Goal: Task Accomplishment & Management: Manage account settings

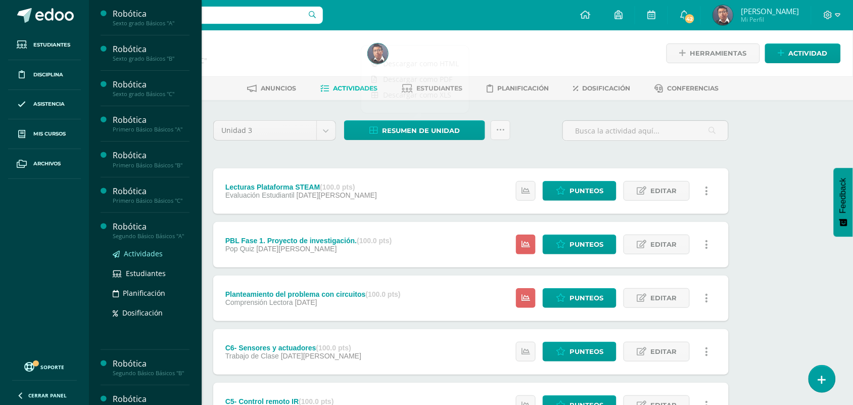
click at [151, 253] on span "Actividades" at bounding box center [143, 254] width 39 height 10
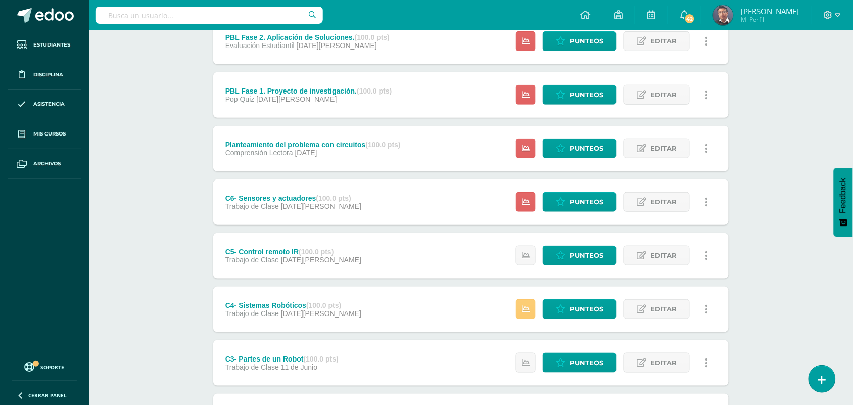
scroll to position [189, 0]
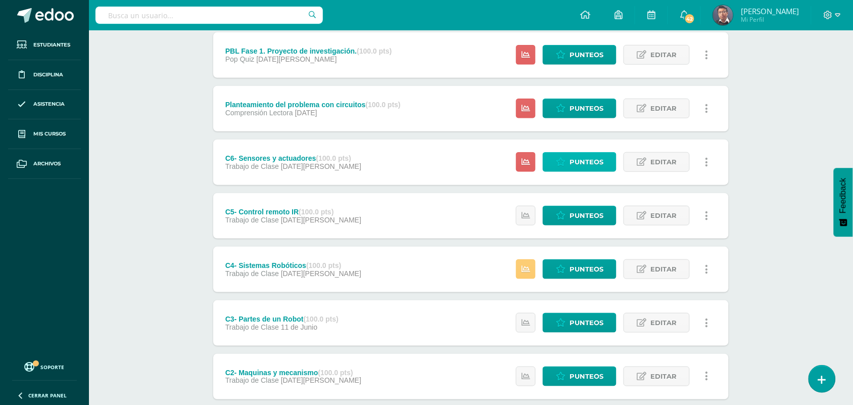
click at [591, 154] on span "Punteos" at bounding box center [586, 162] width 34 height 19
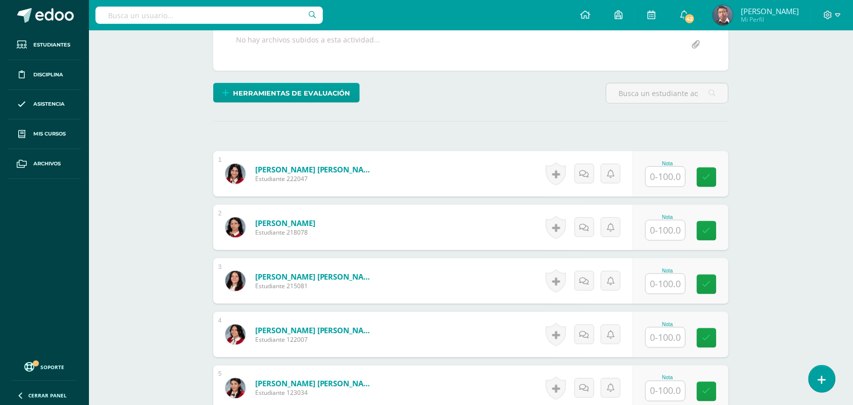
scroll to position [201, 0]
click at [664, 173] on input "text" at bounding box center [665, 176] width 39 height 20
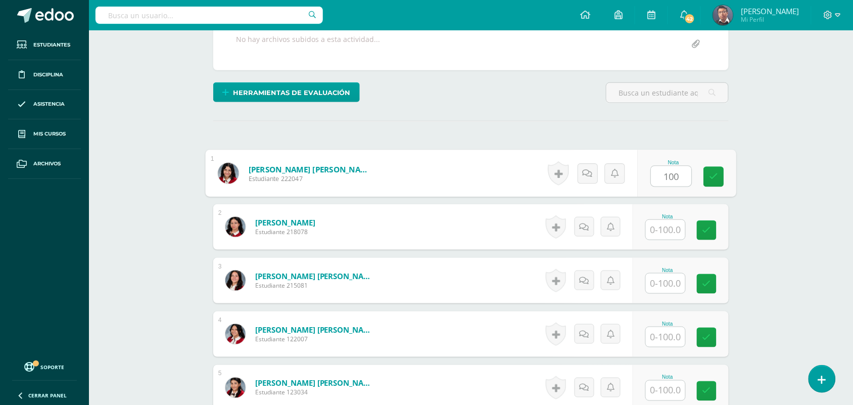
click at [664, 173] on input "100" at bounding box center [671, 176] width 40 height 20
type input "100"
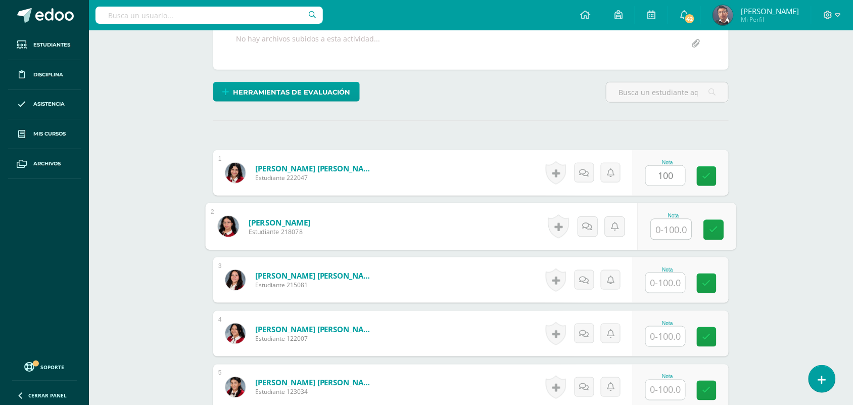
drag, startPoint x: 657, startPoint y: 224, endPoint x: 662, endPoint y: 226, distance: 5.6
click at [659, 224] on input "text" at bounding box center [671, 229] width 40 height 20
paste input "100"
type input "100"
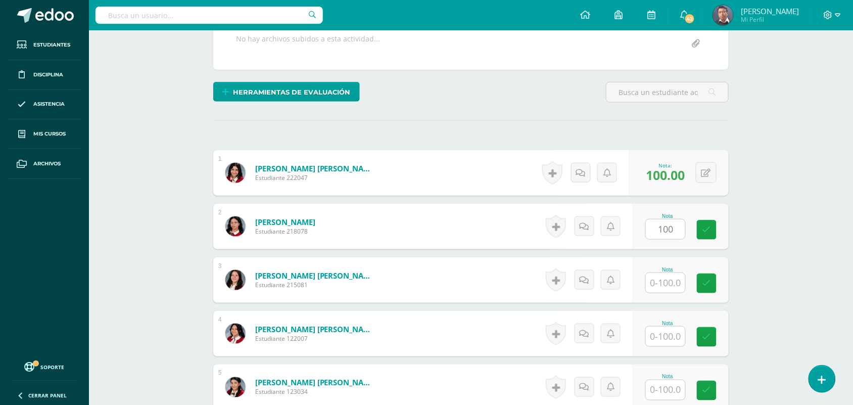
drag, startPoint x: 680, startPoint y: 294, endPoint x: 678, endPoint y: 288, distance: 6.4
click at [679, 294] on div "Nota" at bounding box center [680, 279] width 96 height 45
click at [678, 288] on input "text" at bounding box center [671, 283] width 40 height 20
paste input "100"
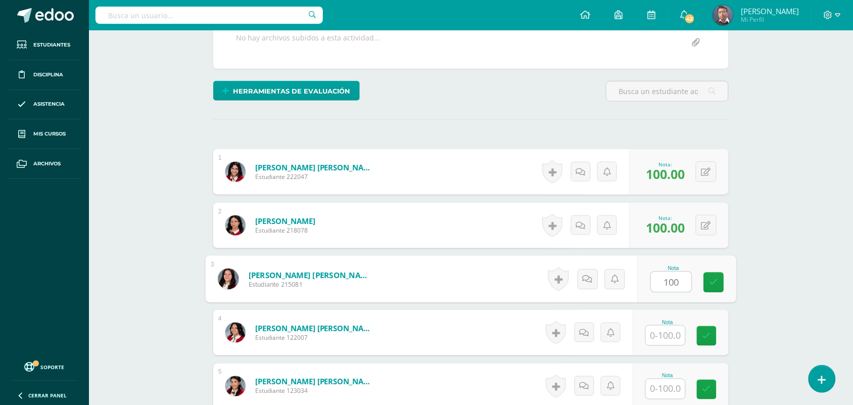
scroll to position [328, 0]
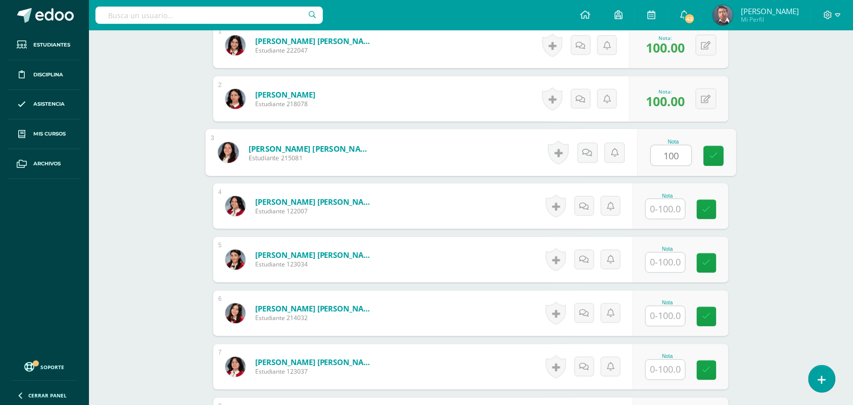
type input "100"
click at [672, 210] on input "text" at bounding box center [665, 209] width 39 height 20
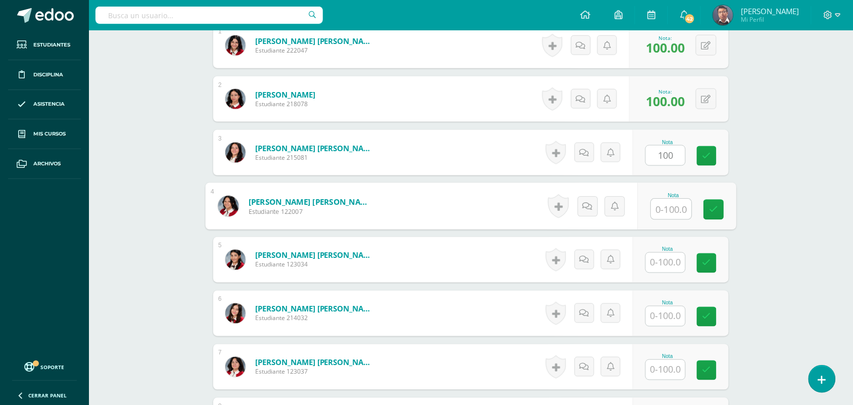
paste input "100"
type input "100"
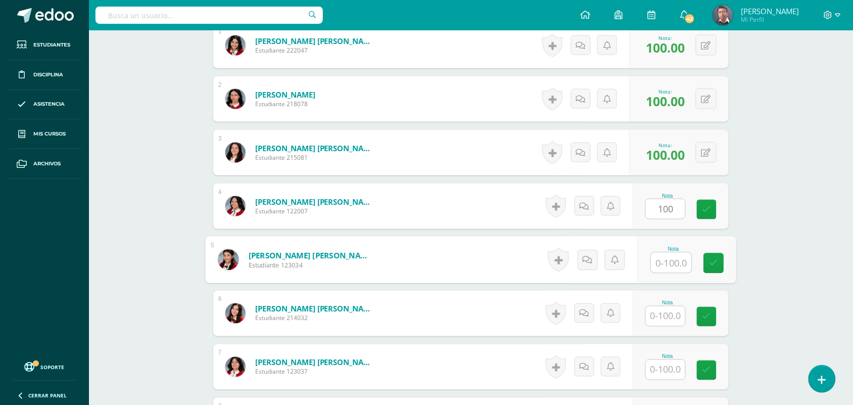
click at [671, 255] on input "text" at bounding box center [671, 263] width 40 height 20
paste input "100"
type input "100"
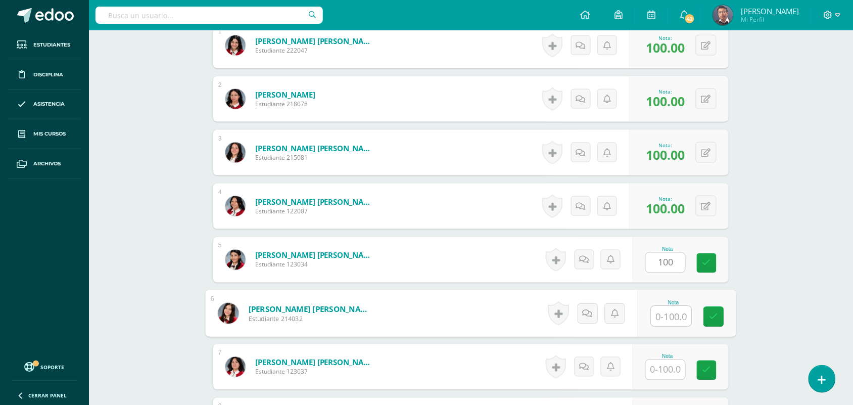
click at [669, 321] on input "text" at bounding box center [671, 316] width 40 height 20
paste input "100"
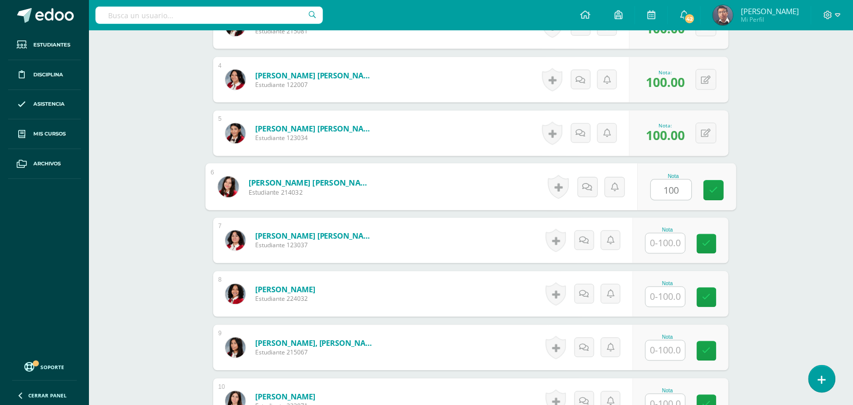
type input "100"
click at [670, 246] on input "text" at bounding box center [665, 243] width 39 height 20
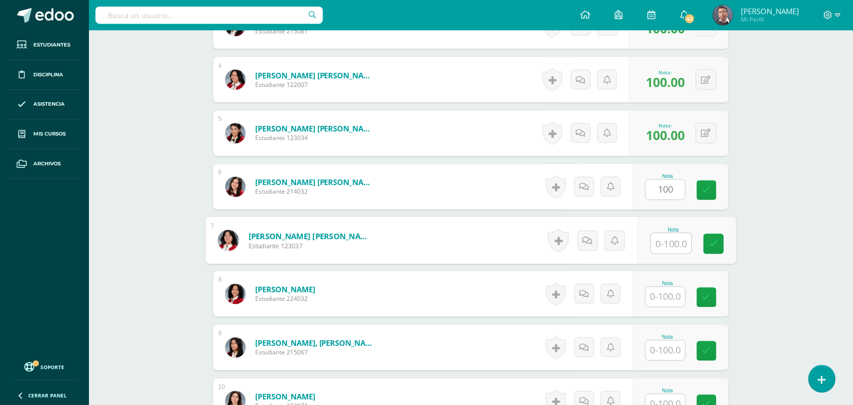
paste input "100"
type input "100"
click at [670, 294] on input "text" at bounding box center [665, 297] width 39 height 20
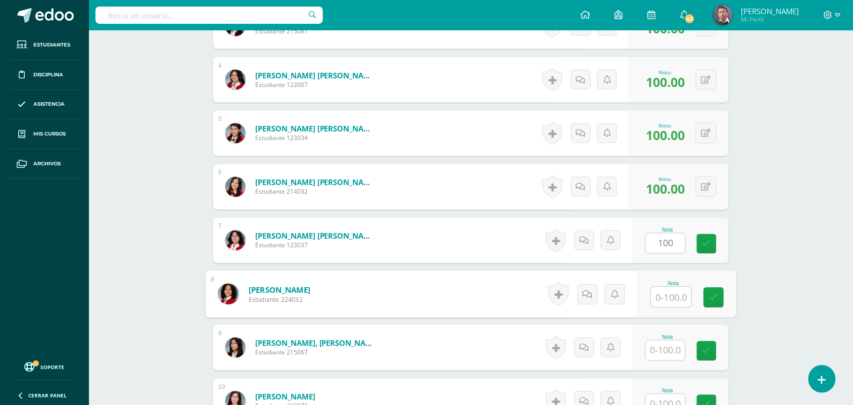
paste input "100"
type input "100"
click at [672, 359] on input "text" at bounding box center [665, 350] width 39 height 20
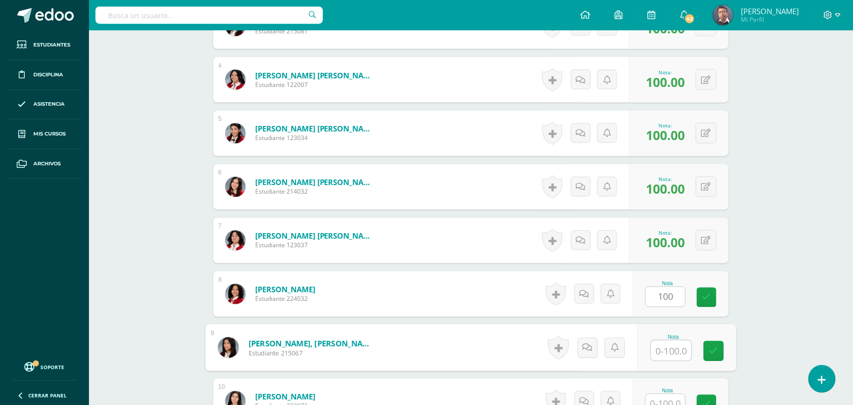
paste input "100"
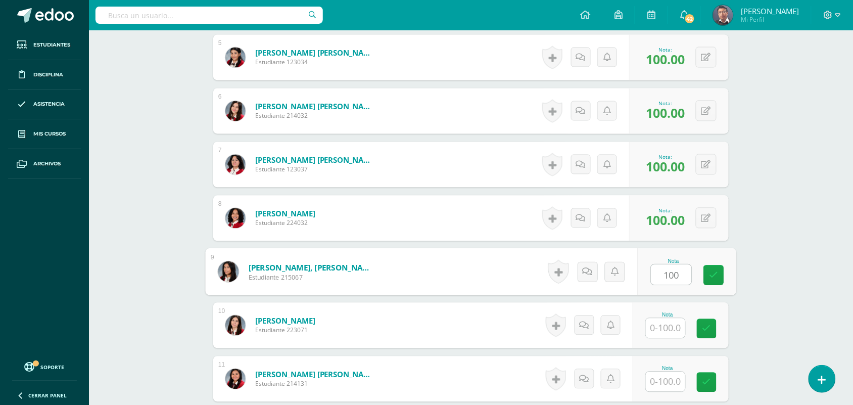
scroll to position [644, 0]
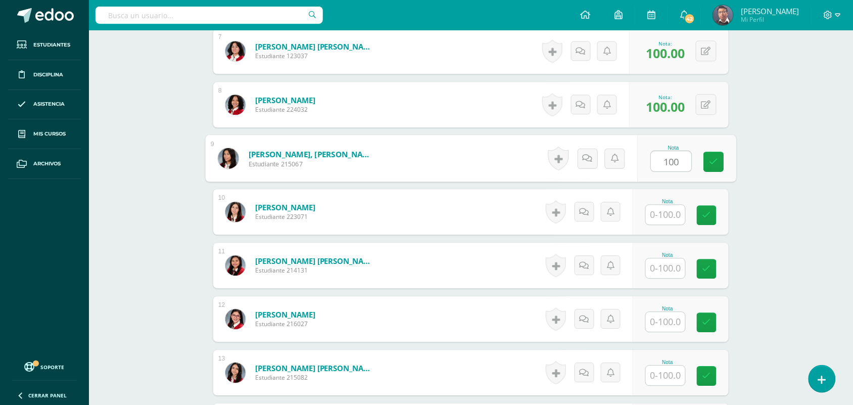
type input "100"
drag, startPoint x: 667, startPoint y: 224, endPoint x: 666, endPoint y: 218, distance: 5.8
click at [667, 222] on input "text" at bounding box center [665, 215] width 39 height 20
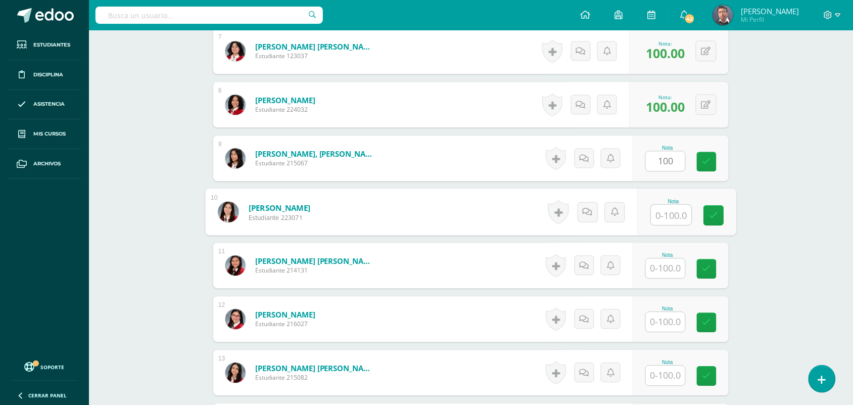
click at [666, 215] on input "text" at bounding box center [671, 215] width 40 height 20
paste input "100"
type input "100"
click at [667, 260] on input "text" at bounding box center [665, 268] width 39 height 20
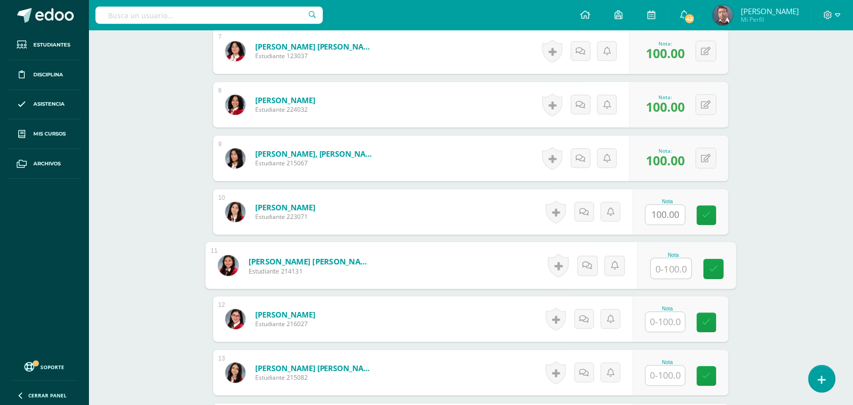
paste input "100"
type input "100"
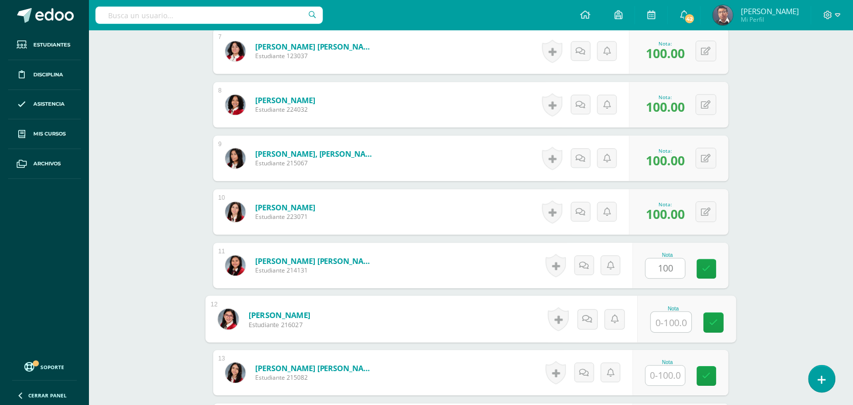
click at [673, 331] on input "text" at bounding box center [671, 322] width 40 height 20
paste input "100"
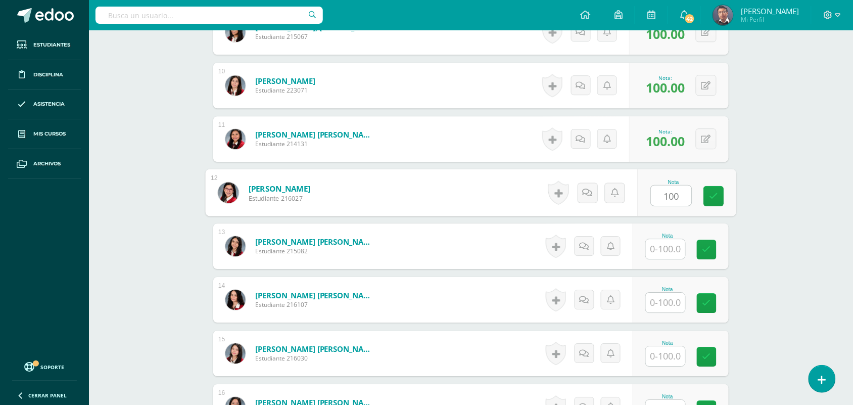
type input "100"
click at [674, 254] on input "text" at bounding box center [665, 249] width 39 height 20
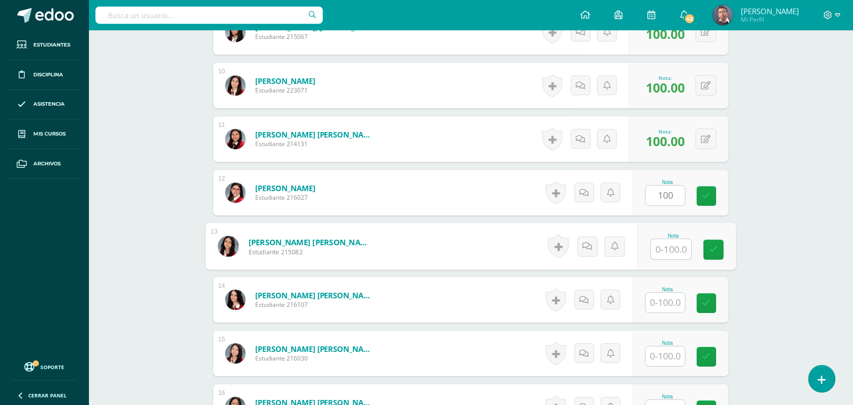
paste input "100"
type input "100"
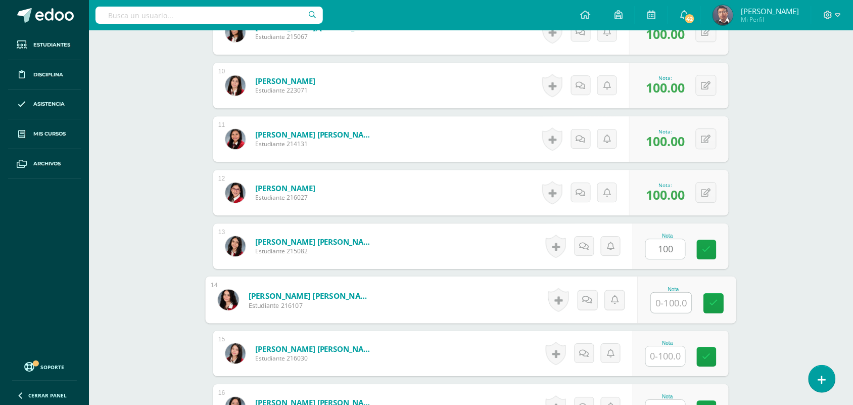
click at [674, 301] on input "text" at bounding box center [671, 302] width 40 height 20
paste input "100"
type input "100"
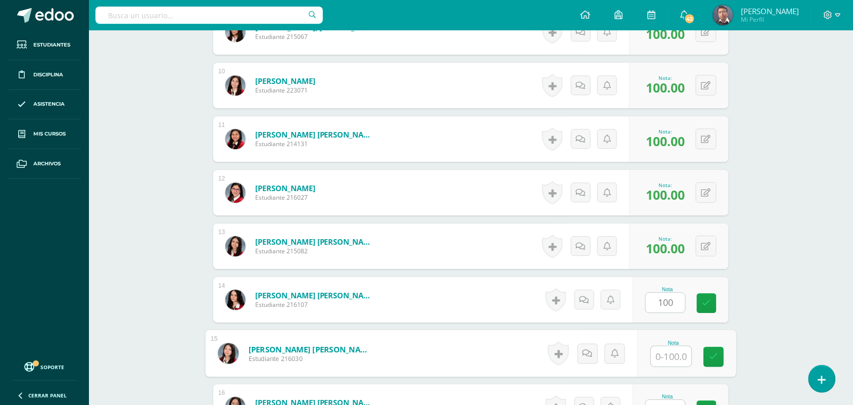
click at [677, 356] on input "text" at bounding box center [671, 356] width 40 height 20
paste input "100"
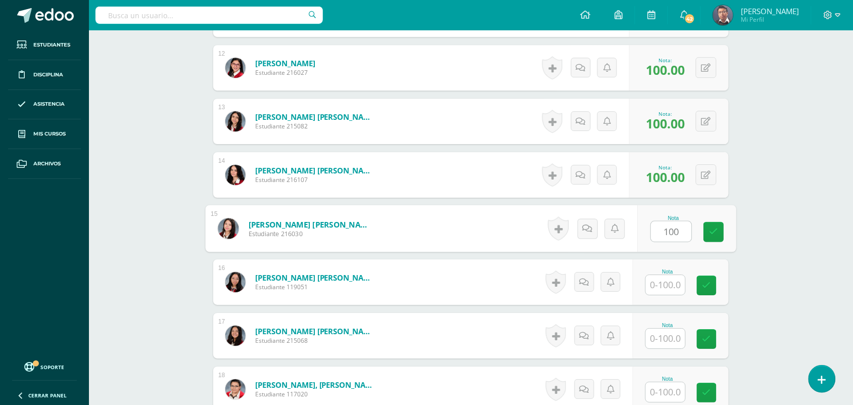
scroll to position [897, 0]
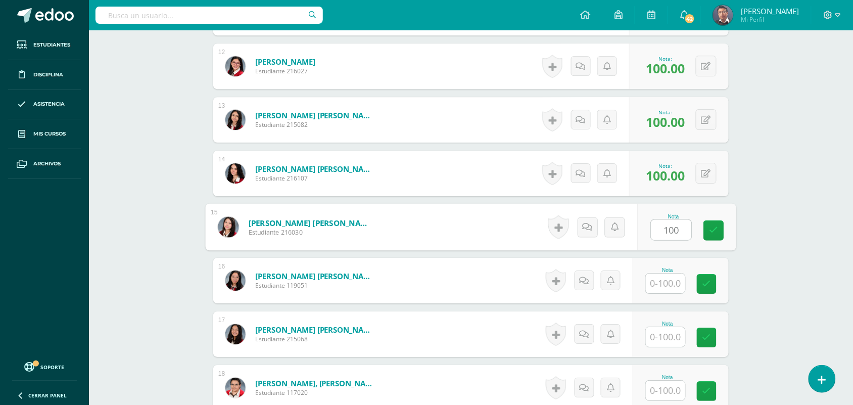
type input "100"
click at [675, 290] on input "text" at bounding box center [665, 283] width 39 height 20
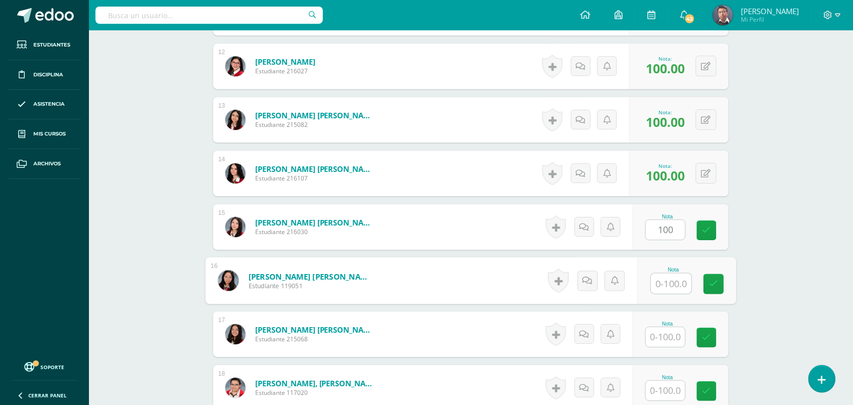
paste input "100"
type input "100"
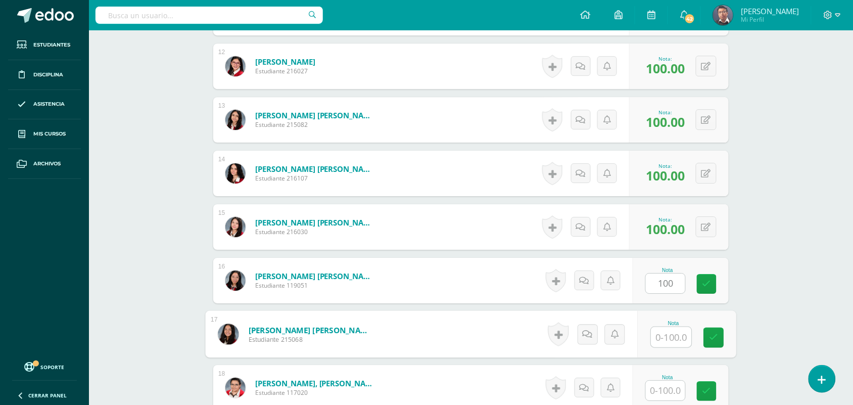
click at [675, 329] on input "text" at bounding box center [671, 337] width 40 height 20
paste input "100"
type input "100"
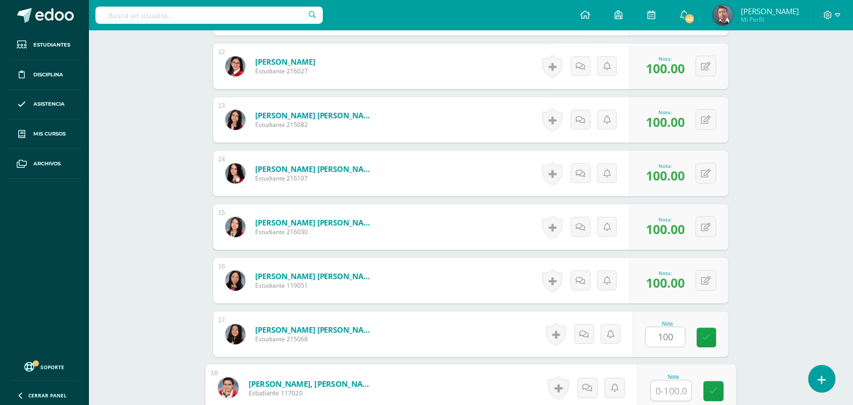
click at [676, 392] on input "text" at bounding box center [671, 390] width 40 height 20
paste input "100"
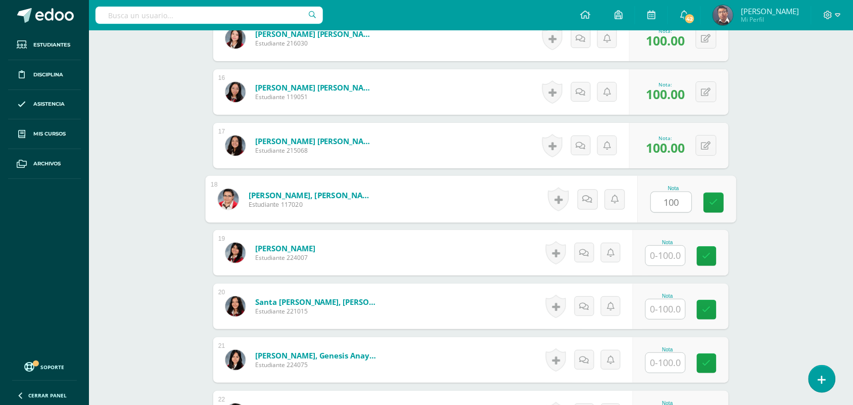
scroll to position [1086, 0]
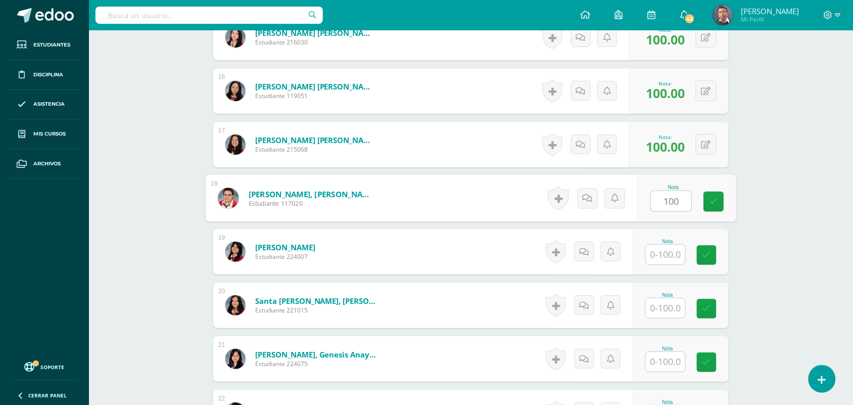
type input "100"
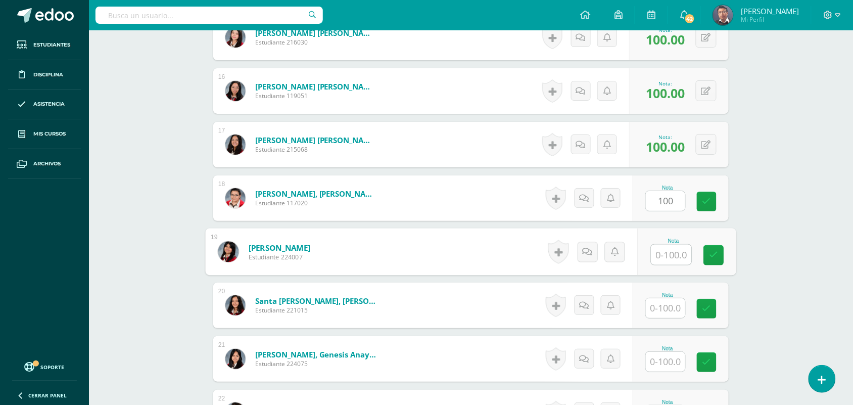
drag, startPoint x: 676, startPoint y: 249, endPoint x: 675, endPoint y: 263, distance: 14.2
click at [675, 249] on input "text" at bounding box center [671, 254] width 40 height 20
paste input "100"
type input "100"
click at [671, 305] on input "text" at bounding box center [665, 308] width 39 height 20
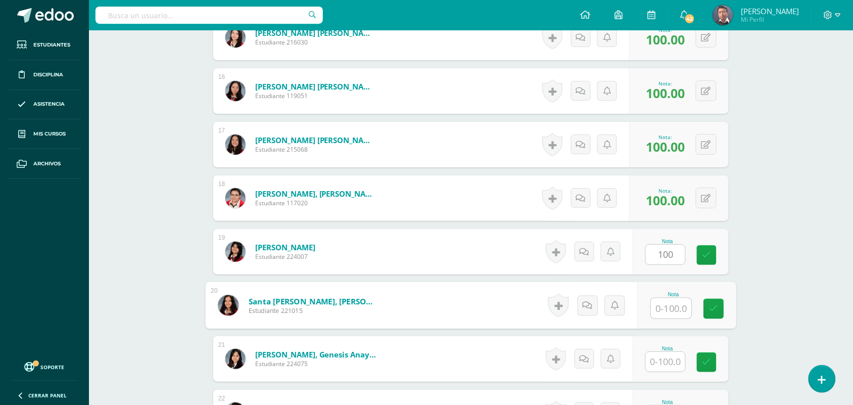
paste input "100"
type input "100"
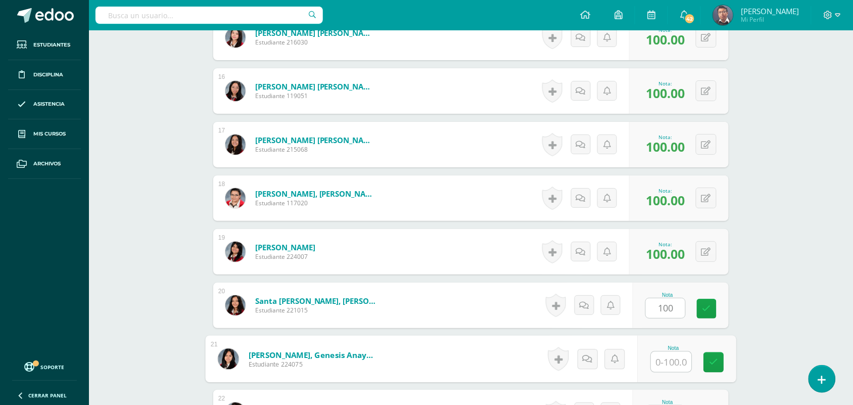
click at [675, 355] on input "text" at bounding box center [671, 362] width 40 height 20
paste input "100"
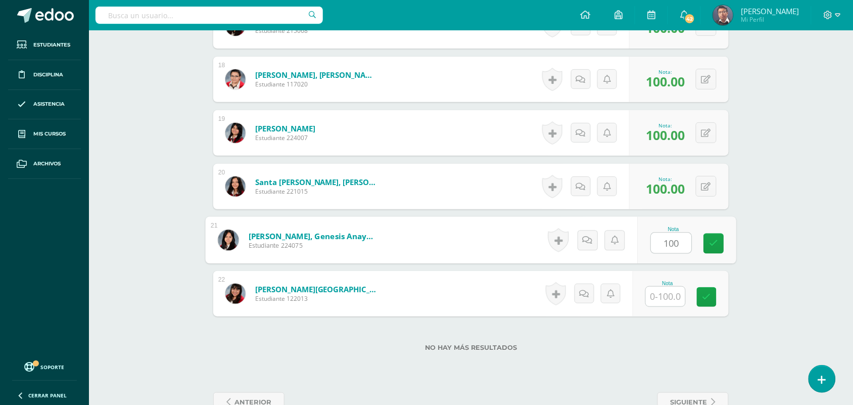
scroll to position [1232, 0]
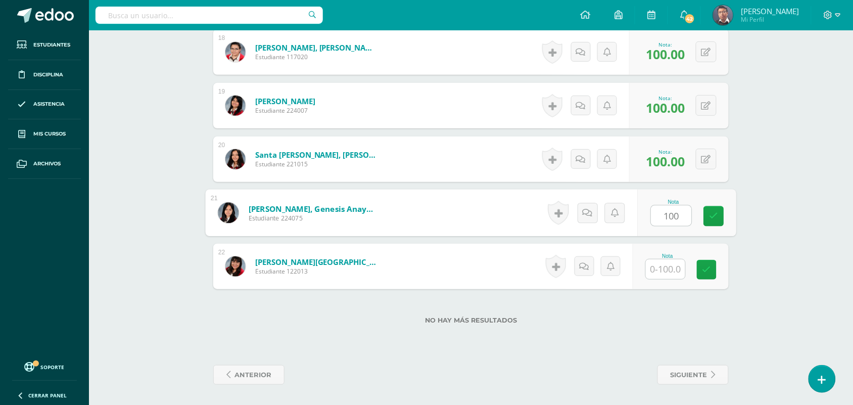
type input "100"
click at [675, 264] on input "text" at bounding box center [665, 269] width 39 height 20
paste input "100"
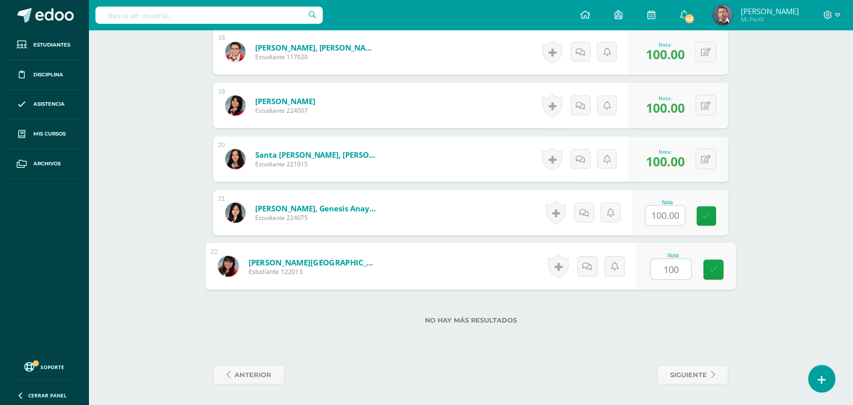
type input "100"
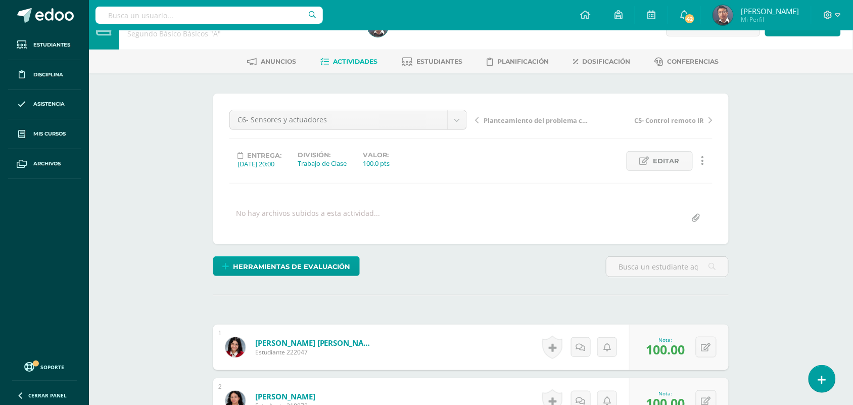
scroll to position [0, 0]
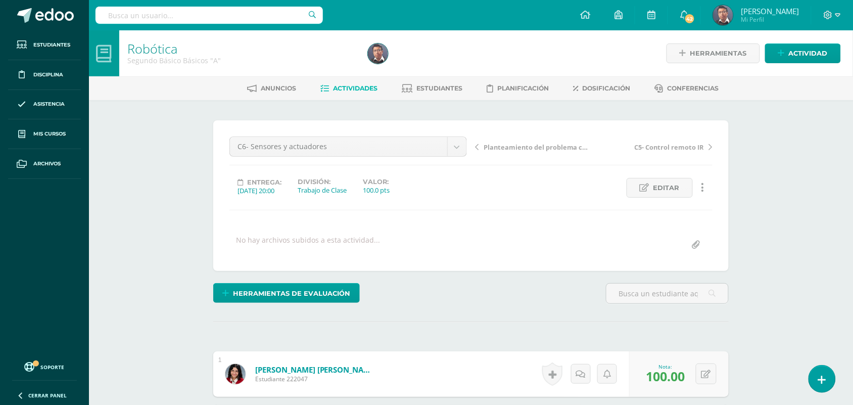
click at [362, 87] on span "Actividades" at bounding box center [355, 88] width 44 height 8
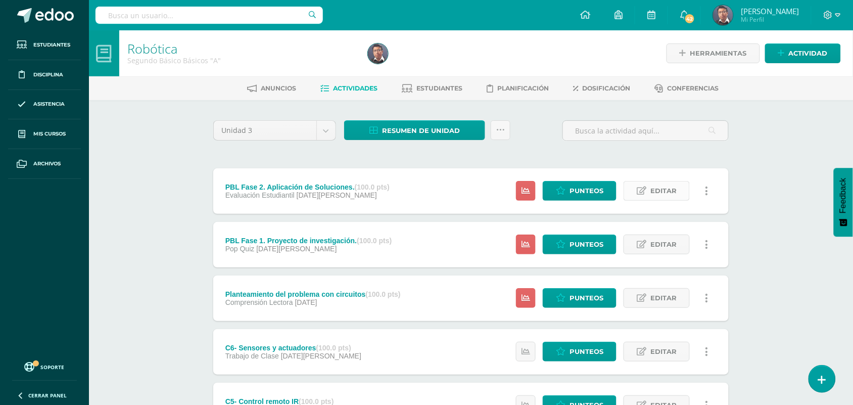
click at [650, 193] on link "Editar" at bounding box center [656, 191] width 66 height 20
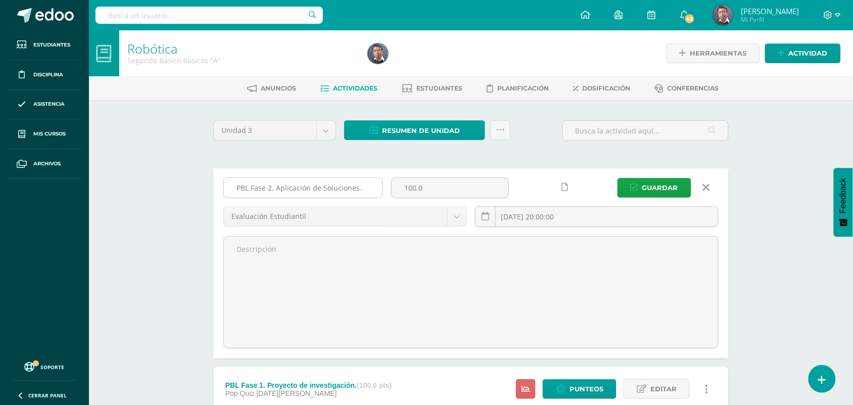
drag, startPoint x: 308, startPoint y: 183, endPoint x: 330, endPoint y: 185, distance: 21.8
click at [331, 185] on input "PBL Fase 2. Aplicación de Soluciones." at bounding box center [303, 188] width 159 height 20
click at [326, 187] on input "PBL Fase 2. Aplicación de Soluciones." at bounding box center [303, 188] width 159 height 20
click at [324, 188] on input "PBL Fase 2. Aplicación de Soluciones." at bounding box center [303, 188] width 159 height 20
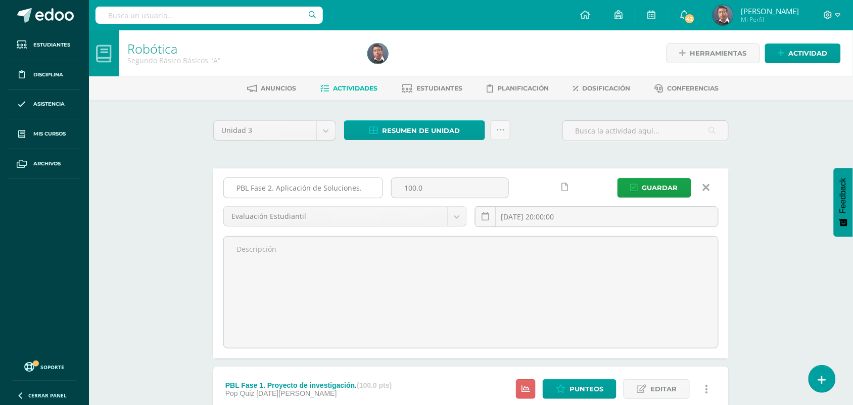
click at [322, 188] on input "PBL Fase 2. Aplicación de Soluciones." at bounding box center [303, 188] width 159 height 20
type input "Lecturas STEAM"
click at [614, 216] on input "2025-08-06 20:00:00" at bounding box center [596, 217] width 242 height 20
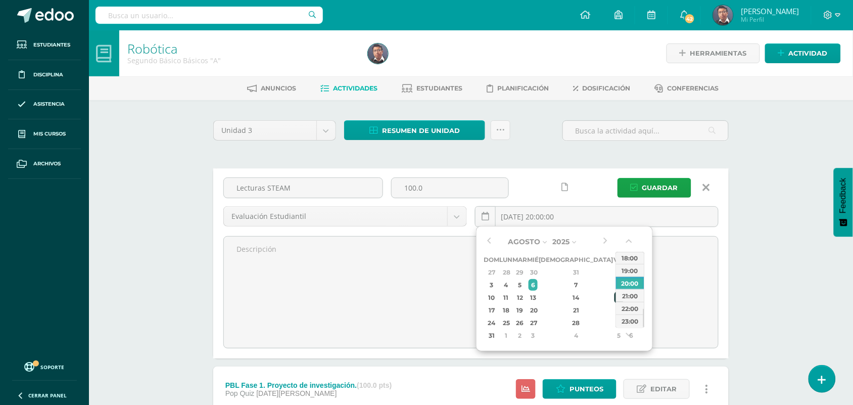
drag, startPoint x: 572, startPoint y: 289, endPoint x: 584, endPoint y: 295, distance: 13.8
click at [584, 295] on tbody "27 28 29 30 31 1 2 3 4 5 6 7 8 9 10 11 12 13 14 15 16 17 18 19 20 21 22 23 24 2…" at bounding box center [561, 304] width 154 height 76
click at [614, 295] on div "15" at bounding box center [618, 297] width 9 height 12
type input "2025-08-15 20:00"
click at [656, 188] on span "Guardar" at bounding box center [660, 187] width 36 height 19
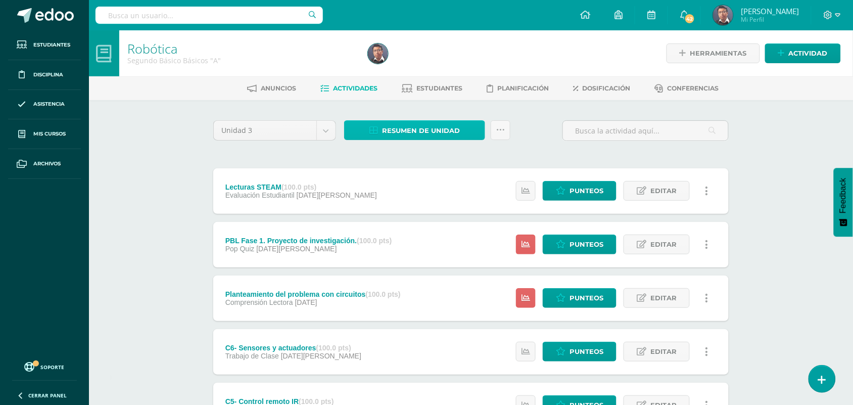
click at [416, 130] on span "Resumen de unidad" at bounding box center [421, 130] width 78 height 19
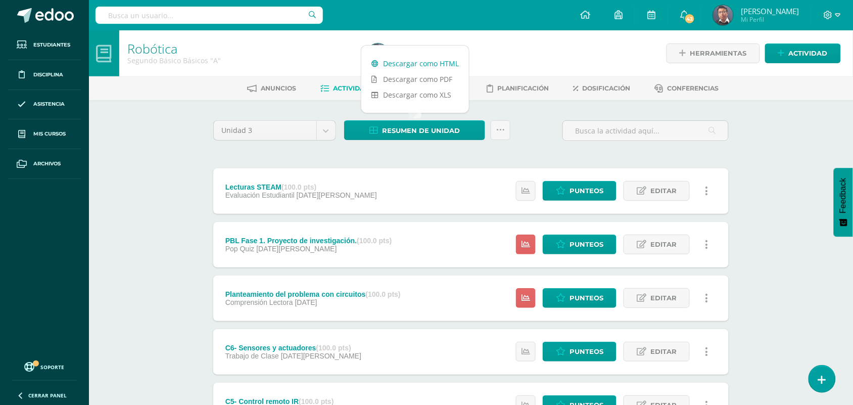
click at [413, 68] on link "Descargar como HTML" at bounding box center [415, 64] width 108 height 16
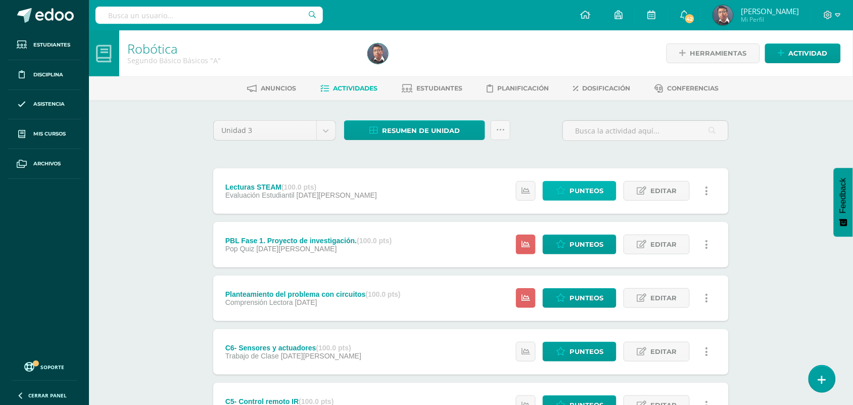
click at [595, 187] on span "Punteos" at bounding box center [586, 190] width 34 height 19
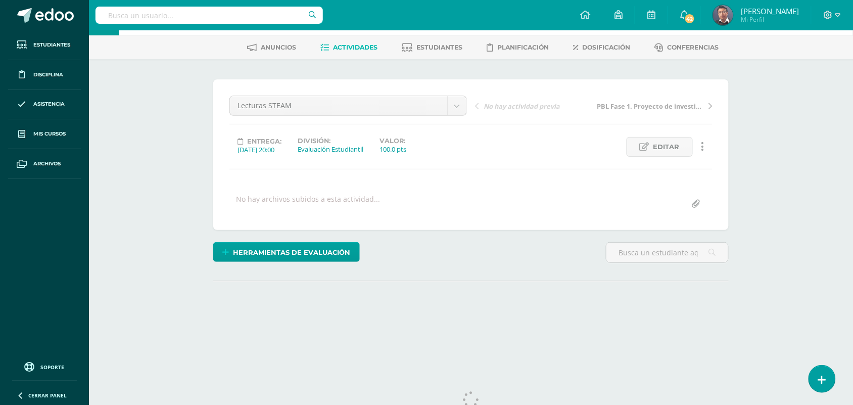
scroll to position [74, 0]
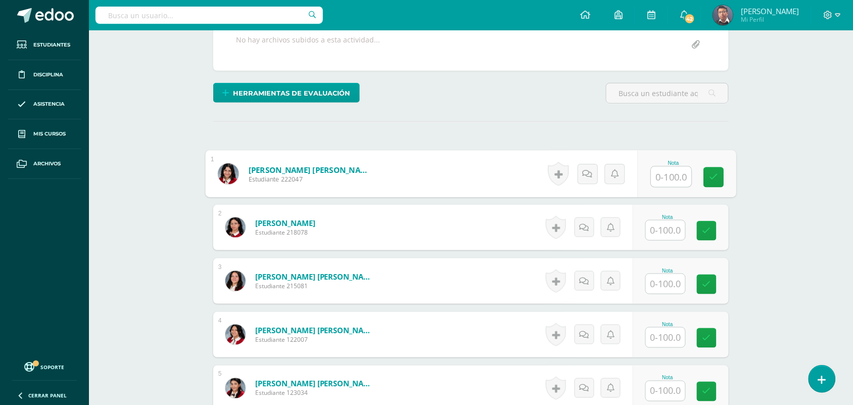
click at [660, 184] on input "text" at bounding box center [671, 177] width 40 height 20
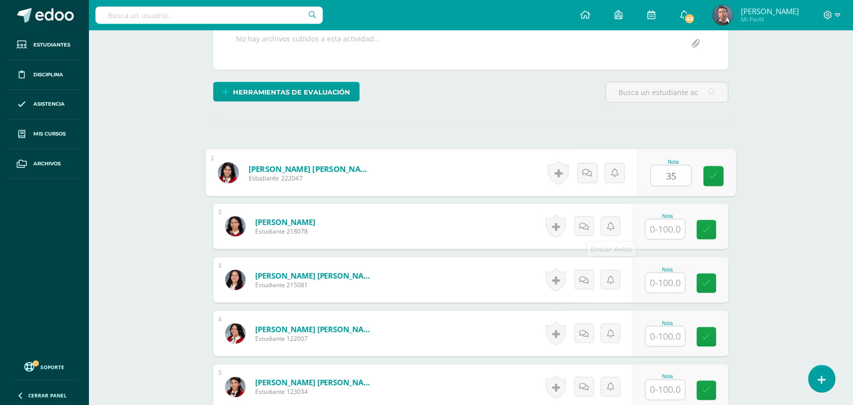
type input "35"
click at [657, 226] on input "text" at bounding box center [665, 229] width 39 height 20
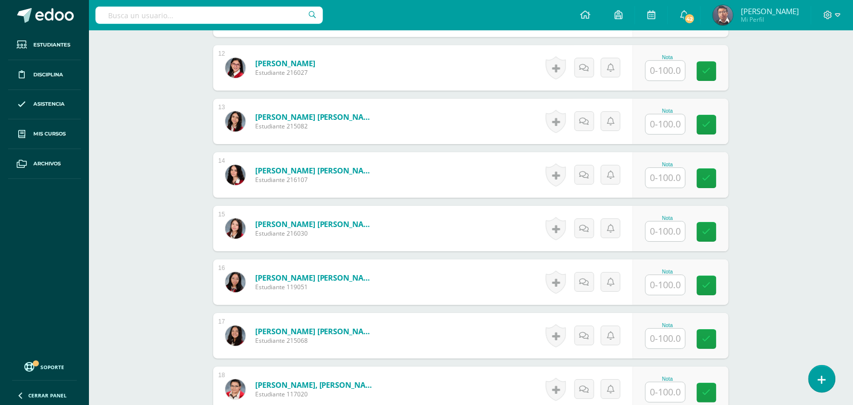
scroll to position [897, 0]
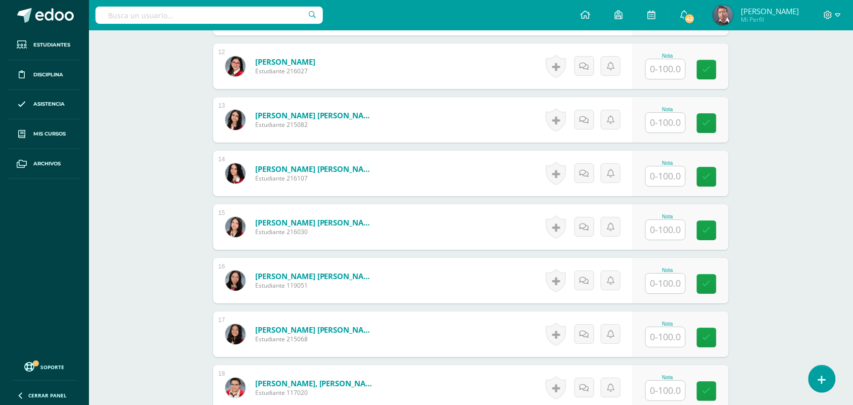
type input "100"
click at [656, 181] on input "text" at bounding box center [665, 176] width 39 height 20
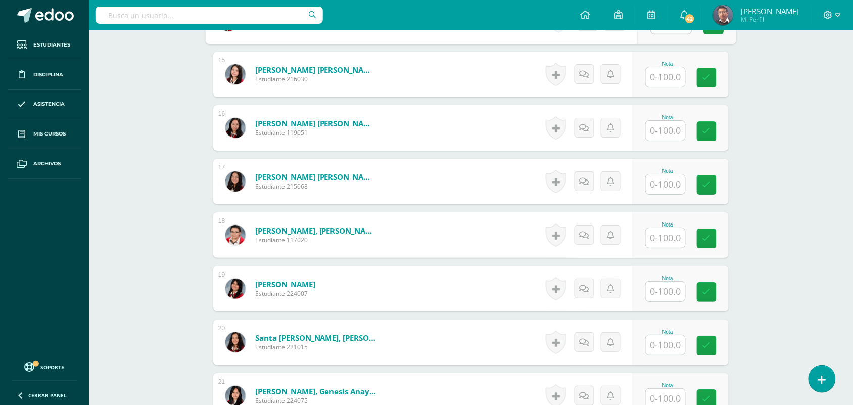
scroll to position [1149, 0]
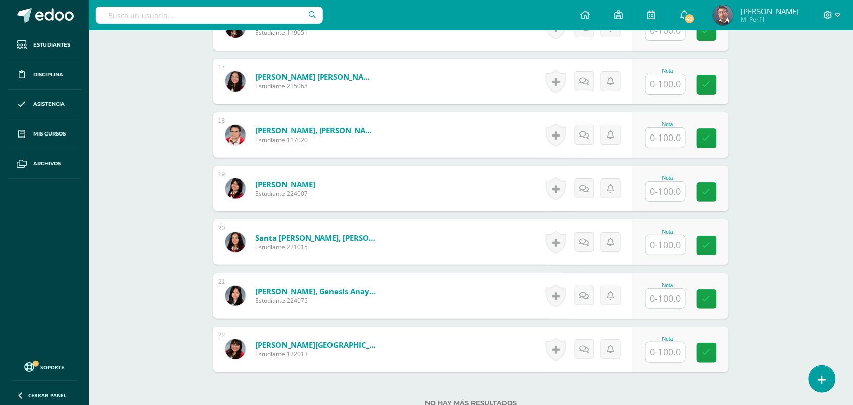
type input "70"
click at [668, 137] on input "text" at bounding box center [665, 138] width 39 height 20
type input "70"
click at [673, 241] on input "text" at bounding box center [671, 245] width 40 height 20
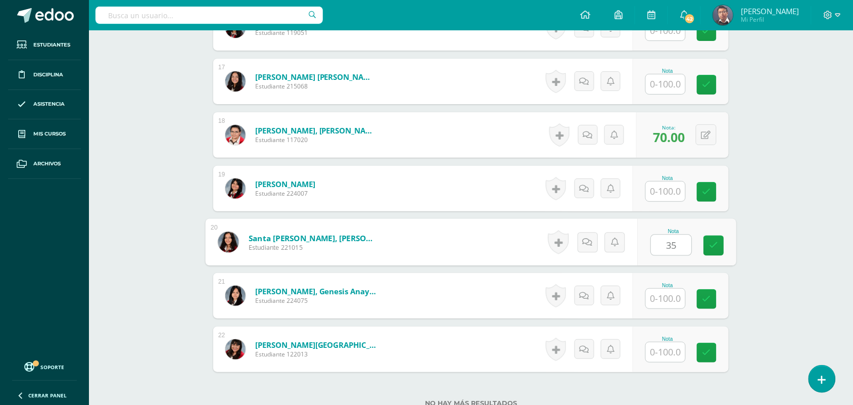
type input "35"
click at [669, 304] on input "text" at bounding box center [665, 298] width 39 height 20
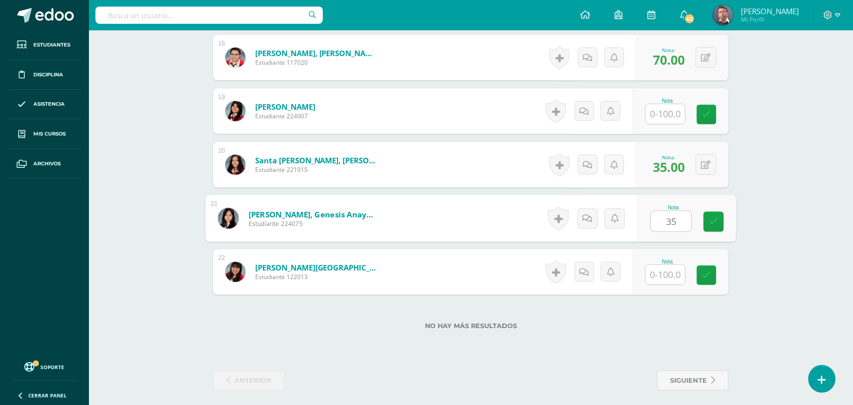
scroll to position [1232, 0]
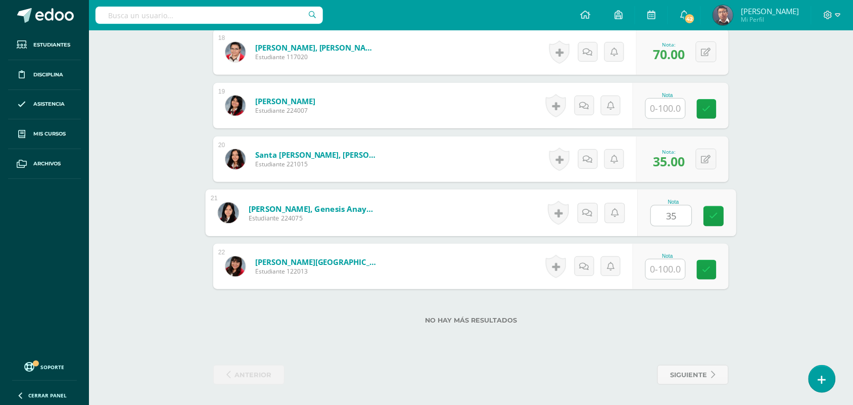
type input "35"
click at [675, 261] on input "text" at bounding box center [665, 269] width 39 height 20
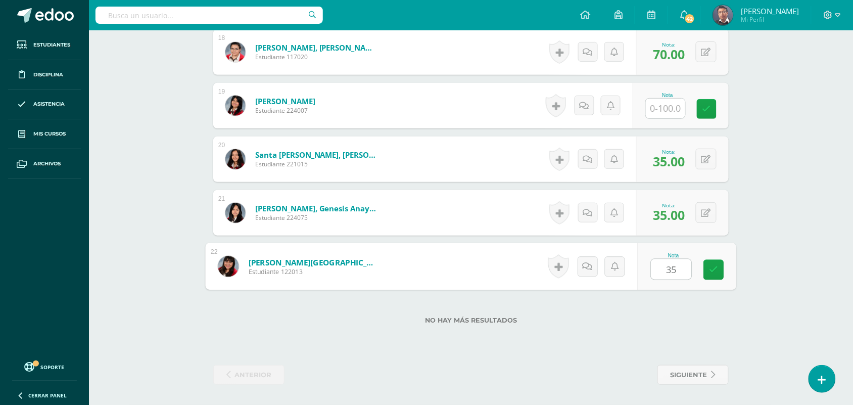
type input "35"
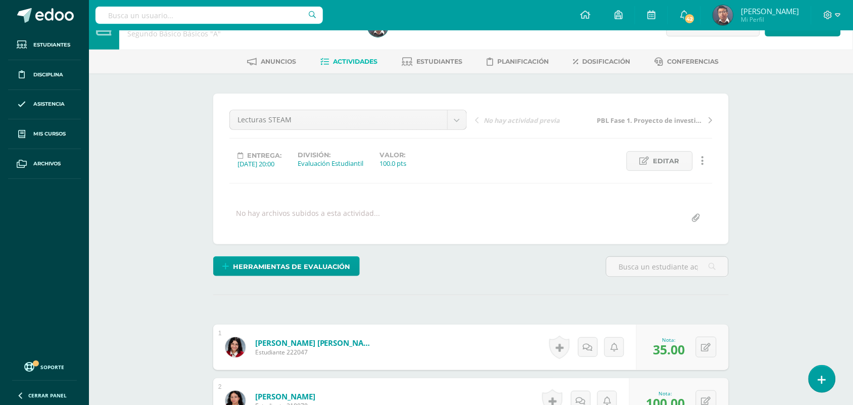
scroll to position [0, 0]
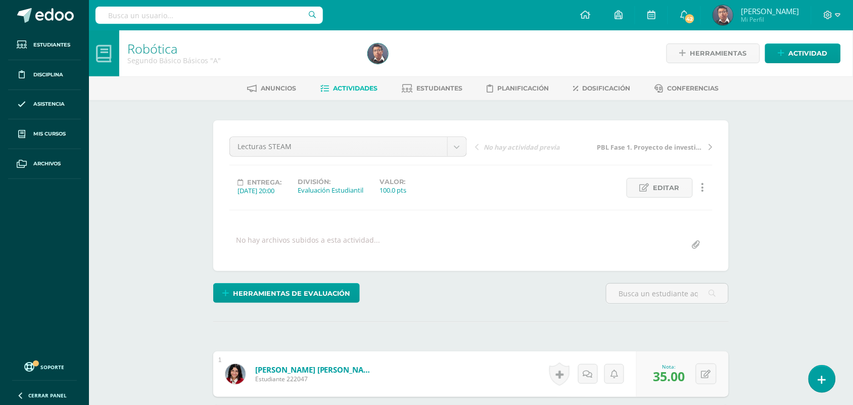
click at [329, 94] on link "Actividades" at bounding box center [349, 88] width 57 height 16
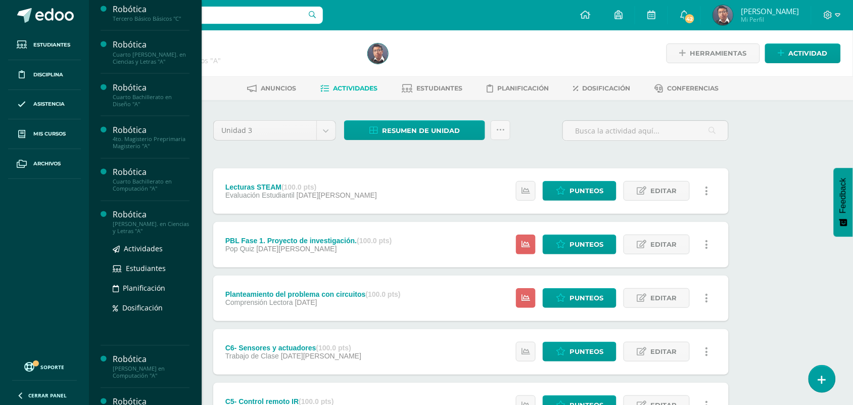
scroll to position [427, 0]
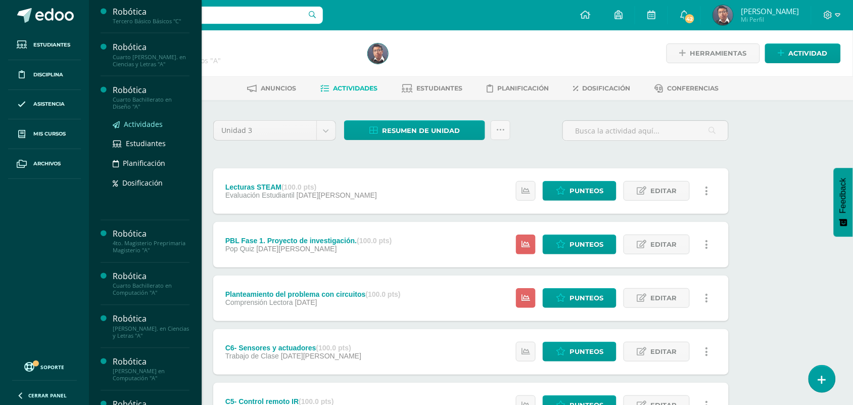
click at [144, 129] on span "Actividades" at bounding box center [143, 124] width 39 height 10
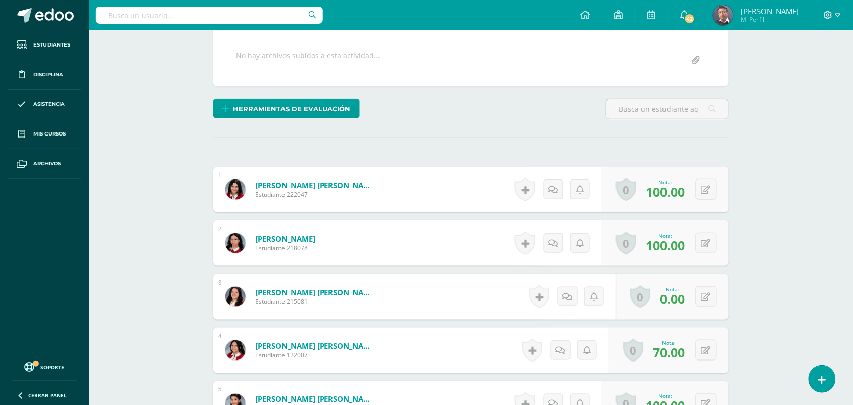
scroll to position [201, 0]
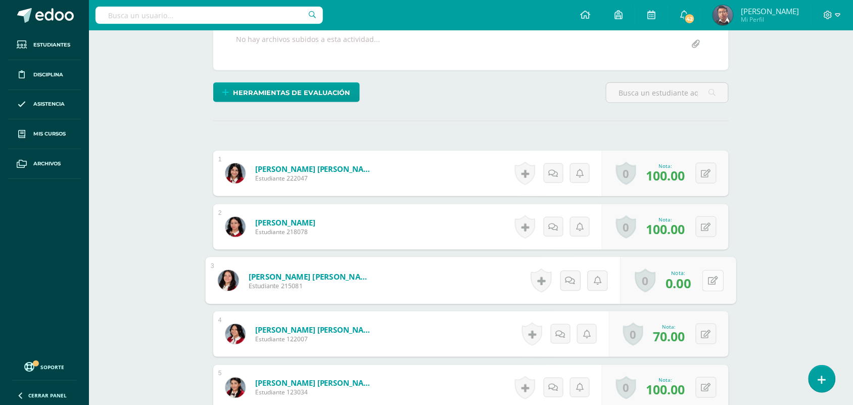
click at [702, 276] on button at bounding box center [712, 280] width 21 height 21
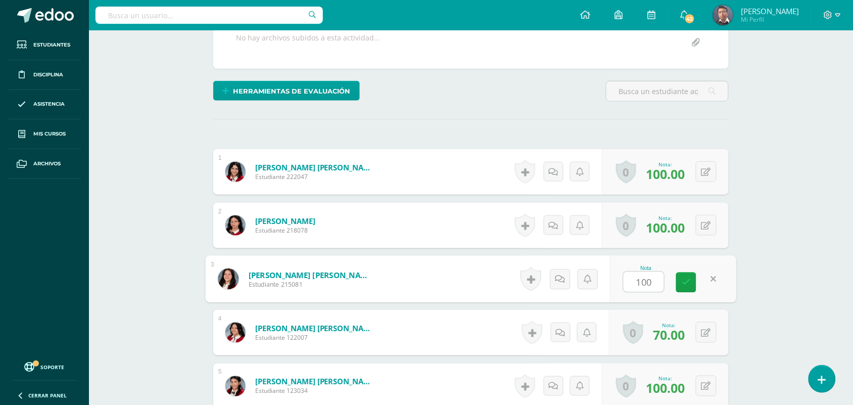
type input "100"
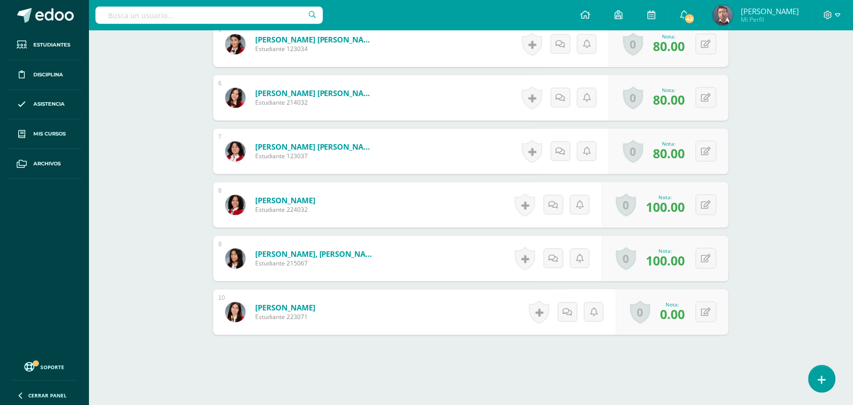
scroll to position [585, 0]
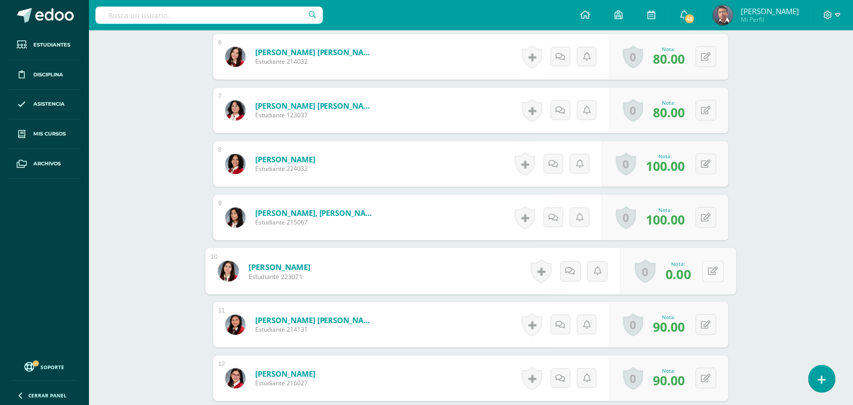
click at [705, 272] on button at bounding box center [712, 270] width 21 height 21
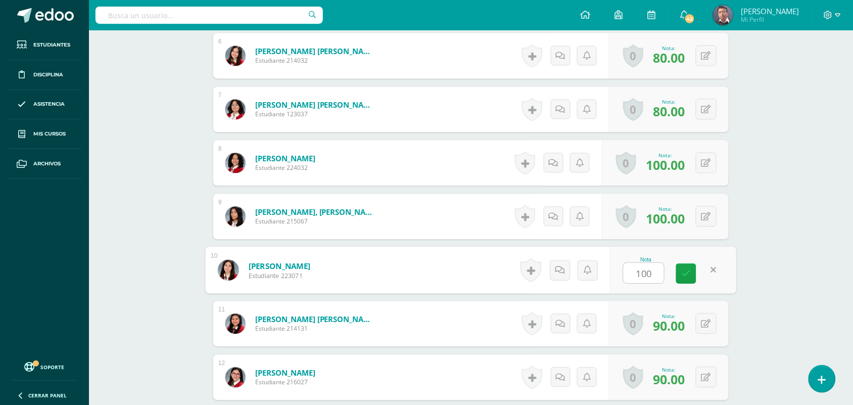
scroll to position [586, 0]
type input "100"
click at [750, 262] on div "Robótica Segundo Básico Básicos "A" Herramientas Detalle de asistencias Activid…" at bounding box center [471, 247] width 764 height 1606
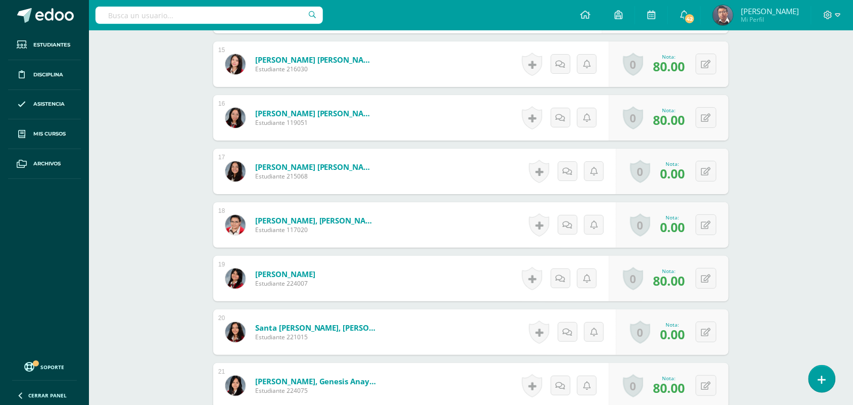
scroll to position [1043, 0]
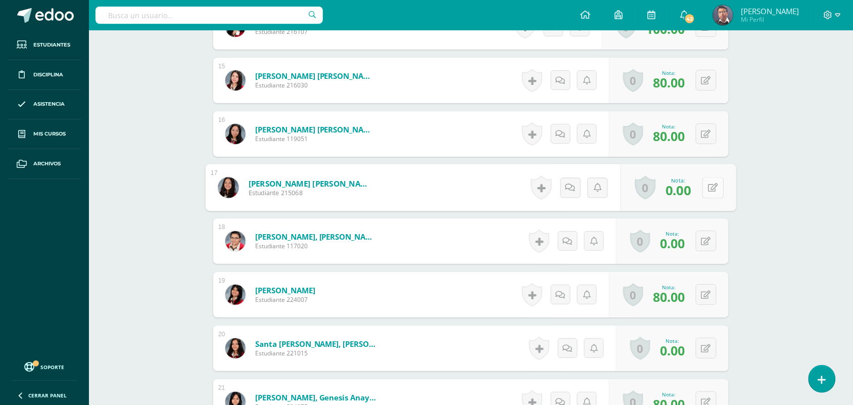
click at [705, 193] on button at bounding box center [712, 187] width 21 height 21
type input "100"
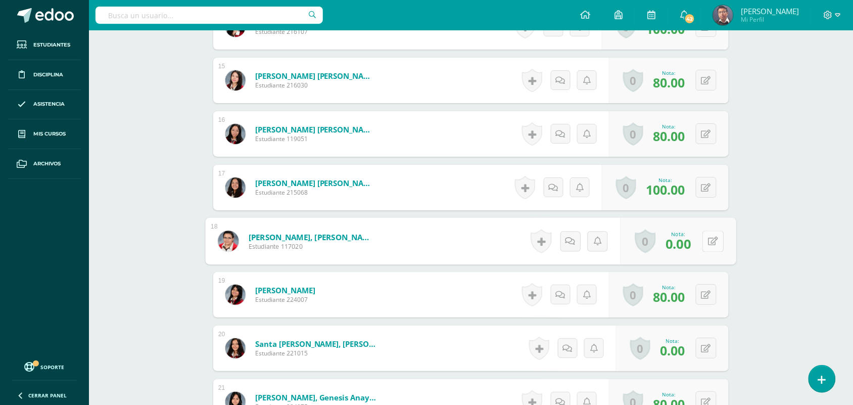
click at [705, 243] on button at bounding box center [712, 240] width 21 height 21
type input "100"
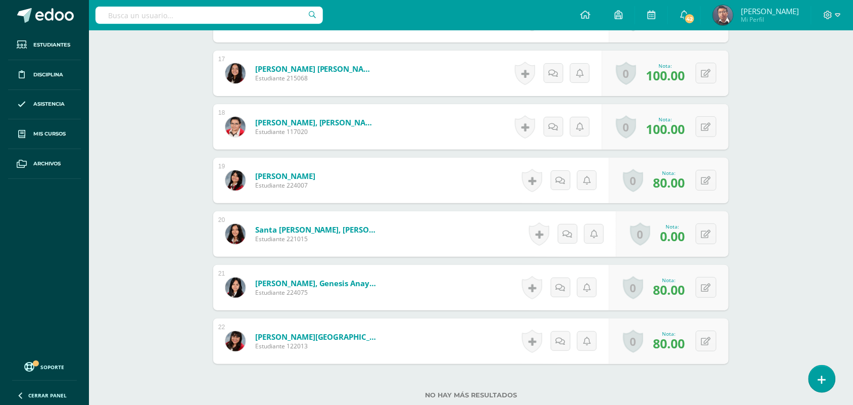
scroll to position [1169, 0]
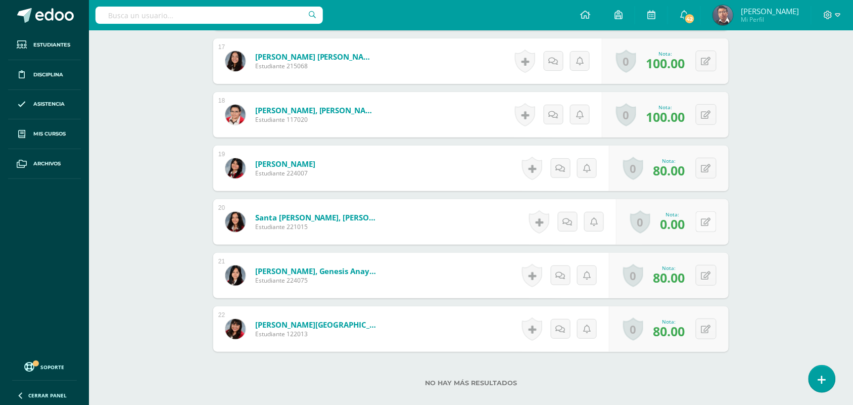
click at [706, 221] on button at bounding box center [706, 221] width 21 height 21
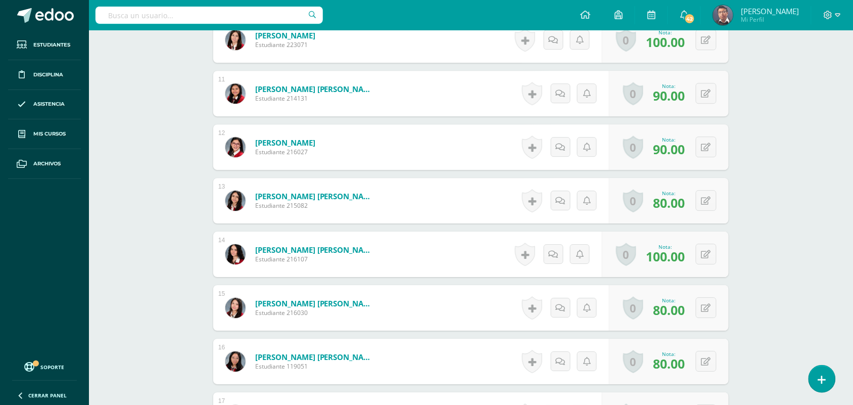
type input "100"
click at [781, 159] on div "Robótica Segundo Básico Básicos "A" Herramientas Detalle de asistencias Activid…" at bounding box center [471, 18] width 764 height 1606
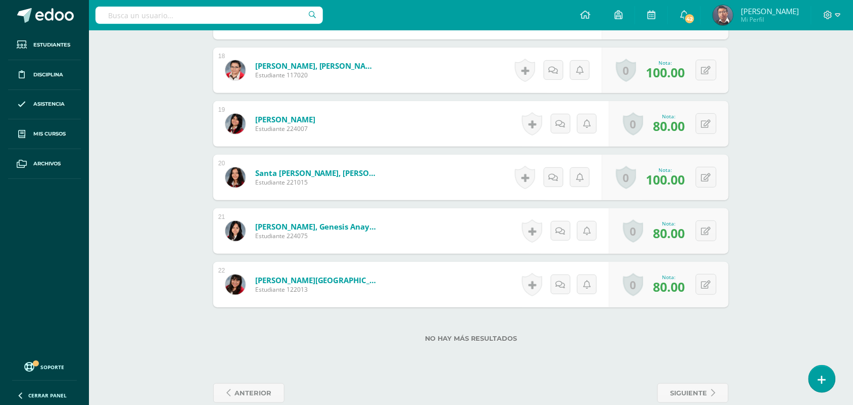
scroll to position [1232, 0]
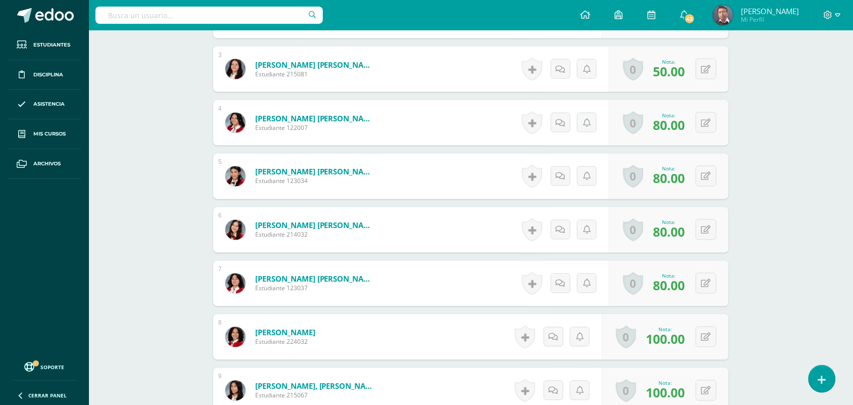
scroll to position [0, 0]
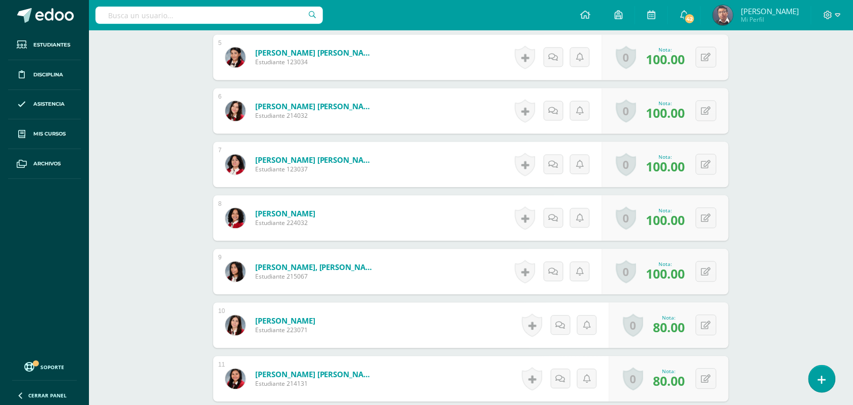
scroll to position [759, 0]
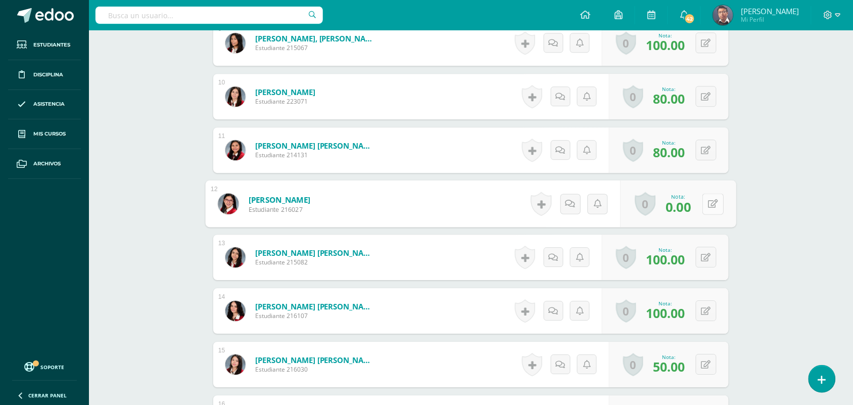
click at [705, 197] on button at bounding box center [712, 203] width 21 height 21
type input "100"
click at [834, 221] on div "Robótica Segundo Básico Básicos "A" Herramientas Detalle de asistencias Activid…" at bounding box center [471, 74] width 764 height 1606
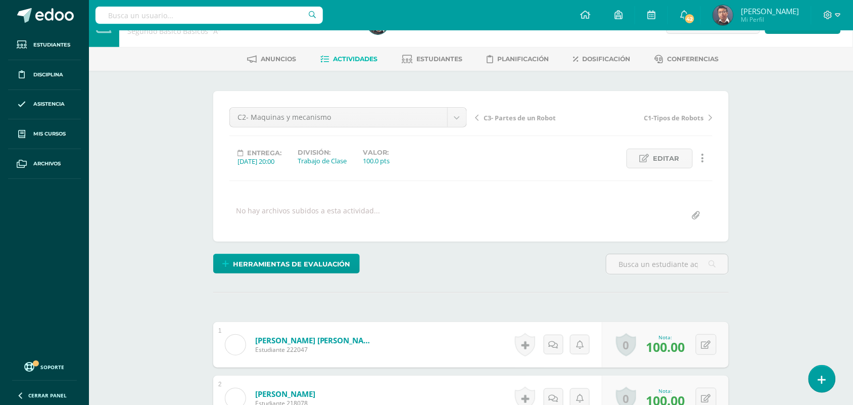
scroll to position [0, 0]
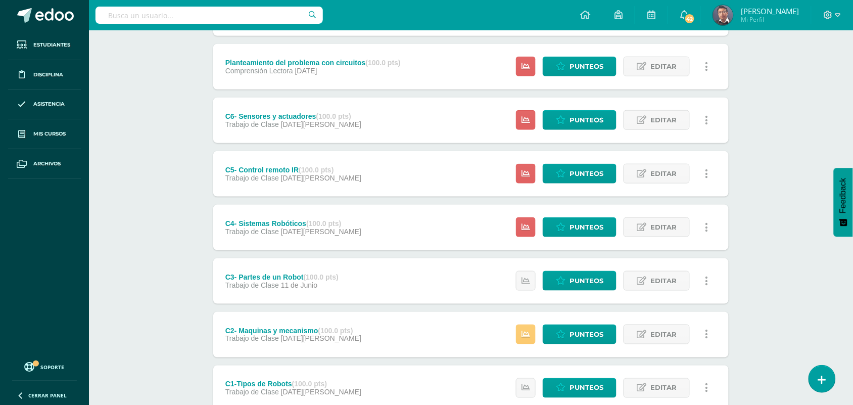
scroll to position [253, 0]
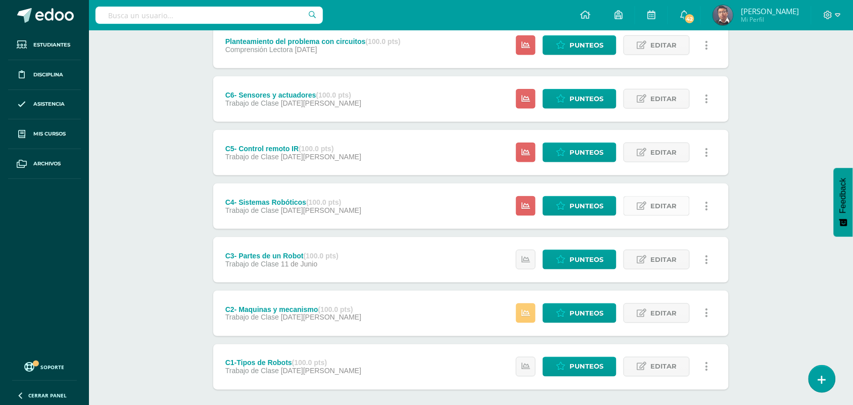
click at [654, 210] on span "Editar" at bounding box center [663, 205] width 26 height 19
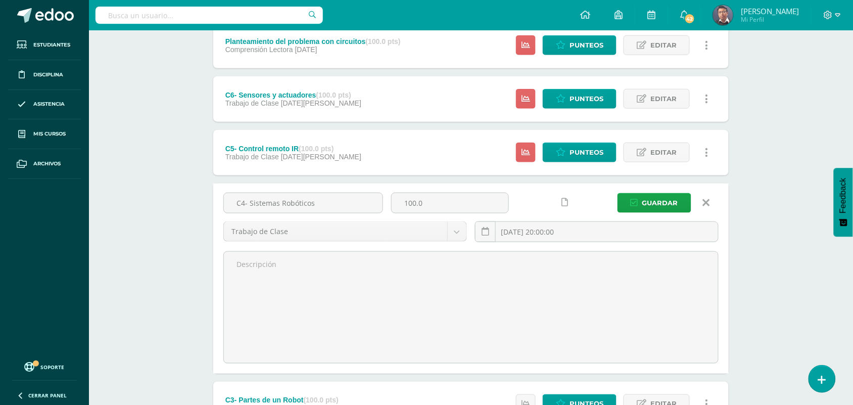
click at [704, 205] on icon at bounding box center [706, 202] width 7 height 11
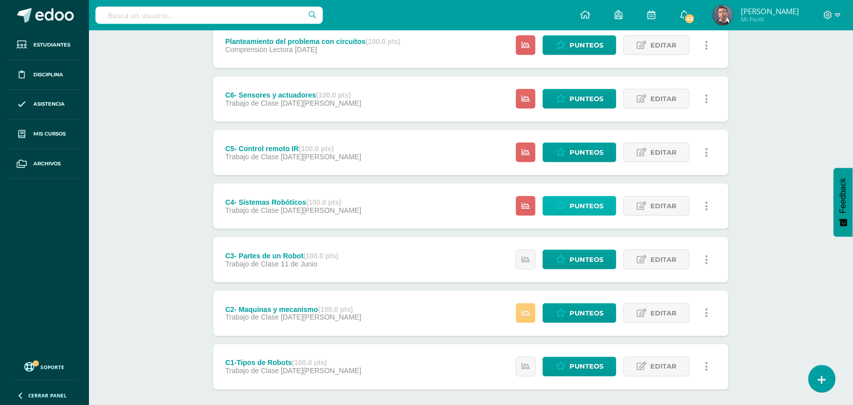
click at [575, 205] on span "Punteos" at bounding box center [586, 205] width 34 height 19
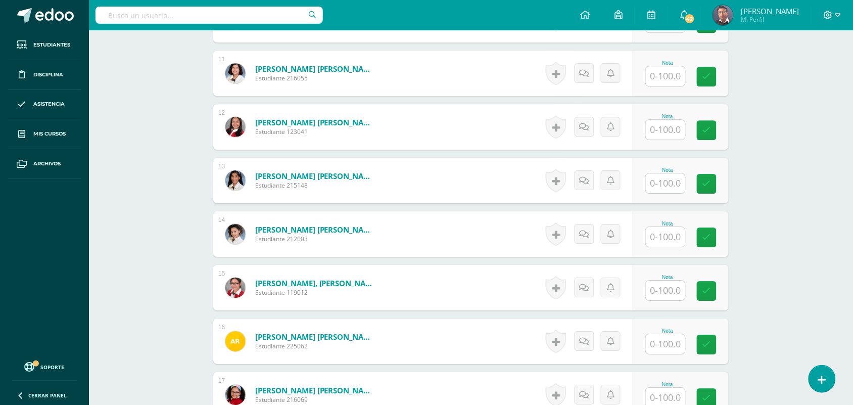
scroll to position [837, 0]
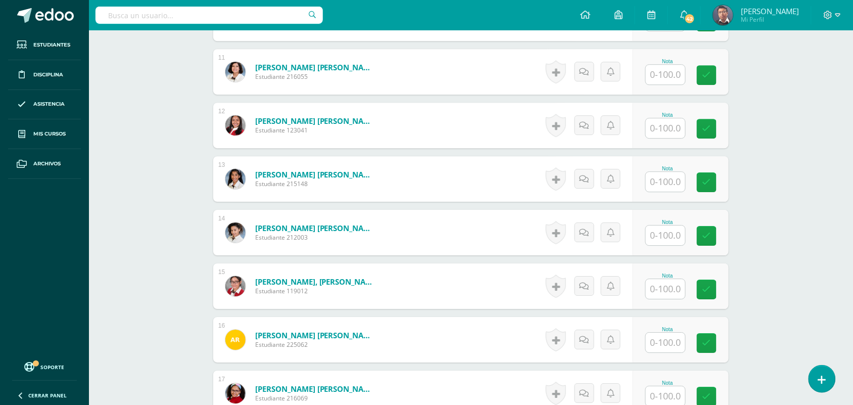
click at [657, 233] on input "text" at bounding box center [665, 235] width 39 height 20
type input "90"
click at [727, 184] on div "Nota" at bounding box center [680, 178] width 96 height 45
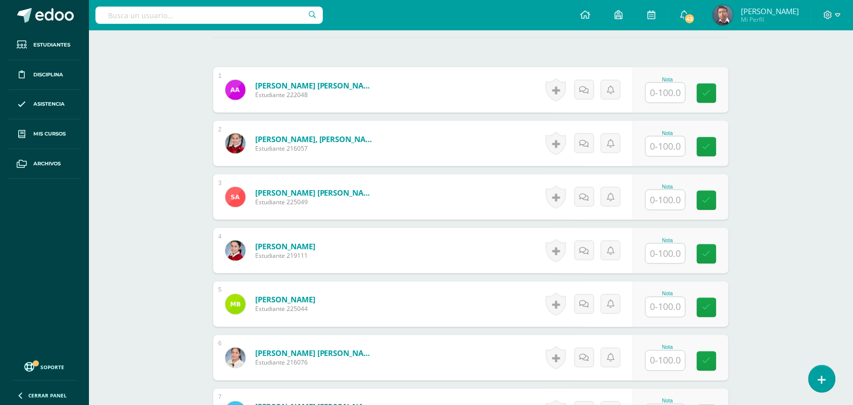
scroll to position [206, 0]
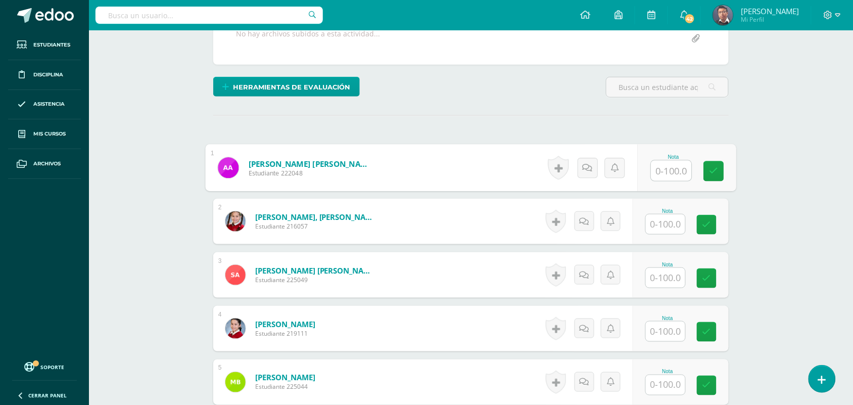
click at [675, 175] on input "text" at bounding box center [671, 171] width 40 height 20
click at [675, 175] on input "100" at bounding box center [671, 171] width 40 height 20
type input "100"
click at [676, 226] on input "text" at bounding box center [665, 224] width 39 height 20
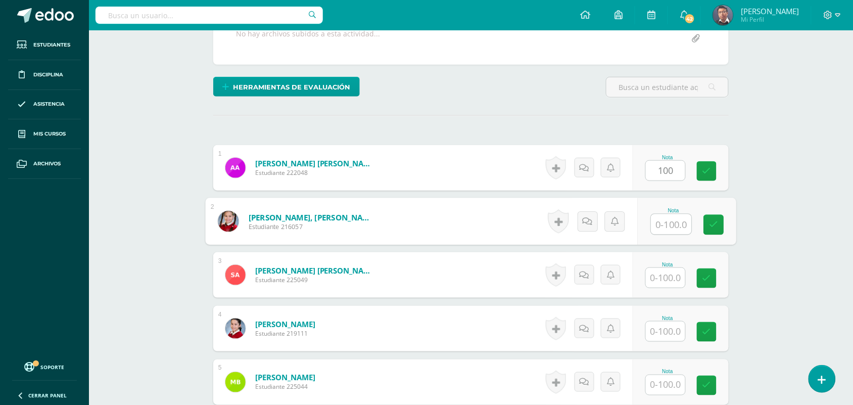
paste input "100"
type input "100"
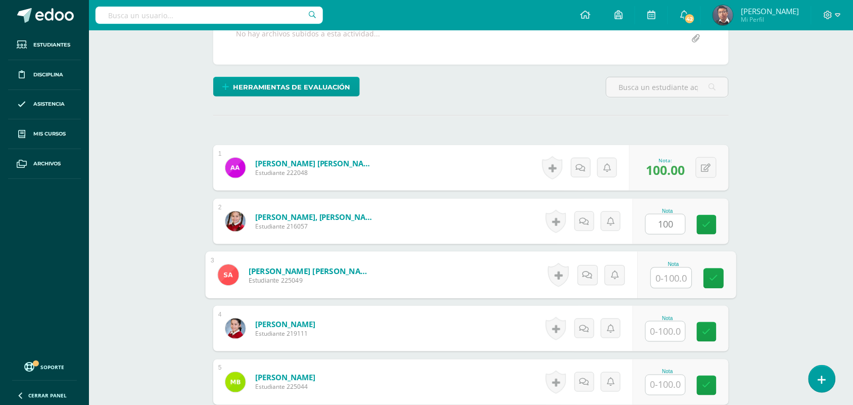
click at [672, 280] on input "text" at bounding box center [671, 278] width 40 height 20
paste input "100"
type input "100"
click at [670, 332] on input "text" at bounding box center [665, 331] width 39 height 20
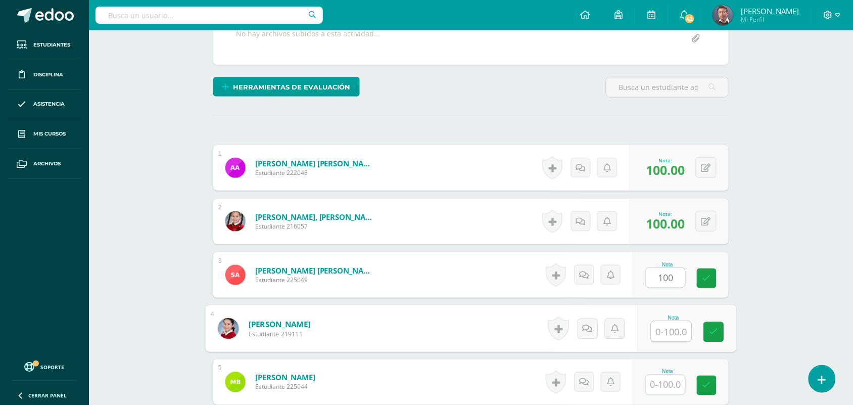
paste input "100"
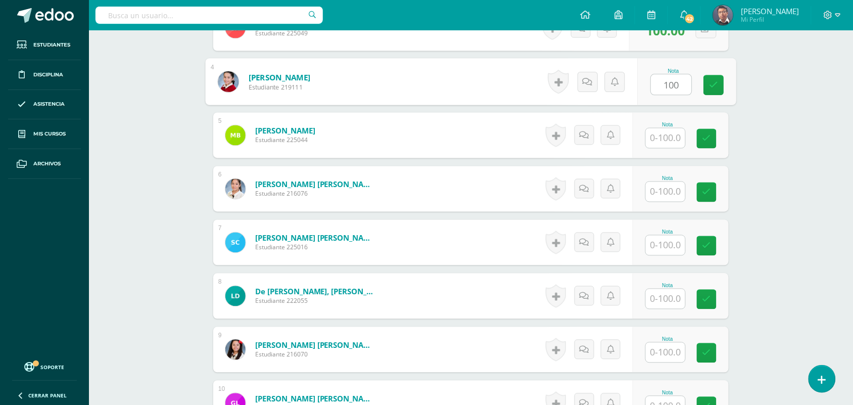
scroll to position [459, 0]
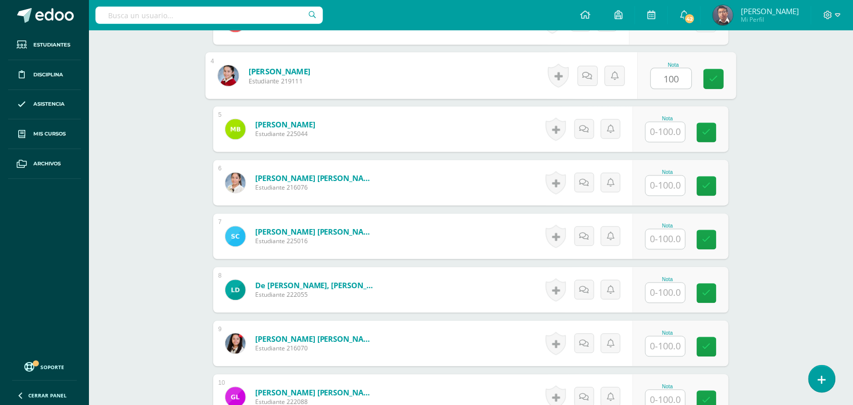
type input "100"
click at [672, 132] on input "text" at bounding box center [665, 132] width 39 height 20
paste input "100"
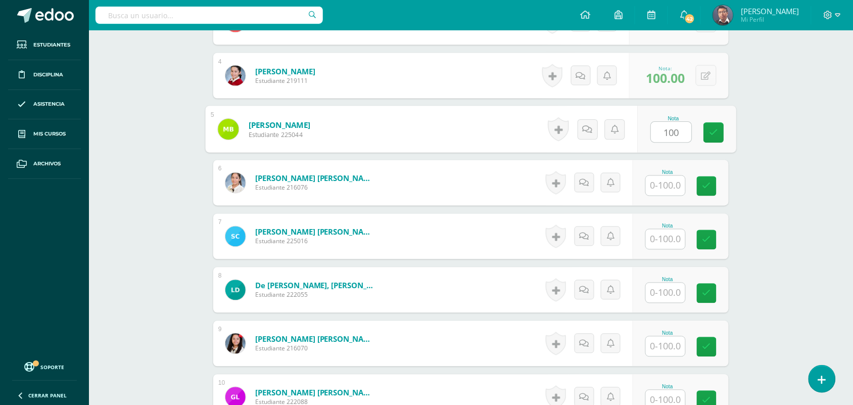
type input "100"
click at [675, 190] on input "text" at bounding box center [665, 186] width 39 height 20
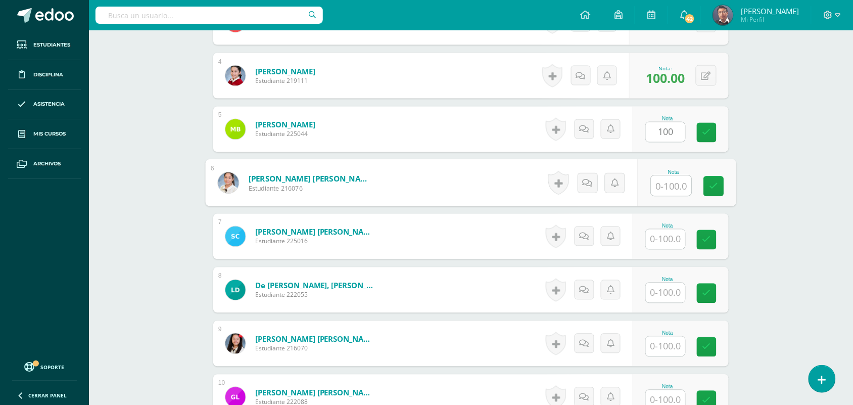
paste input "100"
type input "100"
click at [671, 238] on input "text" at bounding box center [665, 239] width 39 height 20
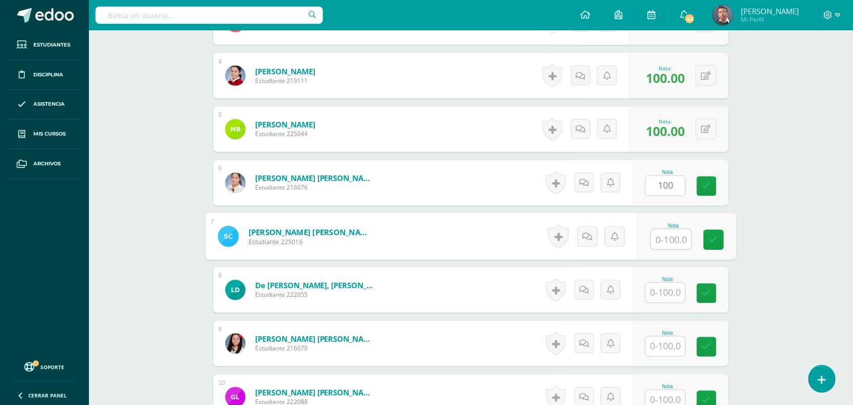
paste input "100"
type input "100"
paste input "100"
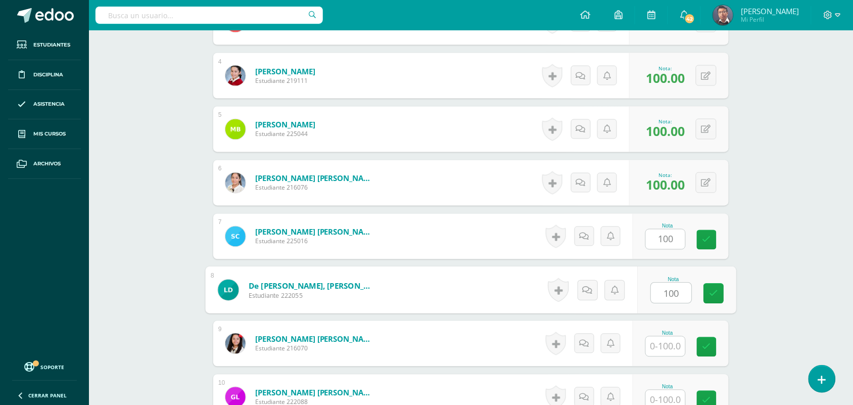
click at [670, 299] on input "100" at bounding box center [671, 293] width 40 height 20
type input "100"
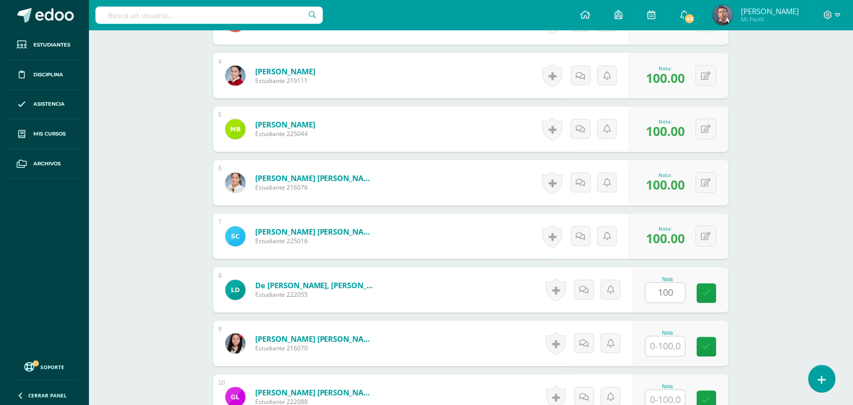
drag, startPoint x: 672, startPoint y: 331, endPoint x: 673, endPoint y: 348, distance: 16.7
click at [672, 335] on div "Nota" at bounding box center [667, 343] width 44 height 26
click at [673, 349] on input "text" at bounding box center [671, 346] width 40 height 20
paste input "100"
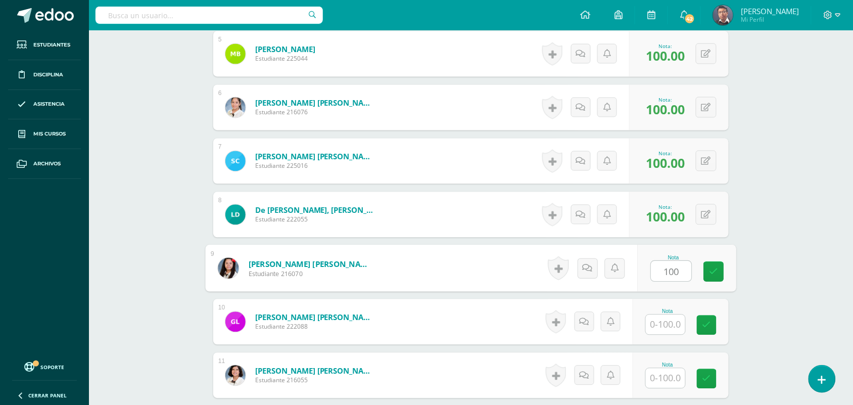
scroll to position [648, 0]
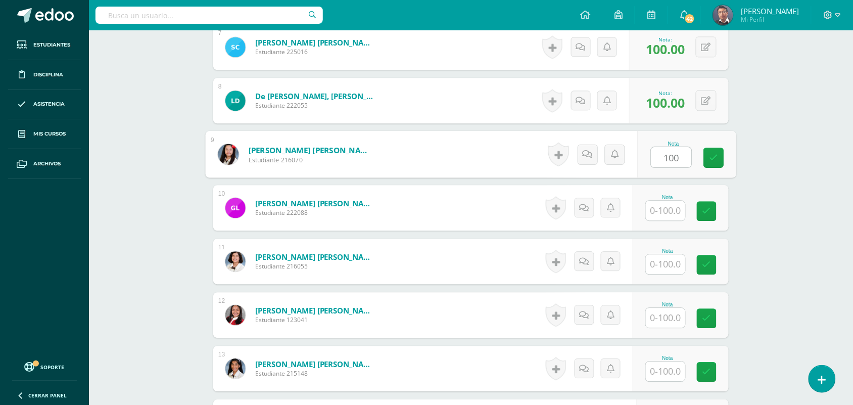
type input "100"
click at [676, 215] on input "text" at bounding box center [665, 211] width 39 height 20
paste input "100"
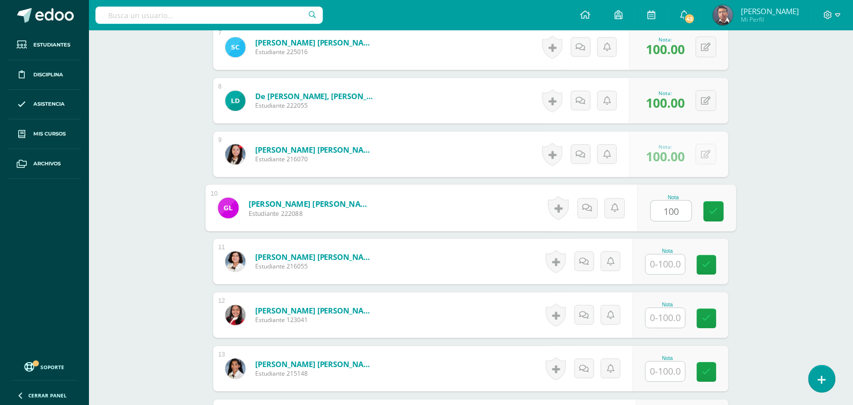
type input "100"
click at [676, 268] on input "text" at bounding box center [665, 264] width 39 height 20
paste input "100"
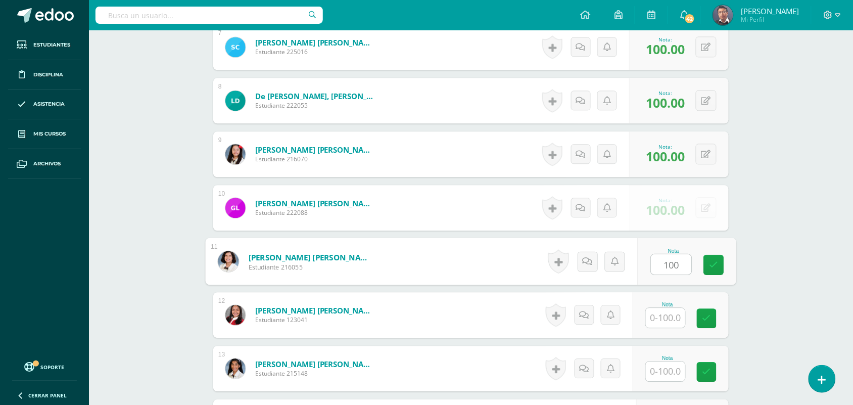
type input "100"
click at [675, 311] on input "text" at bounding box center [665, 318] width 39 height 20
paste input "100"
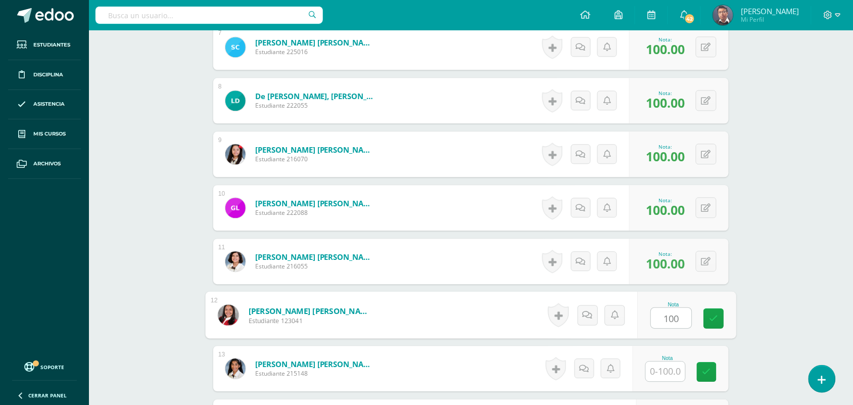
scroll to position [774, 0]
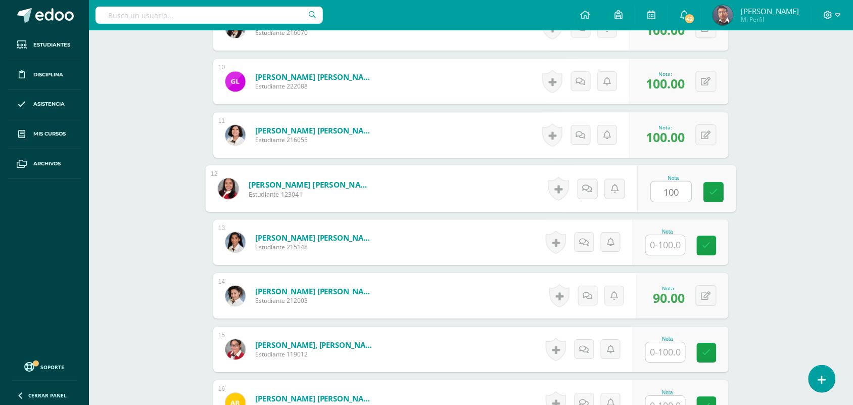
type input "100"
click at [675, 241] on input "text" at bounding box center [665, 245] width 39 height 20
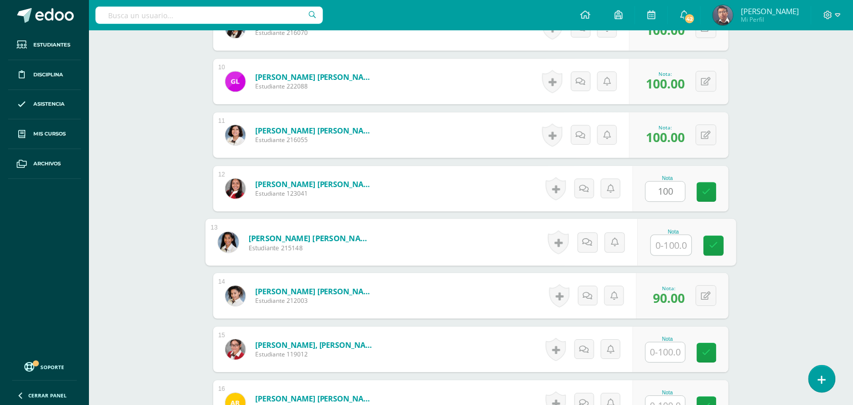
paste input "100"
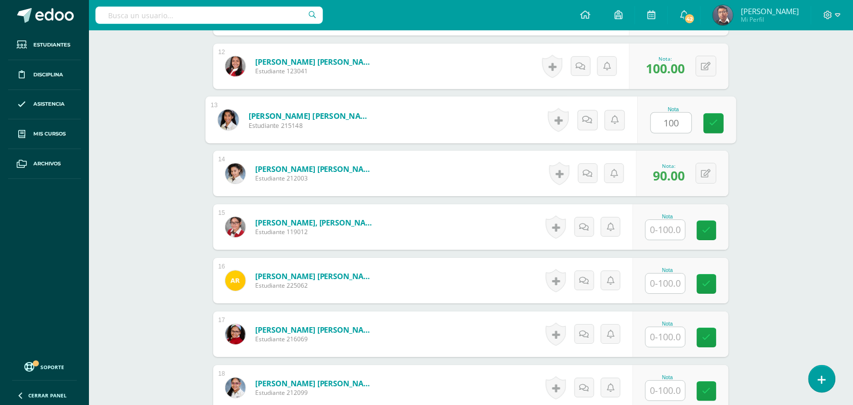
scroll to position [901, 0]
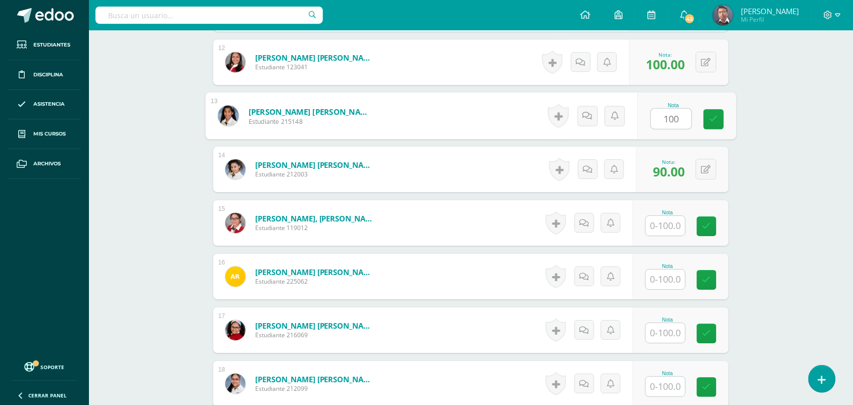
type input "100"
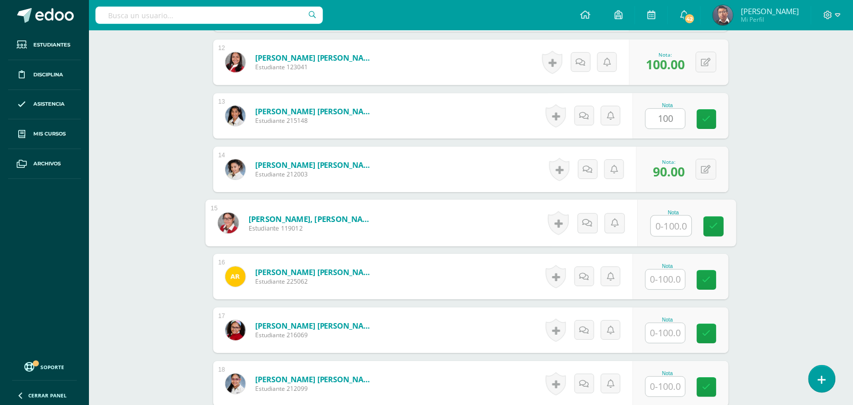
click at [671, 224] on input "text" at bounding box center [671, 226] width 40 height 20
paste input "100"
type input "100"
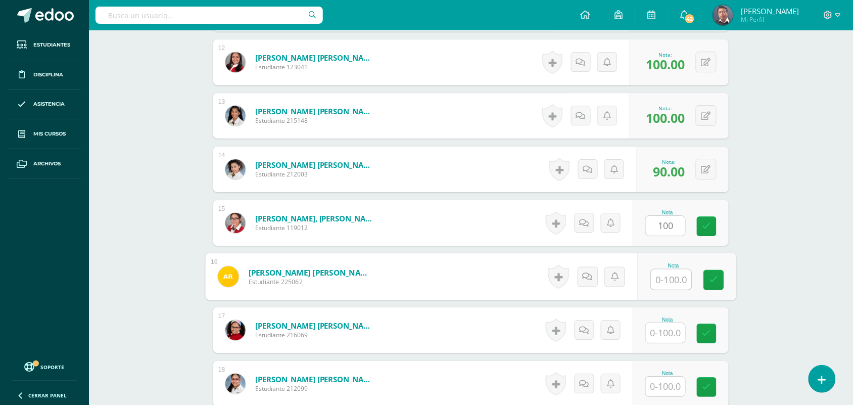
drag, startPoint x: 671, startPoint y: 279, endPoint x: 676, endPoint y: 304, distance: 25.8
click at [672, 279] on input "text" at bounding box center [671, 279] width 40 height 20
paste input "100"
type input "100"
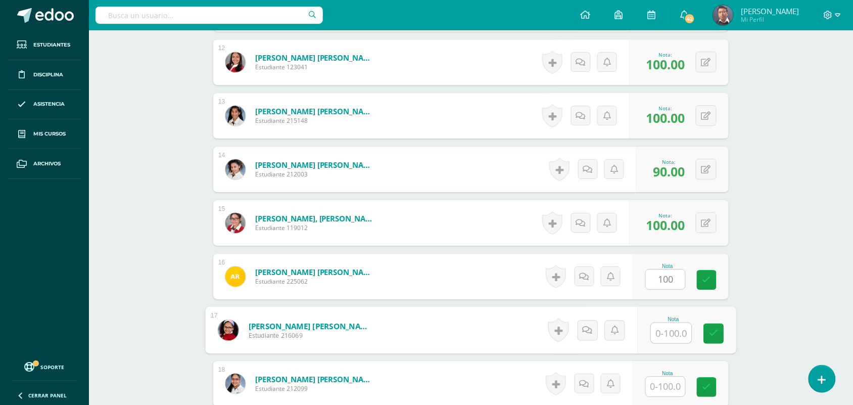
click at [673, 338] on input "text" at bounding box center [671, 333] width 40 height 20
paste input "100"
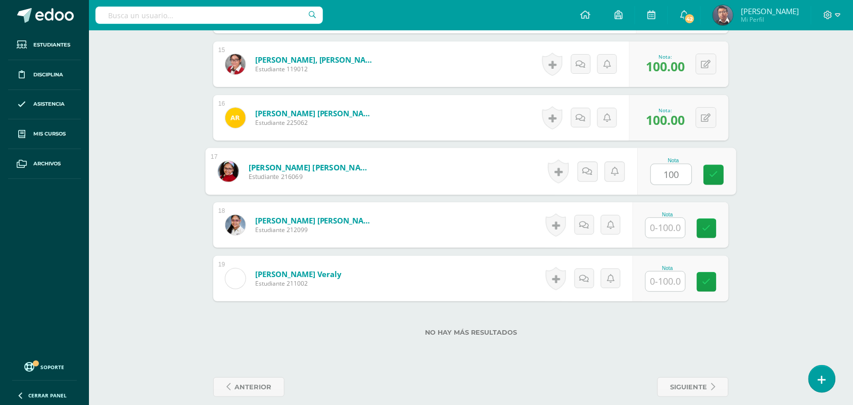
scroll to position [1071, 0]
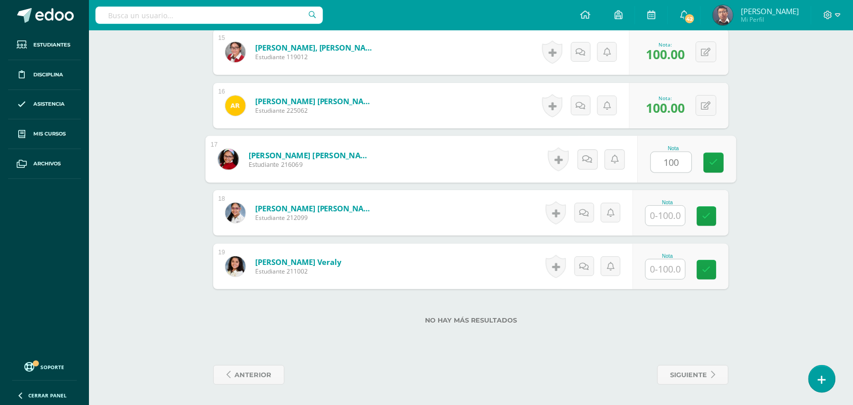
type input "100"
click at [672, 223] on input "text" at bounding box center [665, 216] width 39 height 20
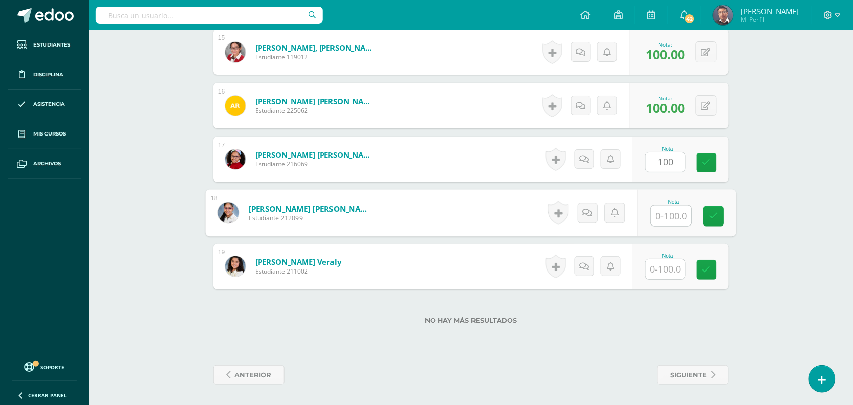
paste input "100"
type input "100"
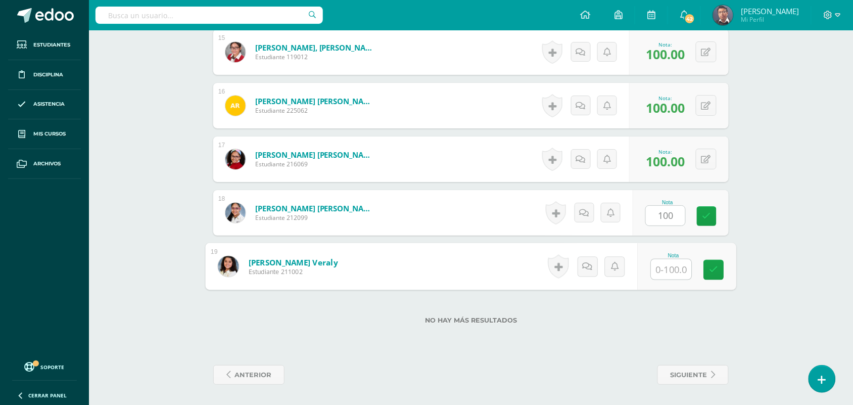
click at [672, 274] on input "text" at bounding box center [671, 269] width 40 height 20
paste input "100"
type input "100"
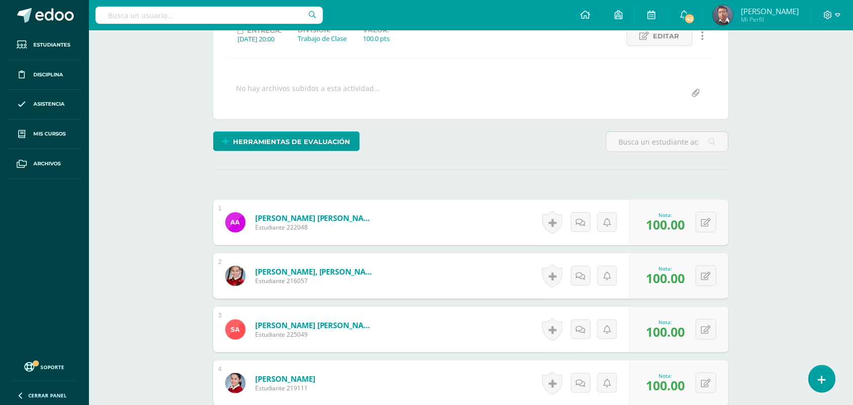
scroll to position [0, 0]
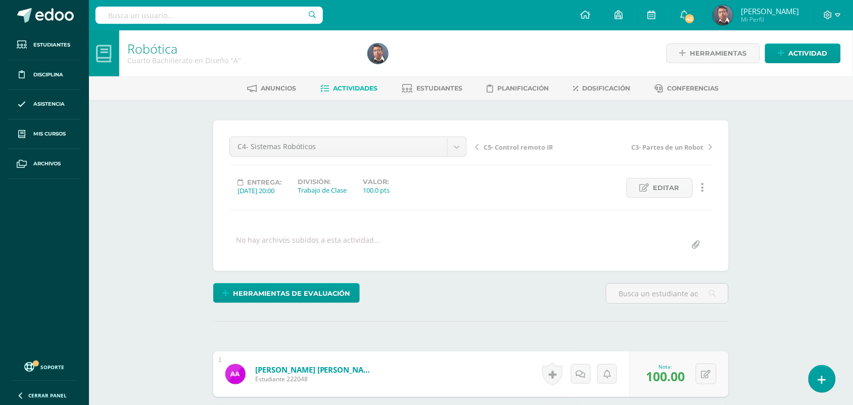
click at [540, 144] on span "C5- Control remoto IR" at bounding box center [517, 146] width 69 height 9
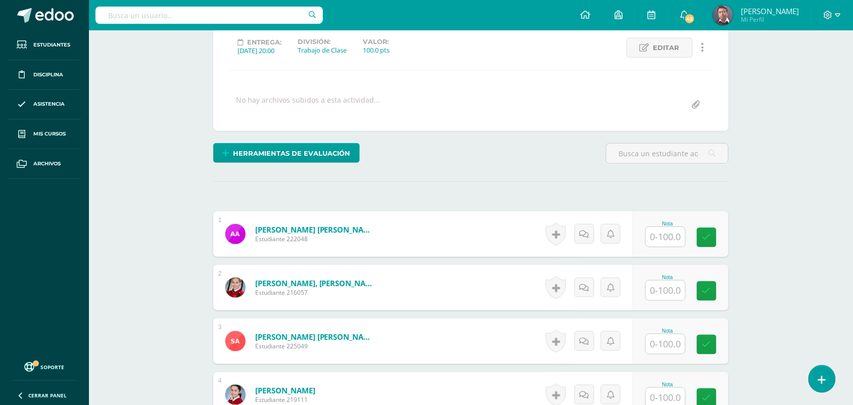
scroll to position [201, 0]
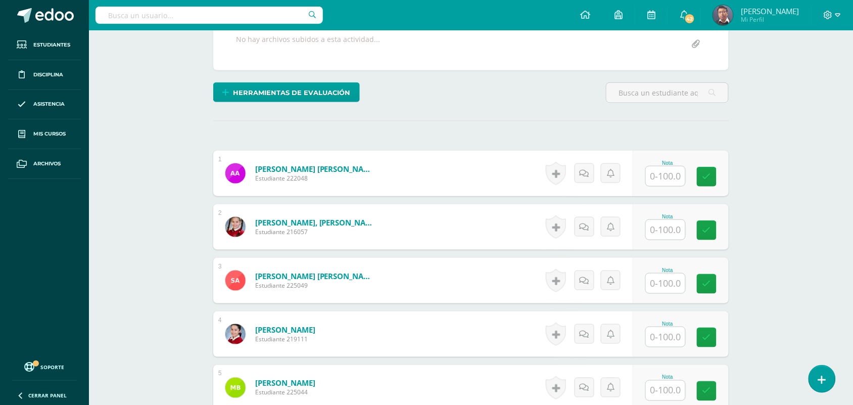
click at [677, 177] on input "text" at bounding box center [665, 176] width 39 height 20
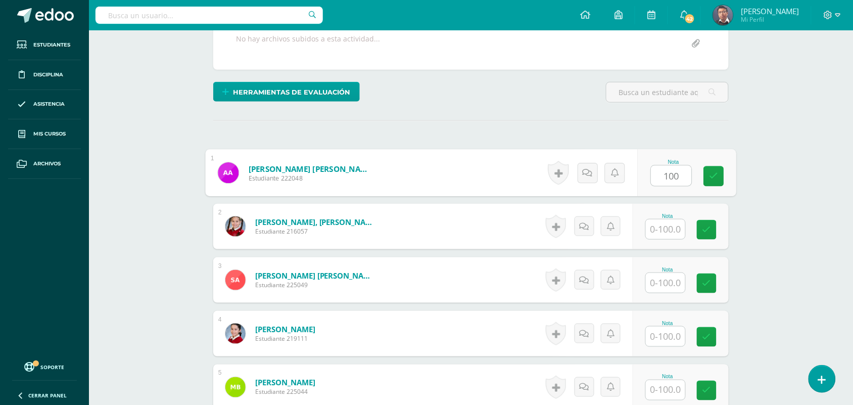
click at [688, 178] on input "100" at bounding box center [671, 176] width 40 height 20
type input "100"
click at [668, 221] on input "text" at bounding box center [665, 229] width 39 height 20
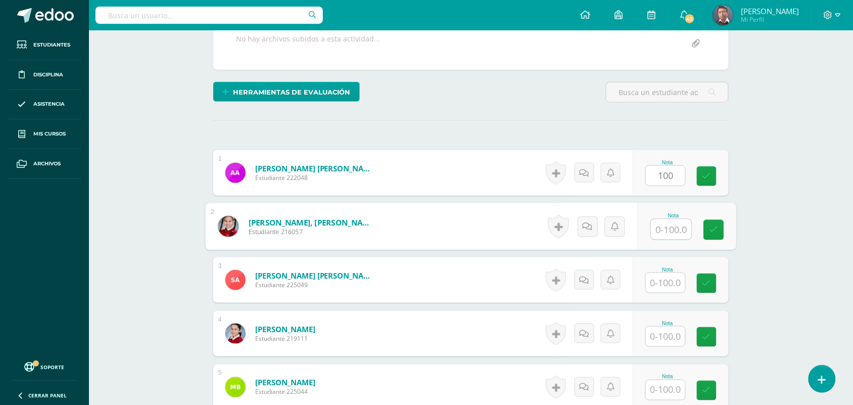
paste input "100"
type input "100"
drag, startPoint x: 672, startPoint y: 278, endPoint x: 671, endPoint y: 284, distance: 5.8
click at [671, 279] on input "text" at bounding box center [665, 283] width 39 height 20
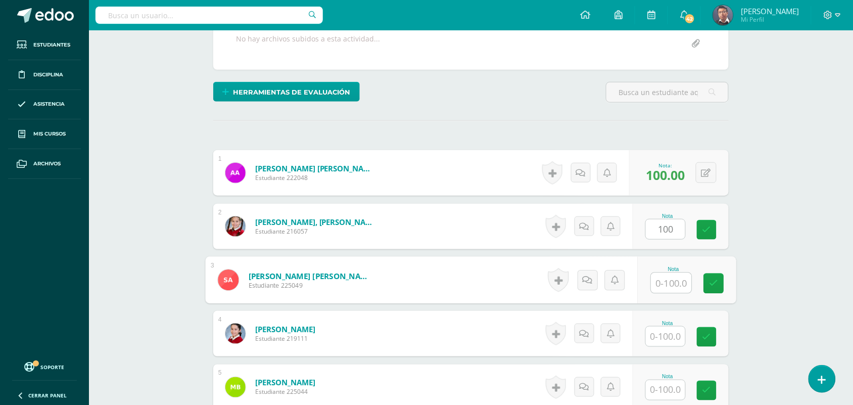
paste input "100"
type input "100"
click at [668, 336] on input "text" at bounding box center [665, 336] width 39 height 20
paste input "100"
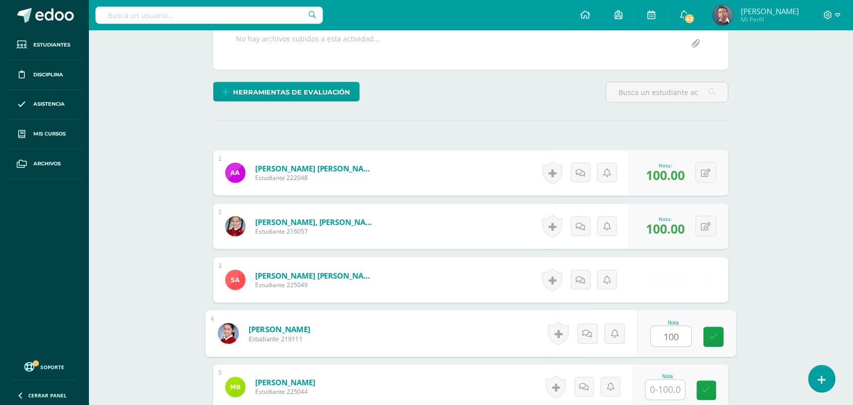
type input "100"
click at [666, 394] on input "text" at bounding box center [665, 390] width 39 height 20
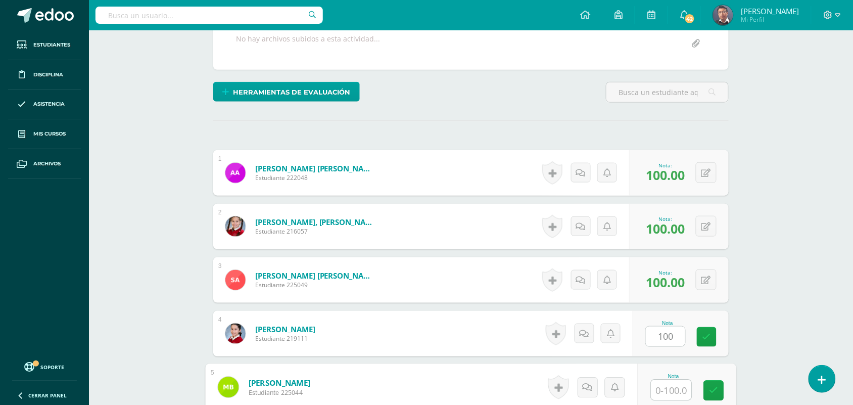
paste input "100"
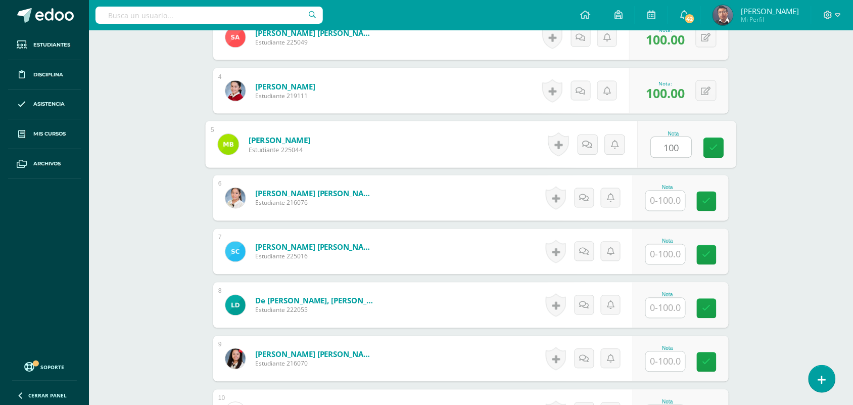
scroll to position [454, 0]
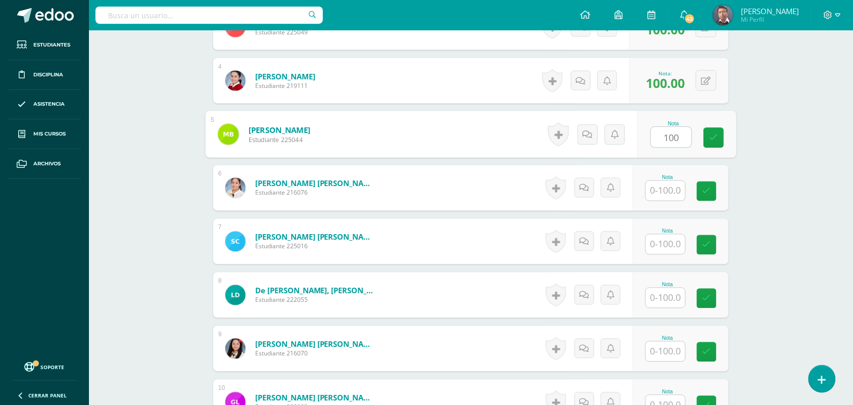
type input "100"
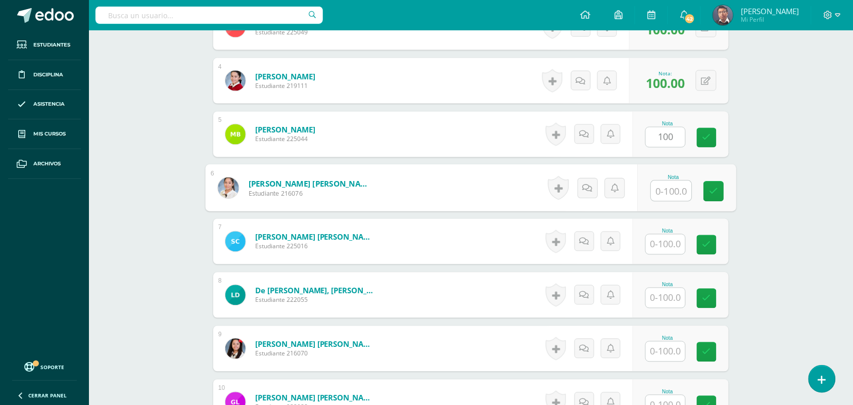
click at [665, 194] on input "text" at bounding box center [671, 191] width 40 height 20
paste input "100"
type input "100"
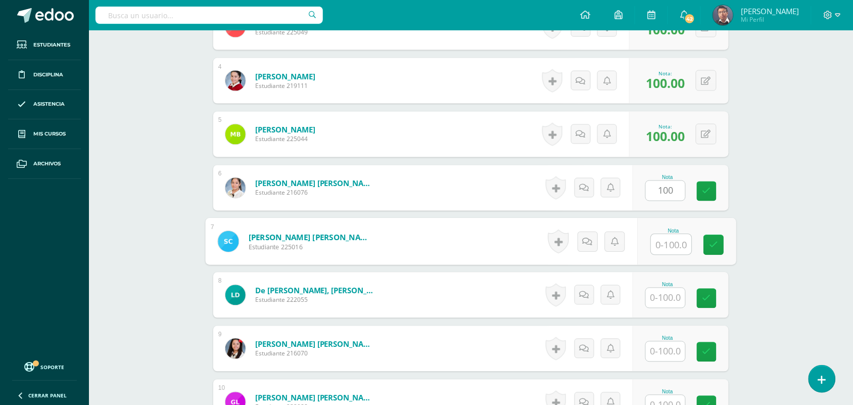
click at [672, 241] on input "text" at bounding box center [671, 244] width 40 height 20
paste input "100"
type input "100"
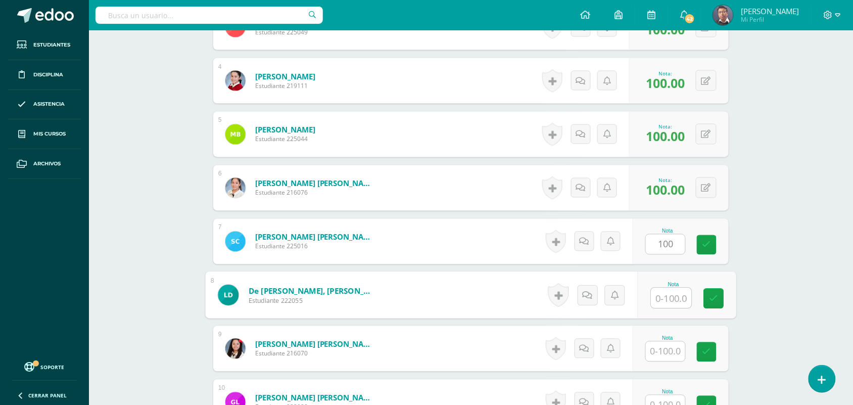
click at [667, 295] on input "text" at bounding box center [671, 298] width 40 height 20
paste input "100"
type input "100"
paste input "100"
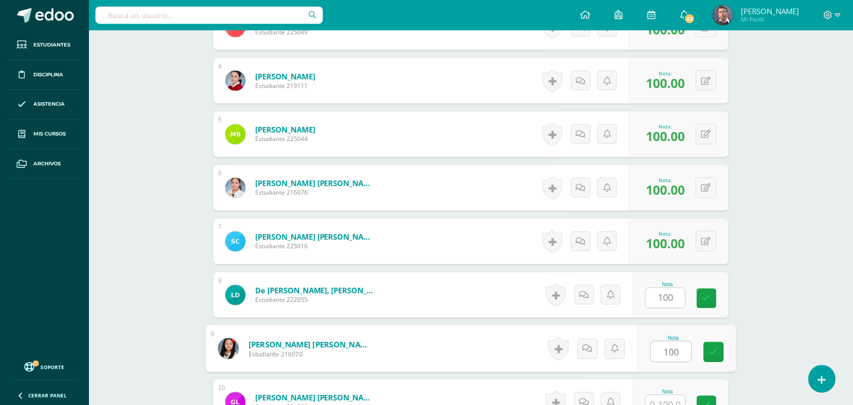
click at [666, 349] on input "100" at bounding box center [671, 351] width 40 height 20
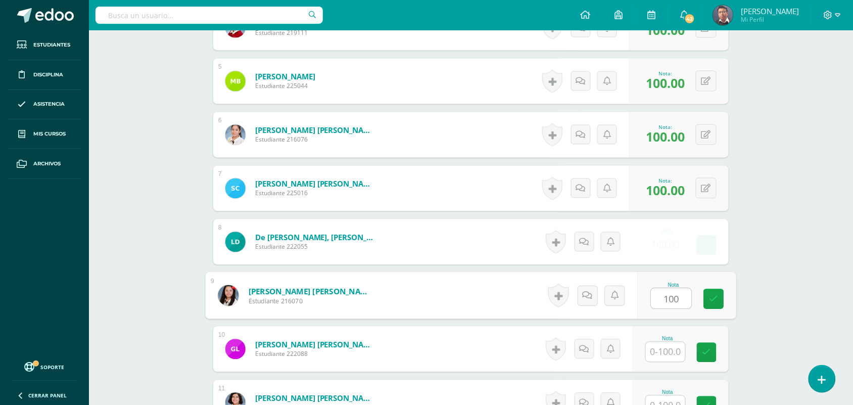
scroll to position [580, 0]
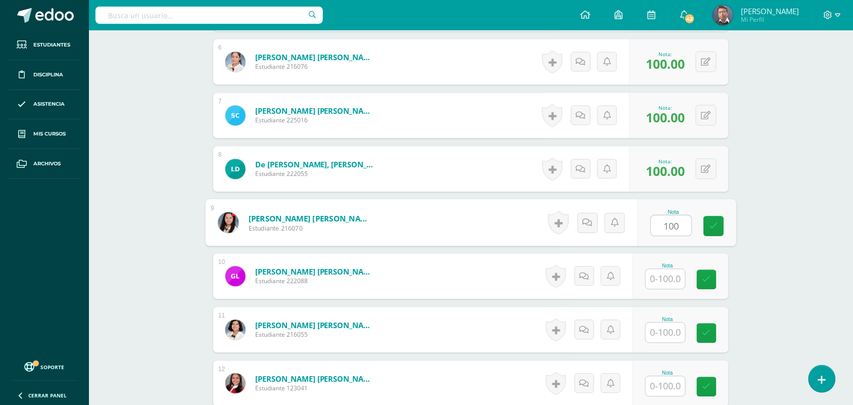
type input "100"
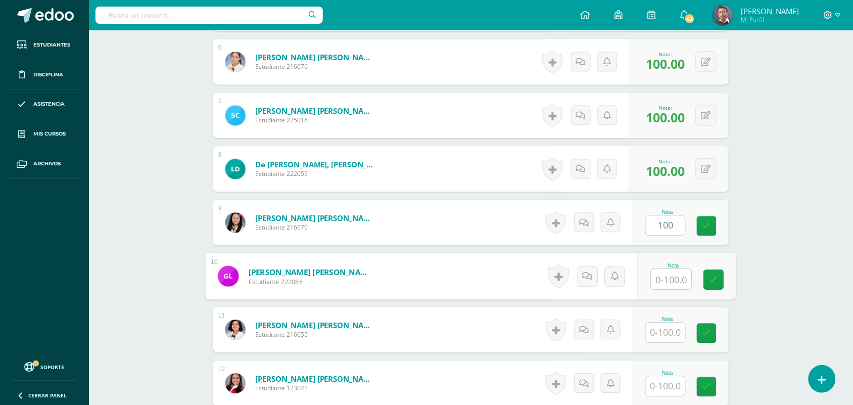
click at [668, 284] on input "text" at bounding box center [671, 279] width 40 height 20
paste input "100"
type input "100"
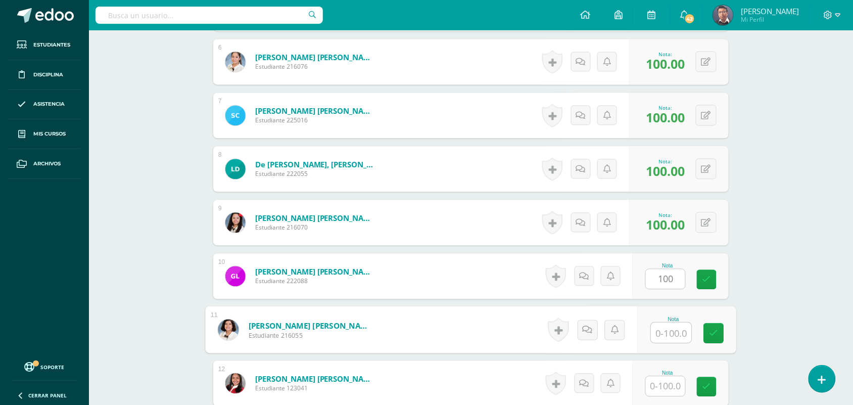
click at [669, 327] on input "text" at bounding box center [671, 332] width 40 height 20
paste input "100"
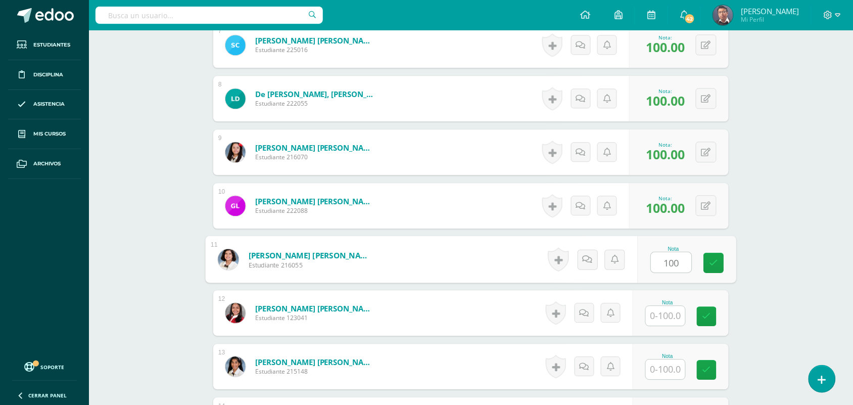
scroll to position [769, 0]
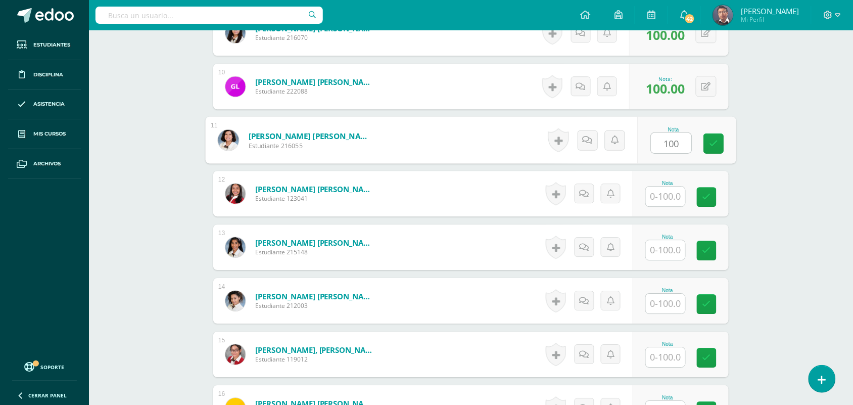
type input "100"
click at [670, 197] on input "text" at bounding box center [665, 196] width 39 height 20
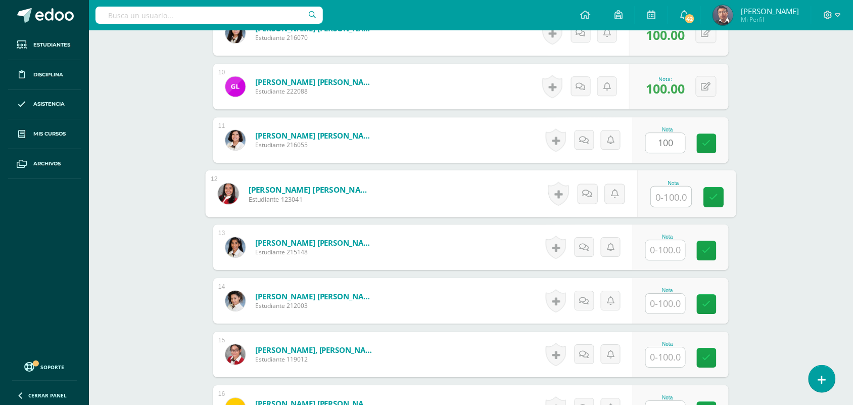
paste input "100"
type input "100"
paste input "100"
click at [675, 254] on input "text" at bounding box center [665, 250] width 39 height 20
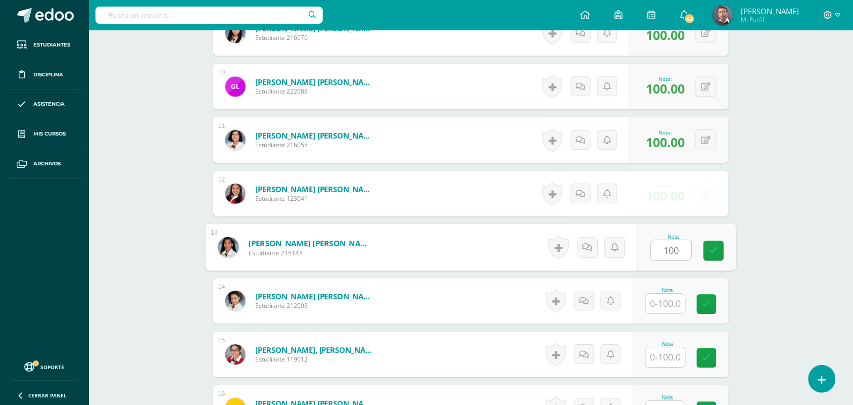
type input "100"
paste input "100"
click at [668, 311] on input "100" at bounding box center [665, 303] width 39 height 20
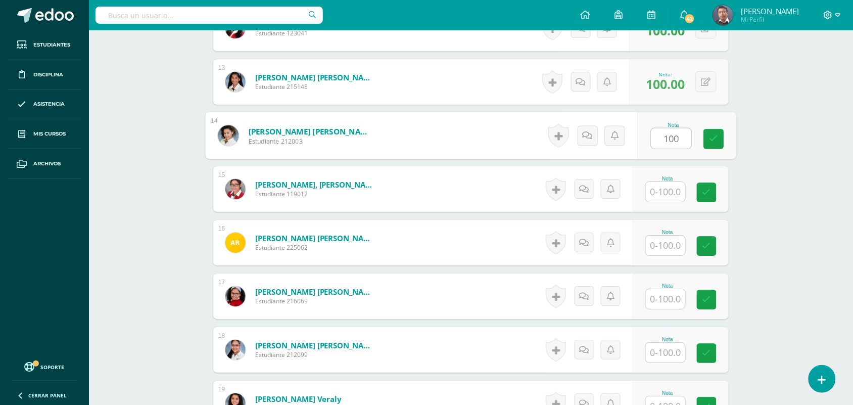
scroll to position [959, 0]
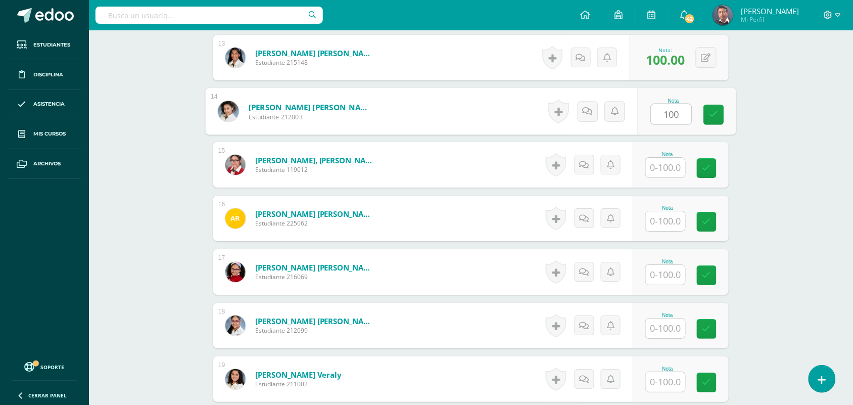
type input "100"
click at [675, 169] on input "text" at bounding box center [665, 168] width 39 height 20
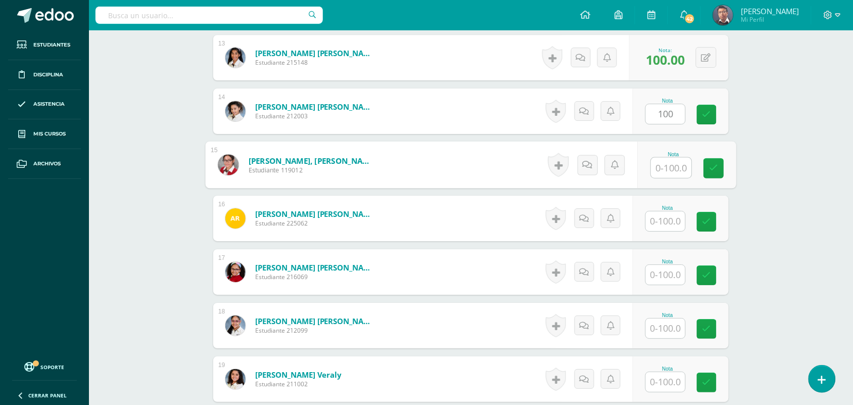
paste input "100"
type input "100"
click at [664, 237] on div "Nota" at bounding box center [680, 217] width 96 height 45
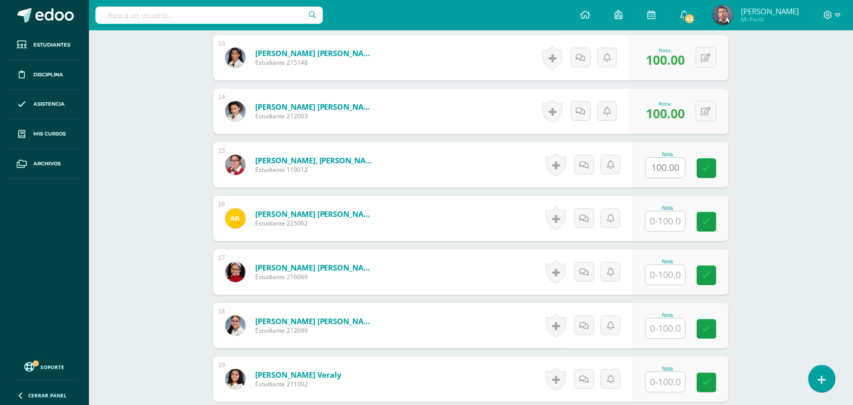
click at [665, 224] on input "text" at bounding box center [665, 221] width 39 height 20
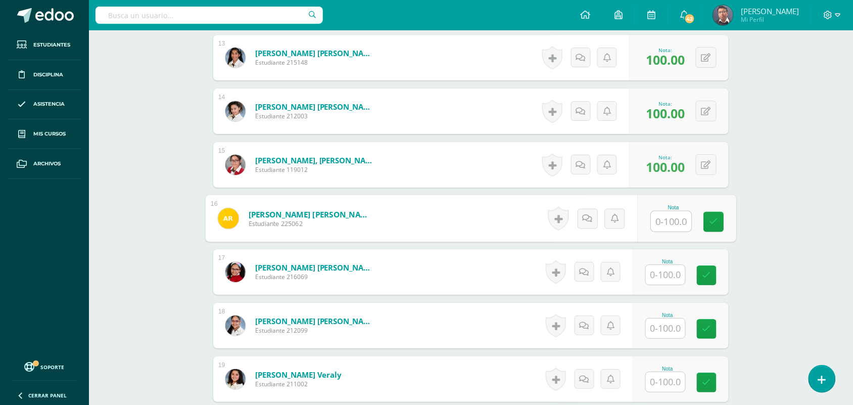
paste input "100"
type input "100"
click at [669, 278] on input "text" at bounding box center [665, 275] width 39 height 20
paste input "100"
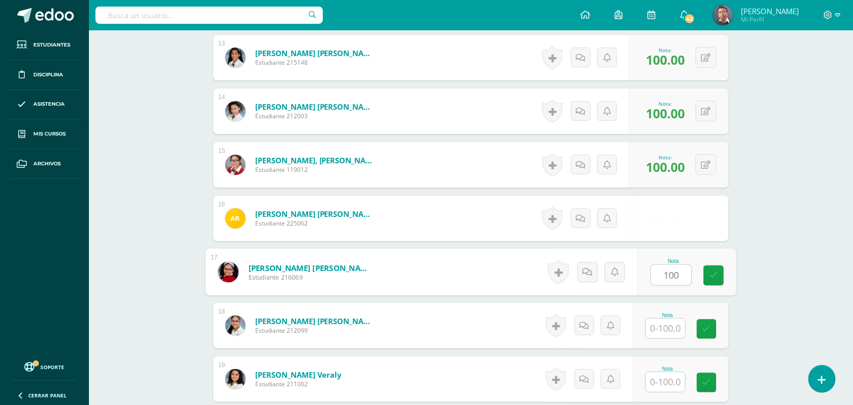
type input "100"
paste input "100"
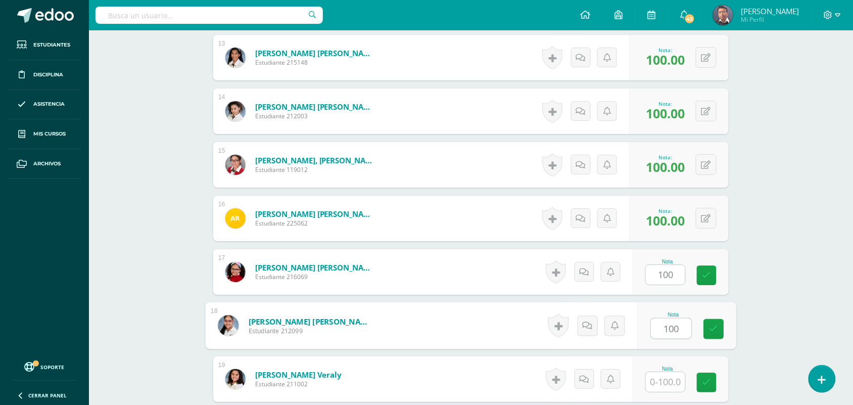
click at [670, 323] on input "100" at bounding box center [671, 328] width 40 height 20
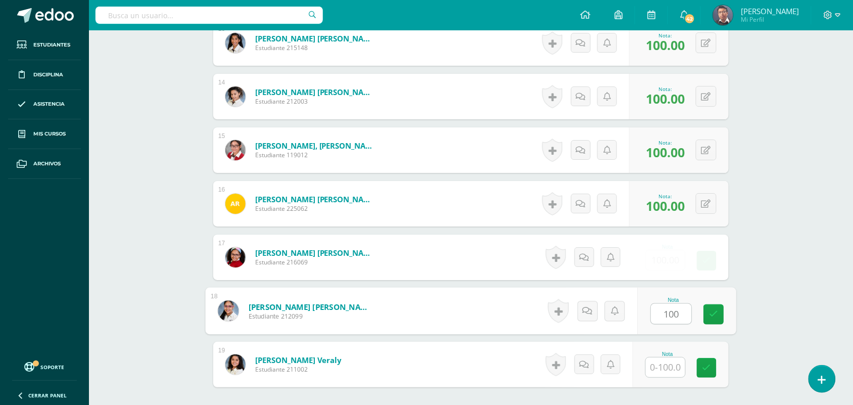
scroll to position [1071, 0]
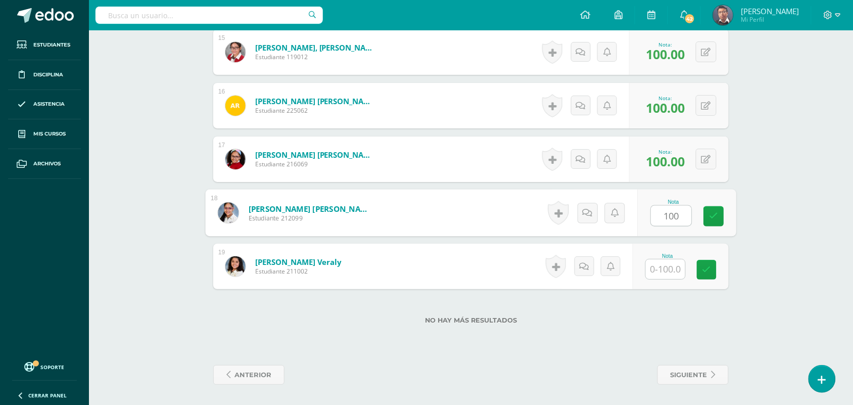
type input "100"
click at [672, 259] on input "text" at bounding box center [665, 269] width 39 height 20
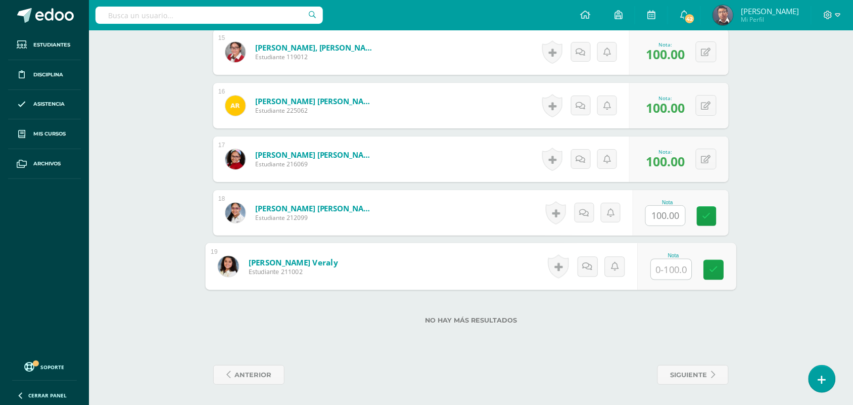
click at [672, 271] on input "text" at bounding box center [671, 269] width 40 height 20
paste input "100"
type input "100"
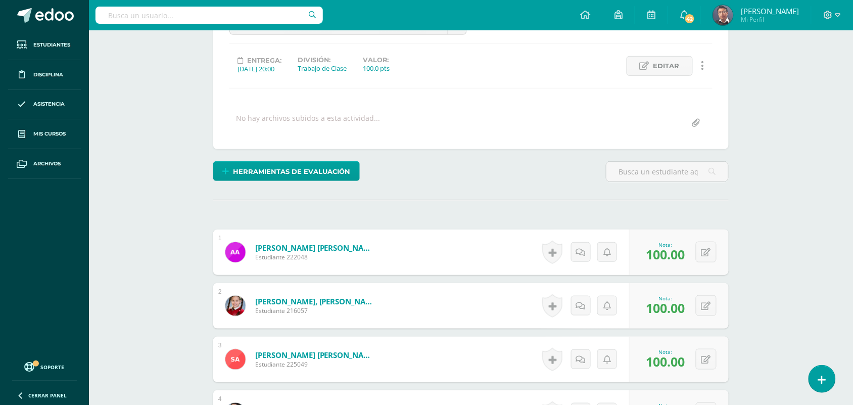
scroll to position [117, 0]
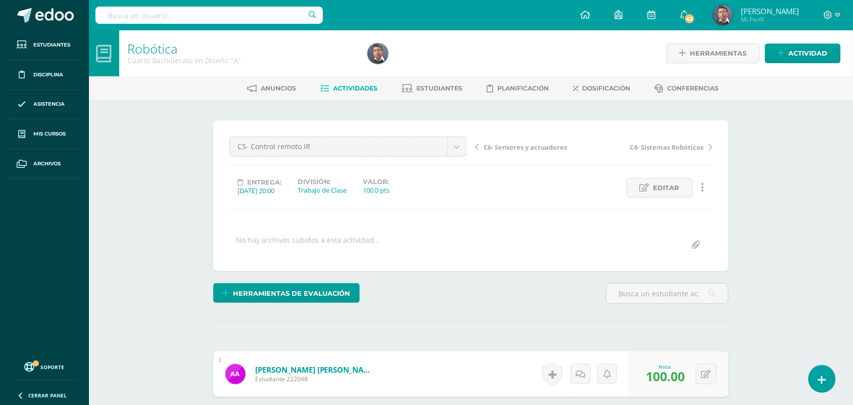
click at [533, 147] on span "C6- Sensores y actuadores" at bounding box center [524, 146] width 83 height 9
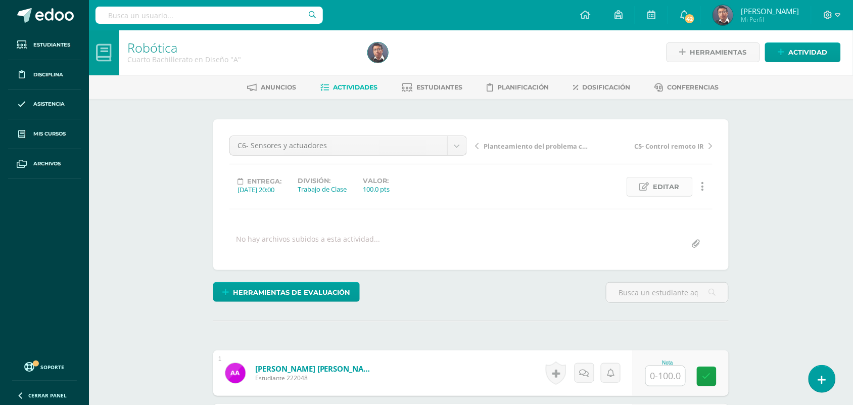
click at [673, 189] on span "Editar" at bounding box center [666, 186] width 26 height 19
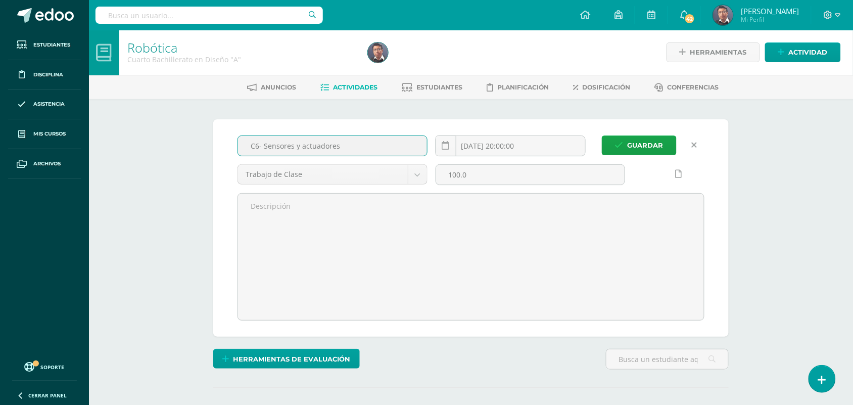
drag, startPoint x: 354, startPoint y: 146, endPoint x: 266, endPoint y: 151, distance: 88.5
click at [264, 150] on input "C6- Sensores y actuadores" at bounding box center [332, 146] width 189 height 20
type input "C6- wifi"
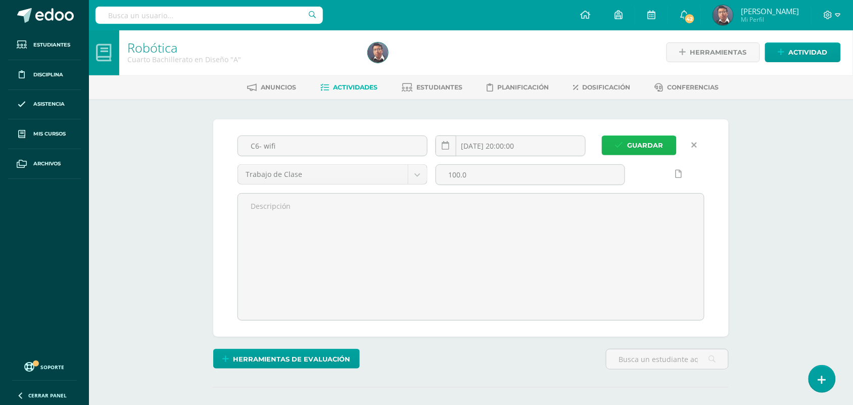
click at [656, 143] on span "Guardar" at bounding box center [645, 145] width 36 height 19
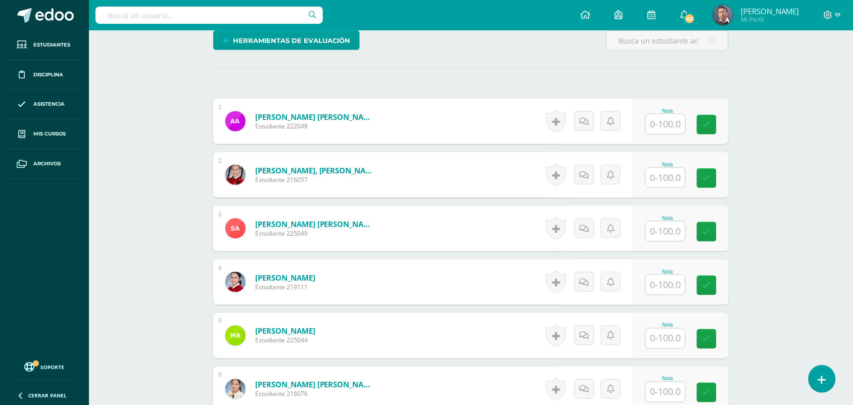
scroll to position [254, 0]
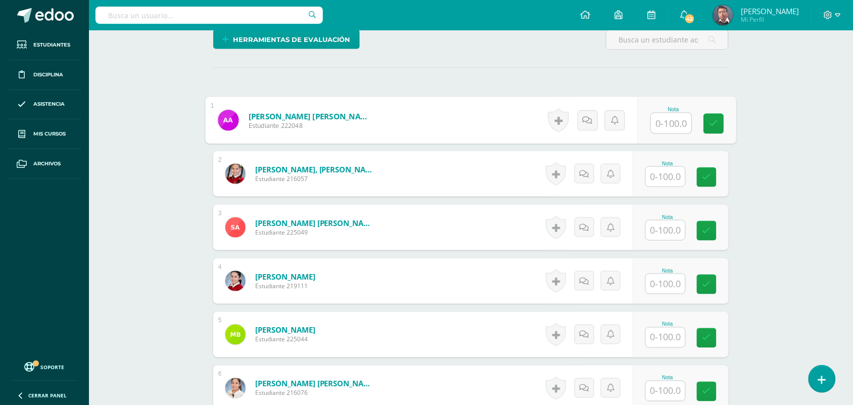
click at [653, 115] on input "text" at bounding box center [671, 123] width 40 height 20
click at [663, 117] on input "100" at bounding box center [671, 123] width 40 height 20
type input "100"
click at [673, 168] on input "text" at bounding box center [665, 177] width 39 height 20
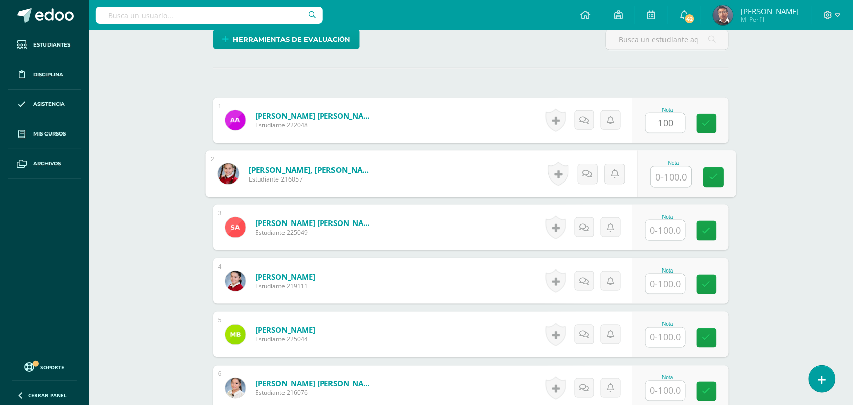
paste input "100"
type input "100"
click at [670, 226] on input "text" at bounding box center [665, 230] width 39 height 20
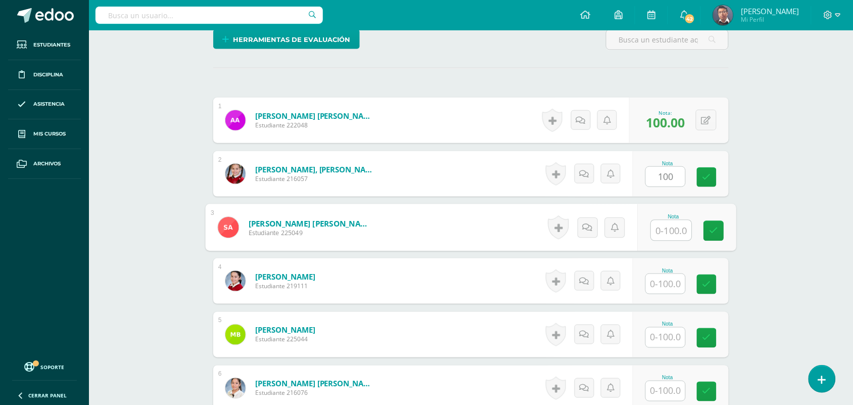
paste input "100"
type input "100"
click at [671, 291] on input "text" at bounding box center [665, 284] width 39 height 20
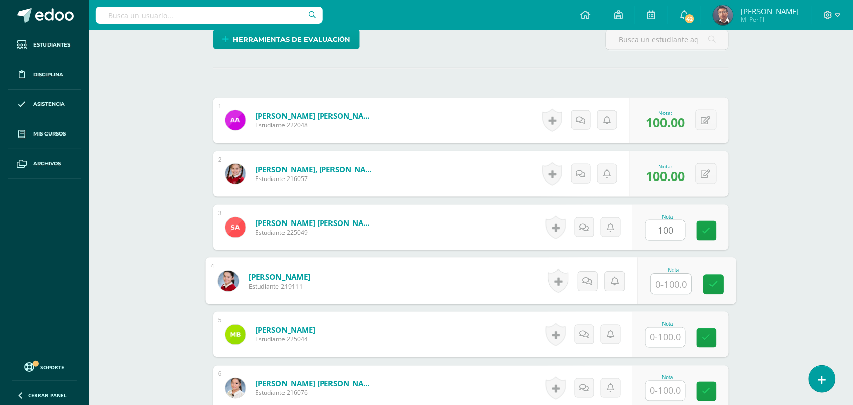
paste input "100"
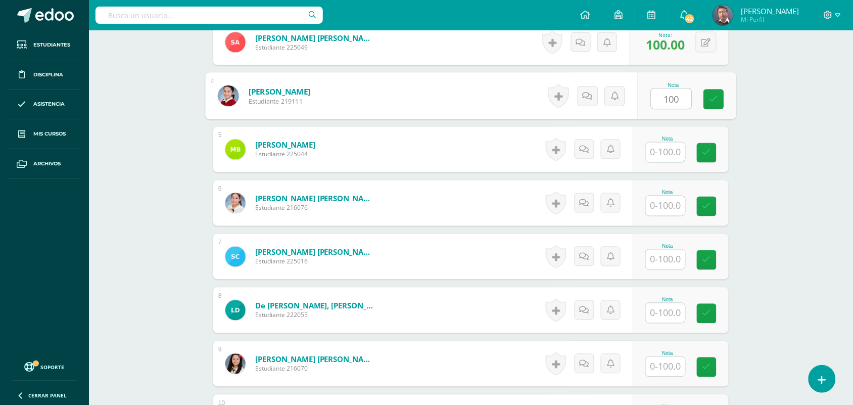
scroll to position [443, 0]
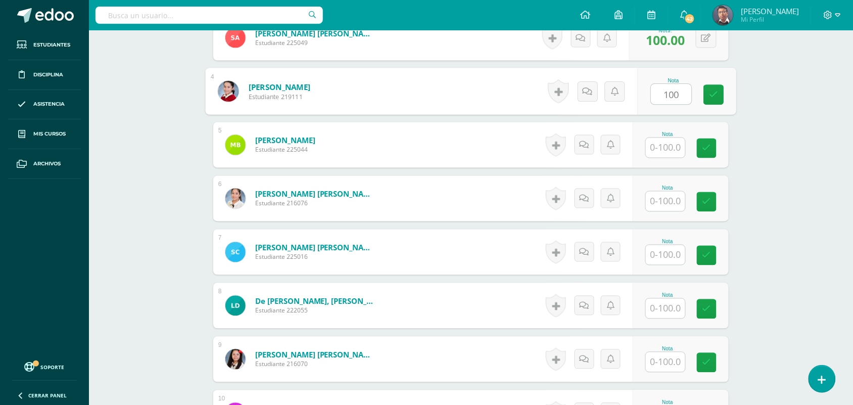
type input "100"
click at [675, 158] on div "Nota" at bounding box center [680, 144] width 96 height 45
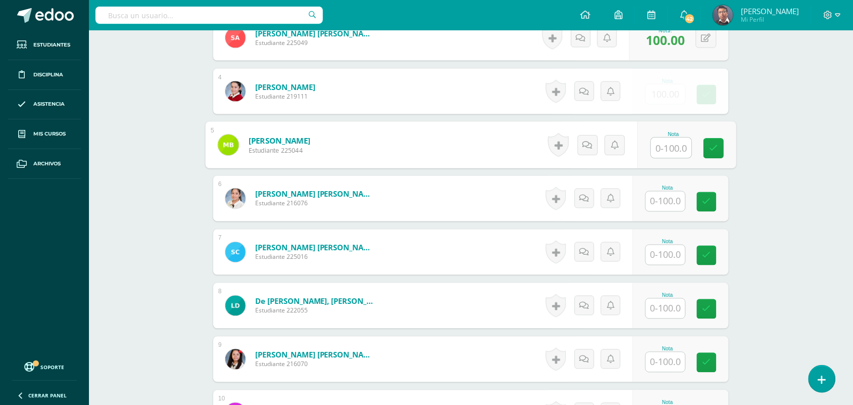
click at [675, 147] on input "text" at bounding box center [671, 148] width 40 height 20
paste input "100"
type input "100"
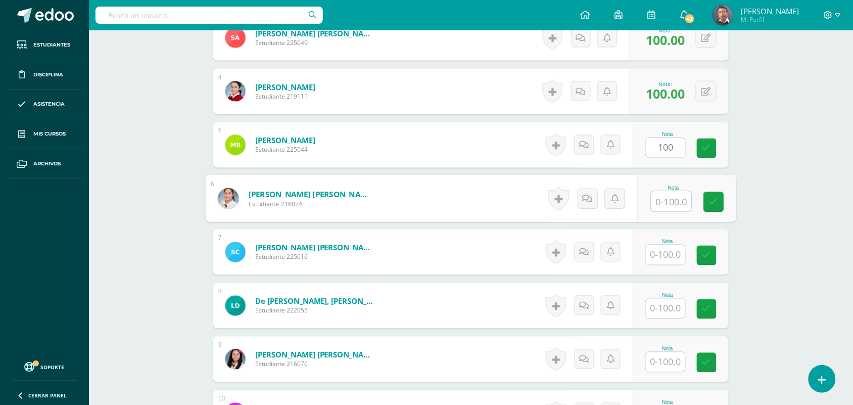
click at [675, 202] on input "text" at bounding box center [671, 201] width 40 height 20
paste input "100"
type input "100"
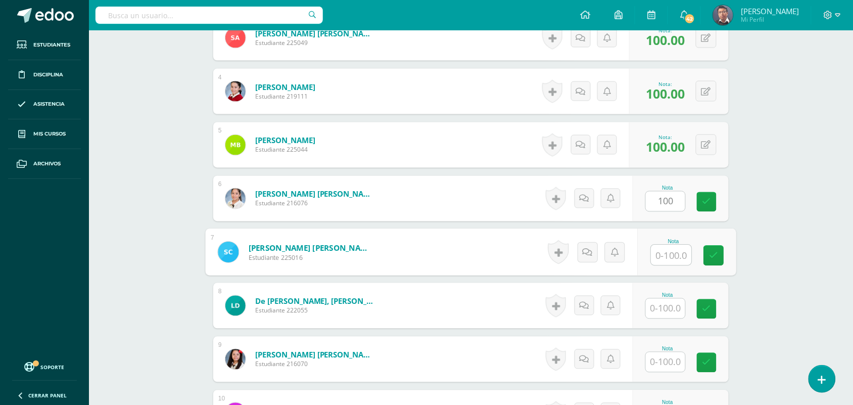
click at [671, 254] on input "text" at bounding box center [671, 255] width 40 height 20
paste input "100"
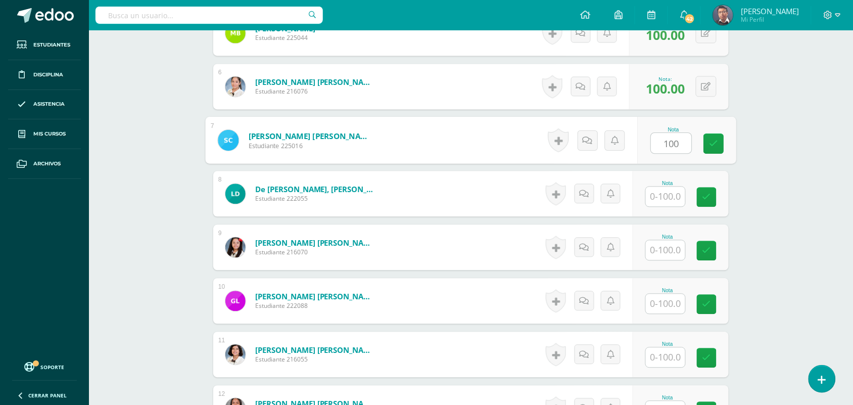
scroll to position [569, 0]
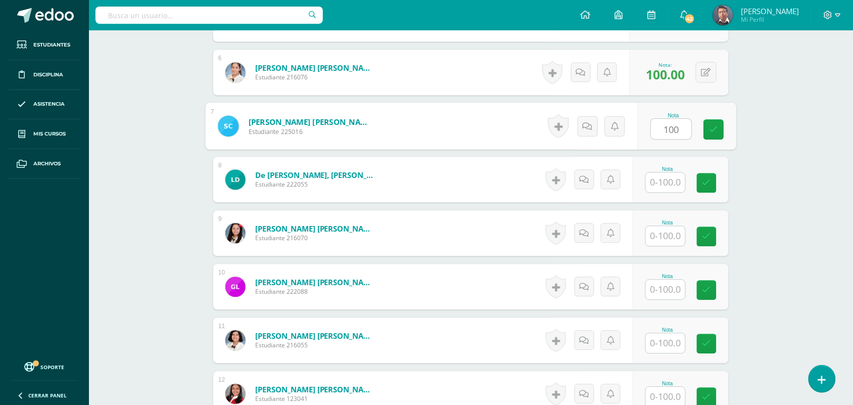
type input "100"
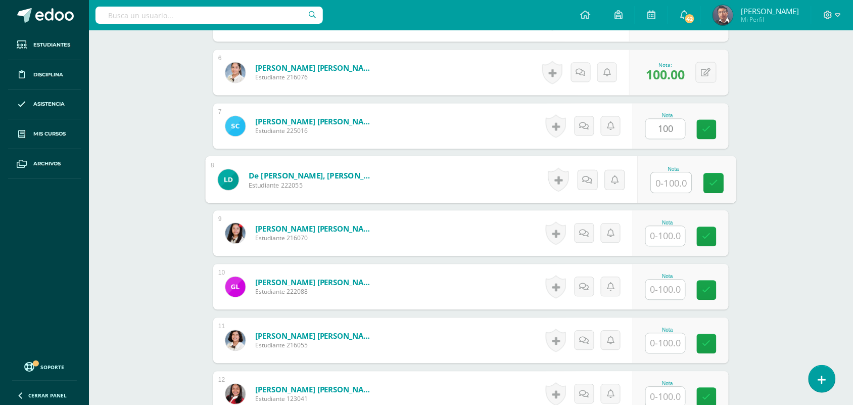
click at [677, 187] on input "text" at bounding box center [671, 182] width 40 height 20
paste input "100"
type input "100"
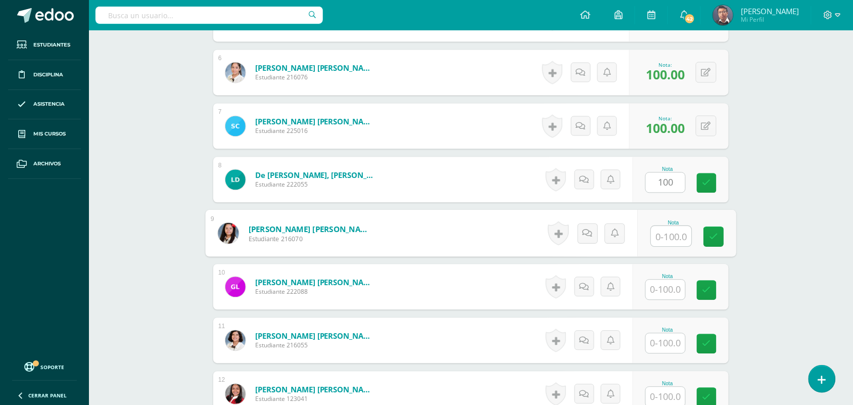
click at [675, 238] on input "text" at bounding box center [671, 236] width 40 height 20
paste input "100"
type input "100"
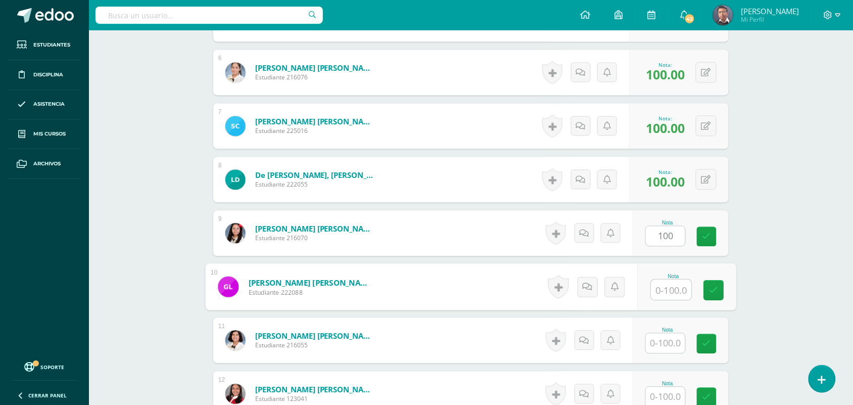
click at [676, 286] on input "text" at bounding box center [671, 289] width 40 height 20
paste input "100"
type input "100"
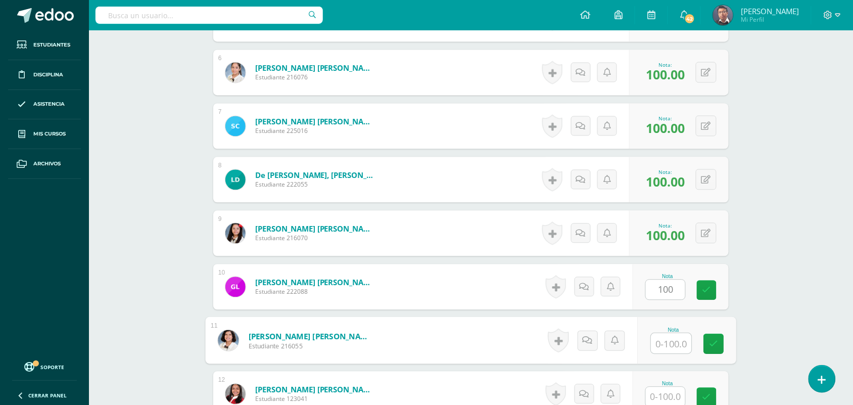
click at [672, 334] on input "text" at bounding box center [671, 343] width 40 height 20
paste input "100"
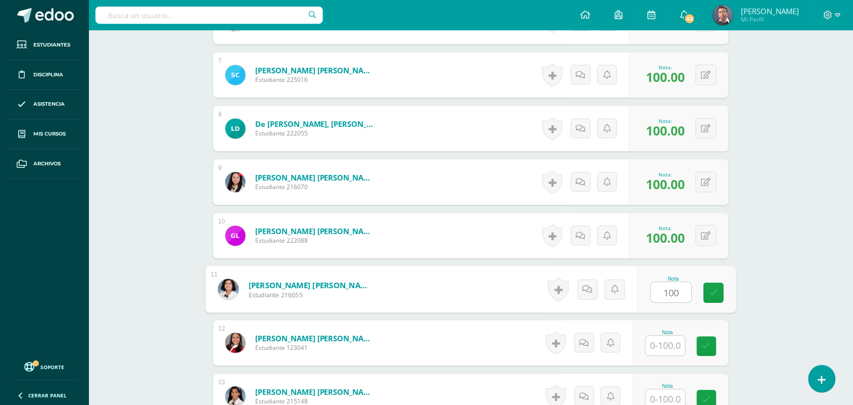
scroll to position [696, 0]
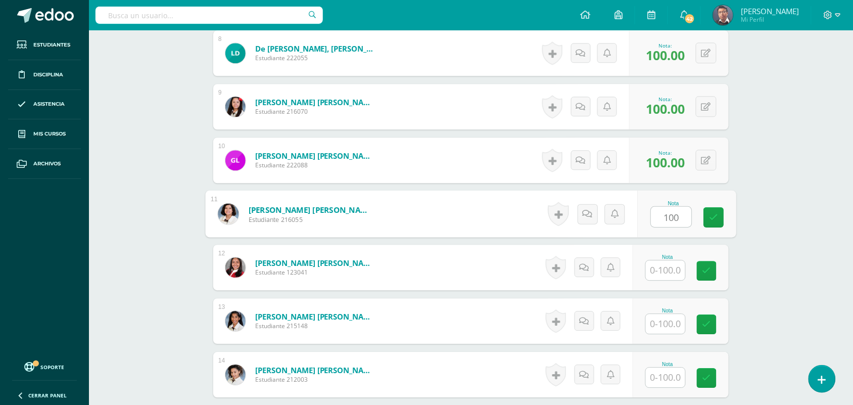
type input "100"
click at [672, 269] on input "text" at bounding box center [665, 270] width 39 height 20
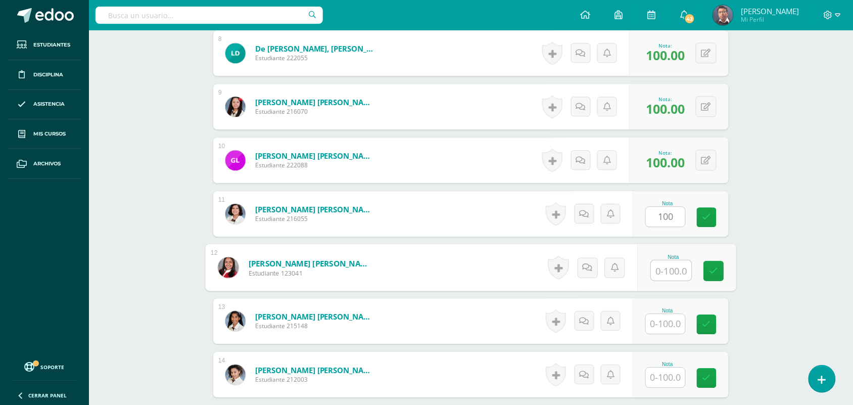
paste input "100"
type input "100"
click at [675, 327] on input "text" at bounding box center [665, 324] width 39 height 20
paste input "100"
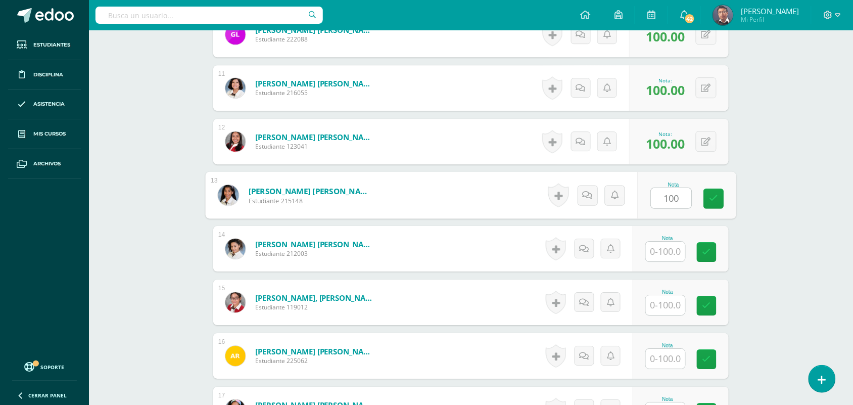
scroll to position [822, 0]
type input "100"
click at [668, 254] on input "text" at bounding box center [665, 251] width 39 height 20
paste input "100"
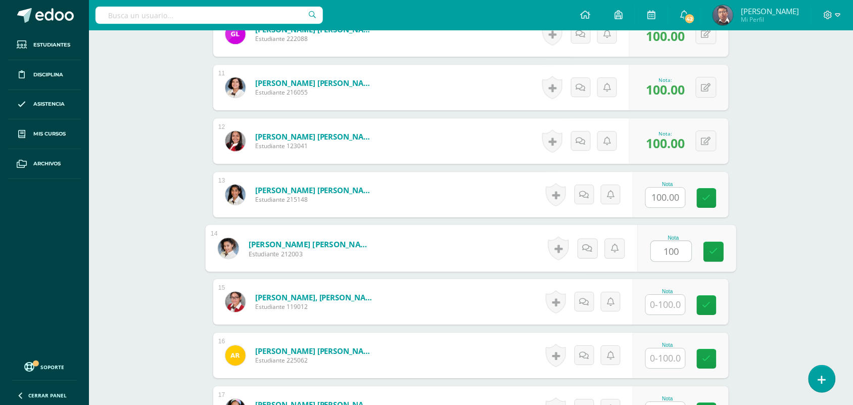
type input "100"
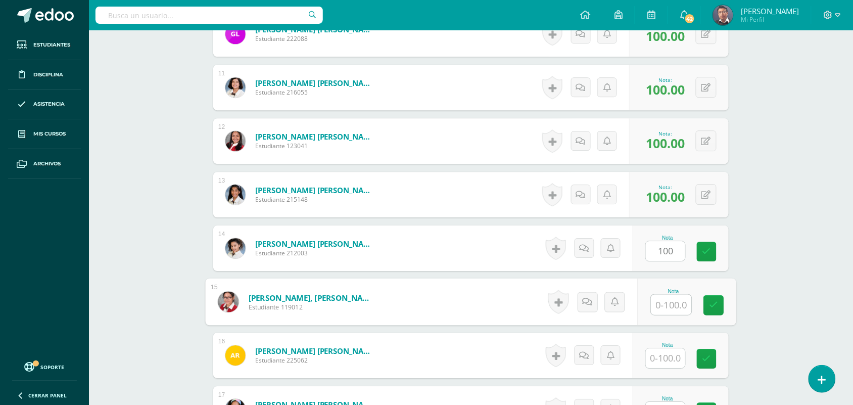
click at [677, 307] on input "text" at bounding box center [671, 304] width 40 height 20
paste input "100"
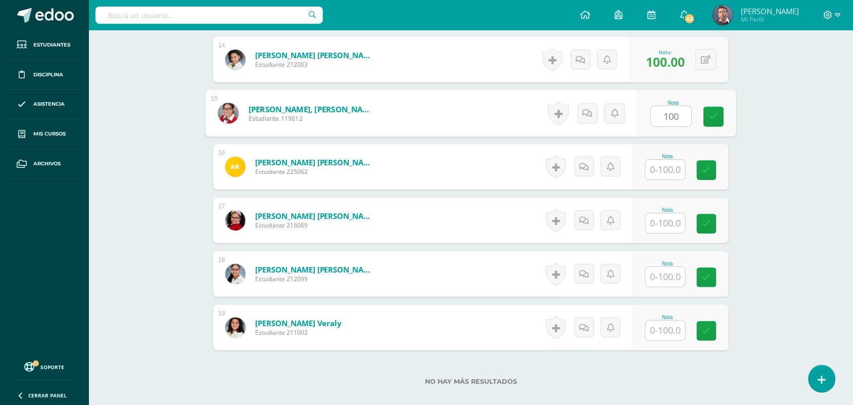
scroll to position [1011, 0]
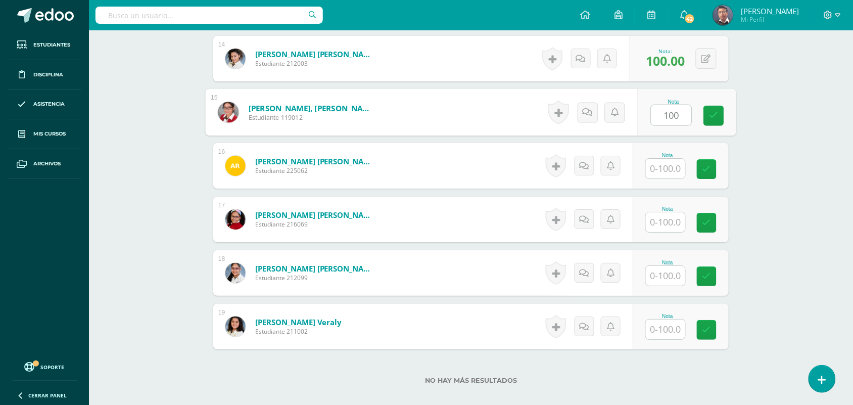
type input "100"
click at [667, 208] on div "Nota" at bounding box center [667, 209] width 44 height 6
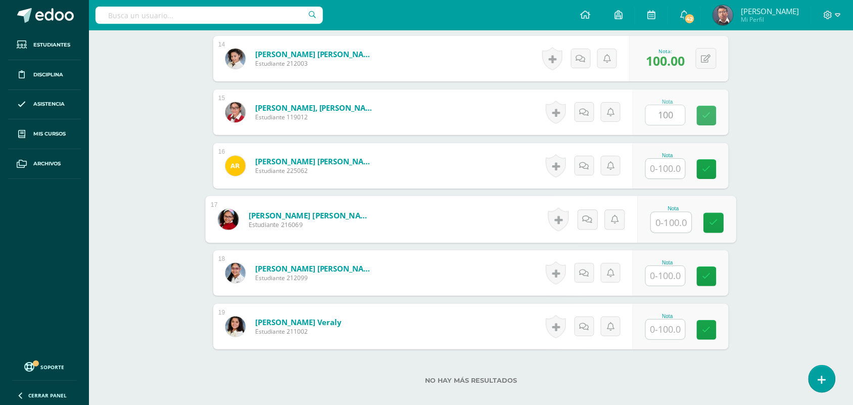
drag, startPoint x: 670, startPoint y: 226, endPoint x: 667, endPoint y: 214, distance: 12.9
click at [669, 228] on input "text" at bounding box center [671, 222] width 40 height 20
paste input "100"
type input "100"
click at [666, 174] on input "text" at bounding box center [665, 169] width 39 height 20
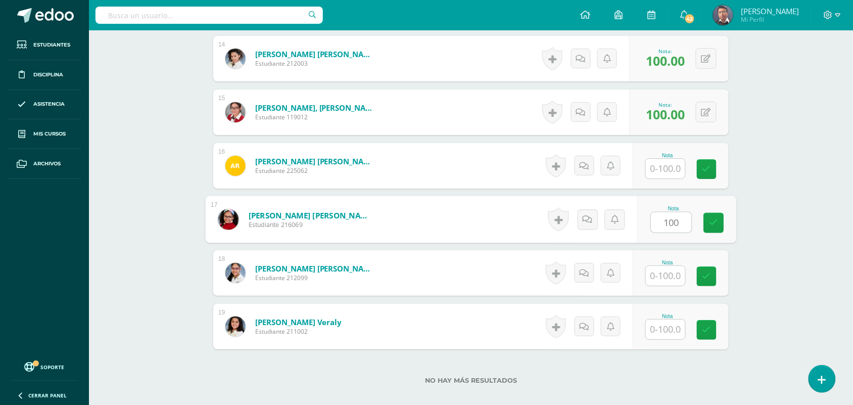
paste input "100"
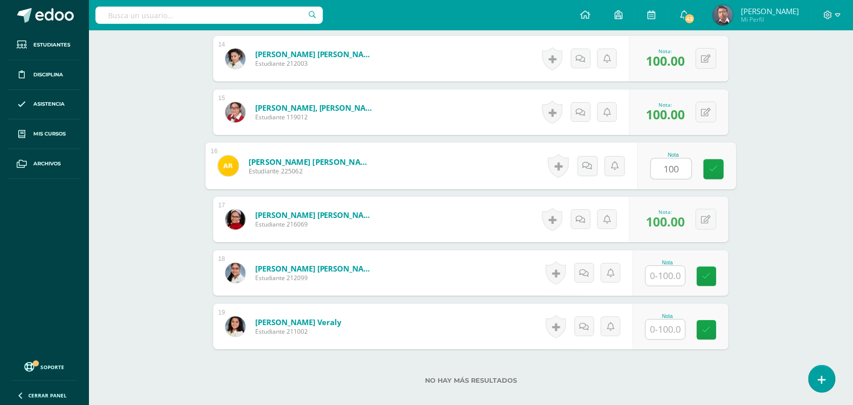
type input "100"
click at [674, 289] on div "Nota" at bounding box center [680, 272] width 96 height 45
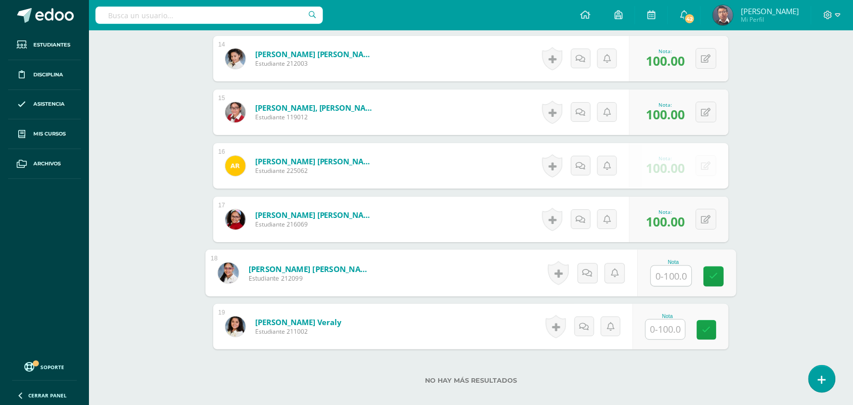
click at [677, 271] on input "text" at bounding box center [671, 276] width 40 height 20
paste input "100"
type input "100"
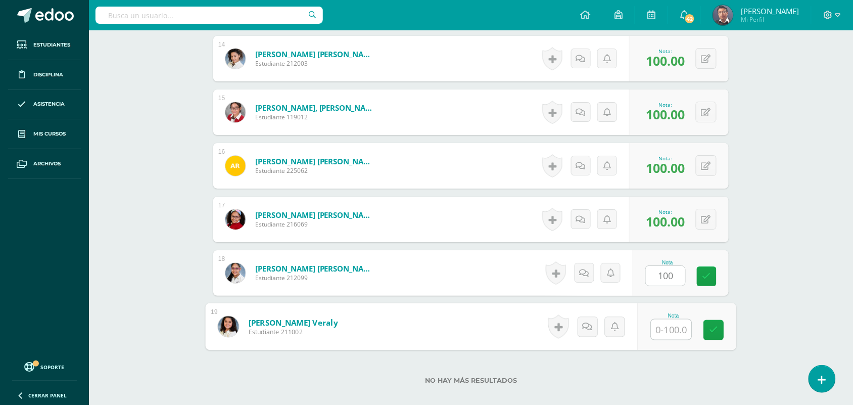
click at [667, 337] on input "text" at bounding box center [671, 329] width 40 height 20
paste input "100"
type input "100"
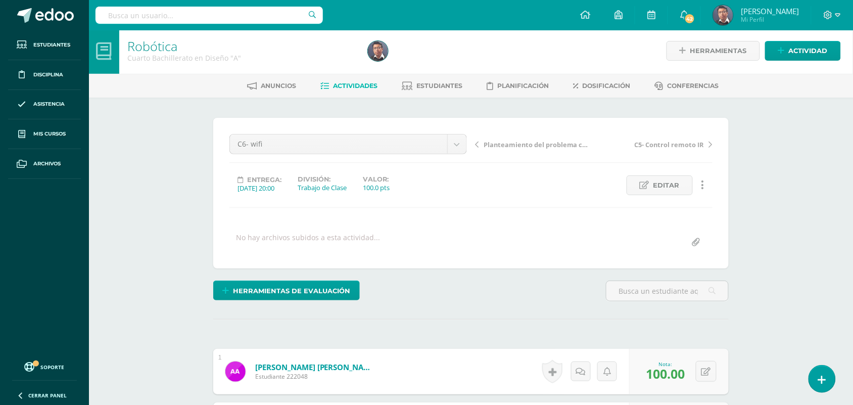
scroll to position [0, 0]
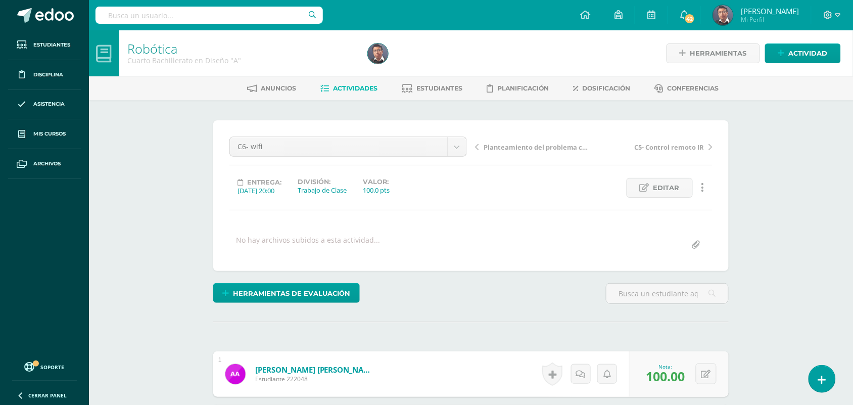
click at [361, 85] on span "Actividades" at bounding box center [355, 88] width 44 height 8
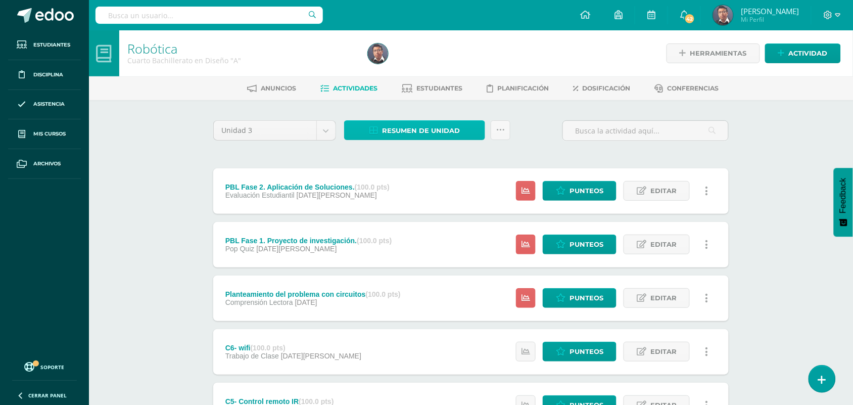
click at [405, 126] on span "Resumen de unidad" at bounding box center [421, 130] width 78 height 19
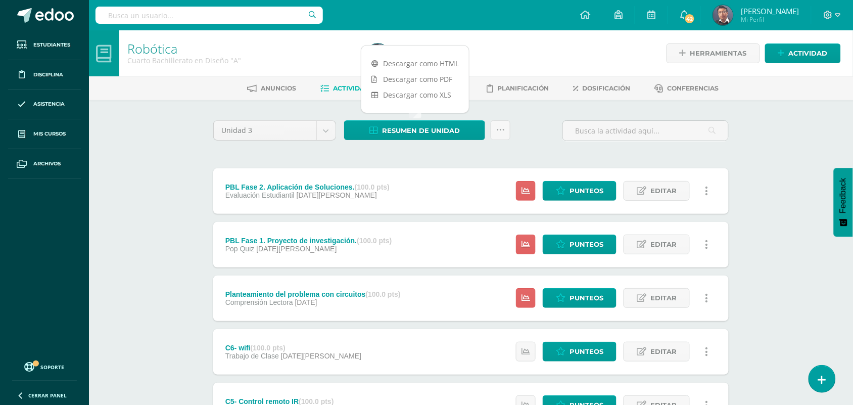
click at [153, 187] on div "Robótica Cuarto Bachillerato en Diseño "A" Herramientas Detalle de asistencias …" at bounding box center [471, 369] width 764 height 679
click at [634, 185] on link "Editar" at bounding box center [656, 191] width 66 height 20
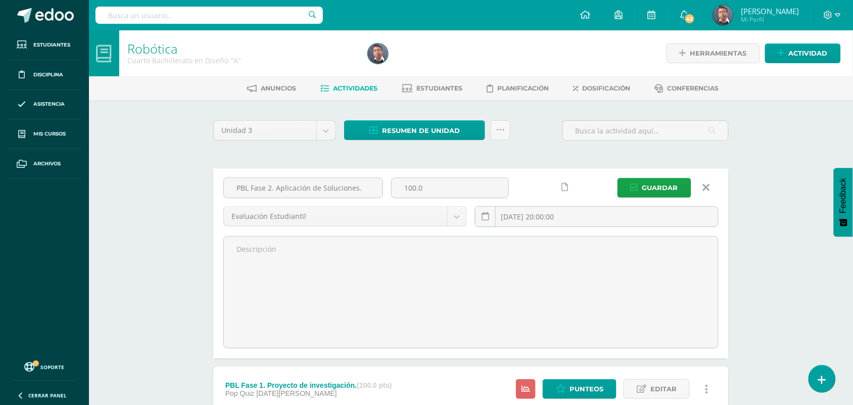
drag, startPoint x: 360, startPoint y: 188, endPoint x: 208, endPoint y: 187, distance: 151.5
type input "Lecturas STEAM"
click at [571, 215] on input "[DATE] 20:00:00" at bounding box center [596, 217] width 242 height 20
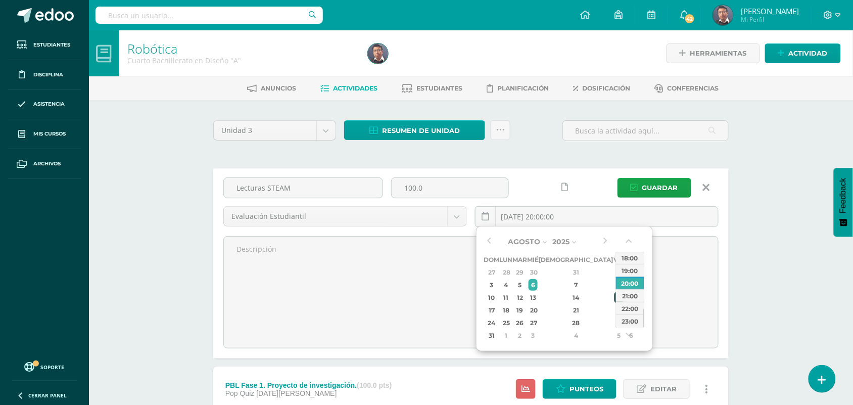
click at [614, 301] on div "15" at bounding box center [618, 297] width 9 height 12
type input "2025-08-15 20:00"
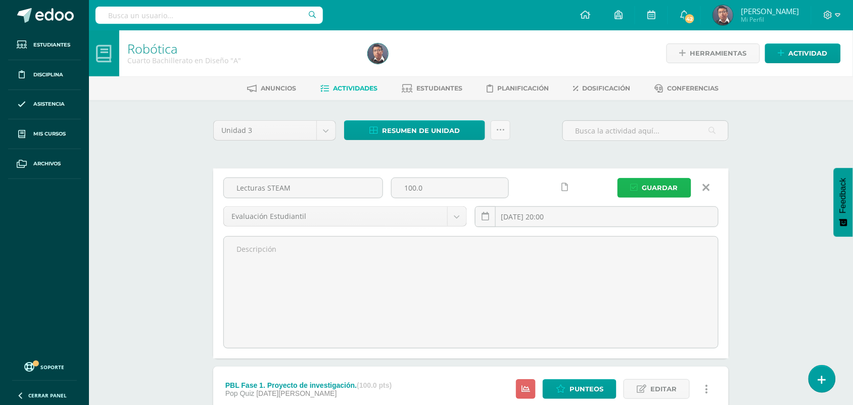
click at [657, 188] on span "Guardar" at bounding box center [660, 187] width 36 height 19
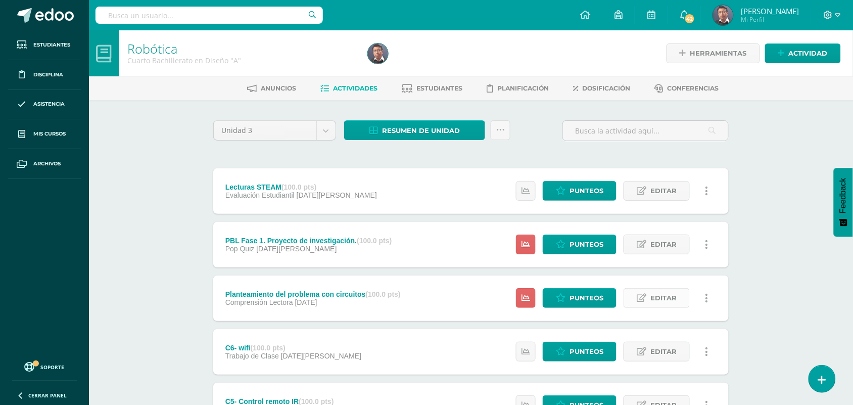
click at [652, 296] on span "Editar" at bounding box center [663, 297] width 26 height 19
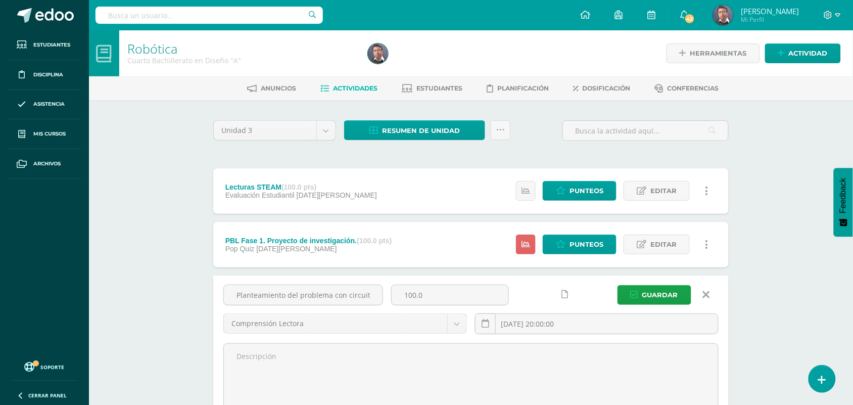
drag, startPoint x: 375, startPoint y: 297, endPoint x: 211, endPoint y: 296, distance: 164.2
click at [323, 292] on input "Conectado sabes" at bounding box center [303, 295] width 159 height 20
type input "Conectado saberes"
click at [629, 321] on input "2025-07-23 20:00:00" at bounding box center [596, 324] width 242 height 20
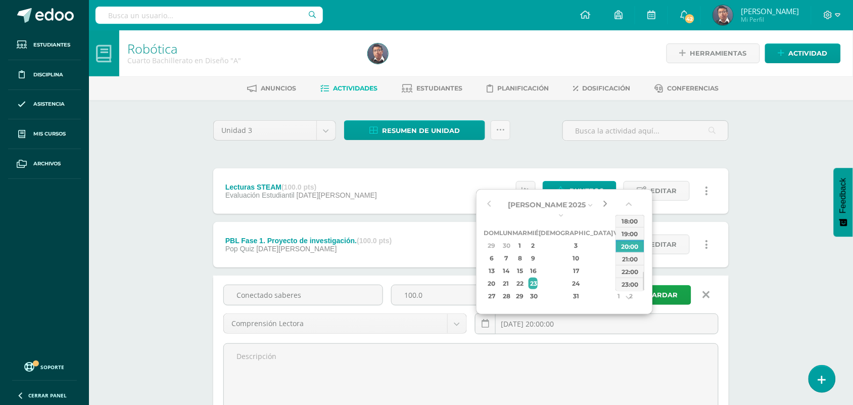
click at [601, 203] on button "button" at bounding box center [605, 204] width 10 height 15
click at [526, 262] on div "12" at bounding box center [520, 261] width 12 height 12
type input "2025-08-12 20:00"
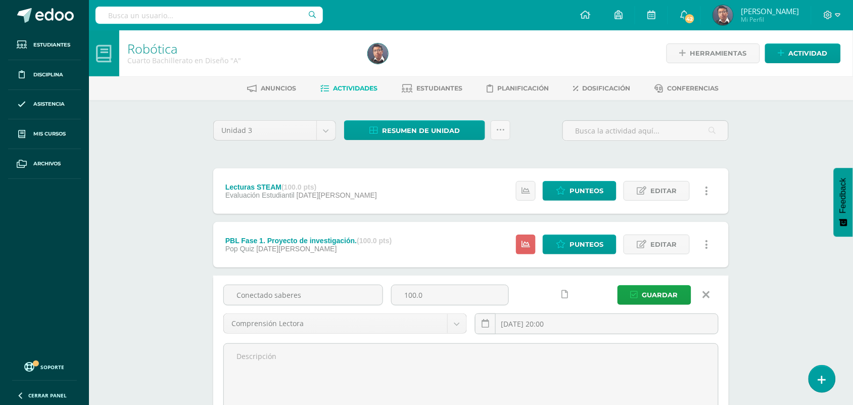
click at [638, 290] on icon "submit" at bounding box center [634, 294] width 8 height 9
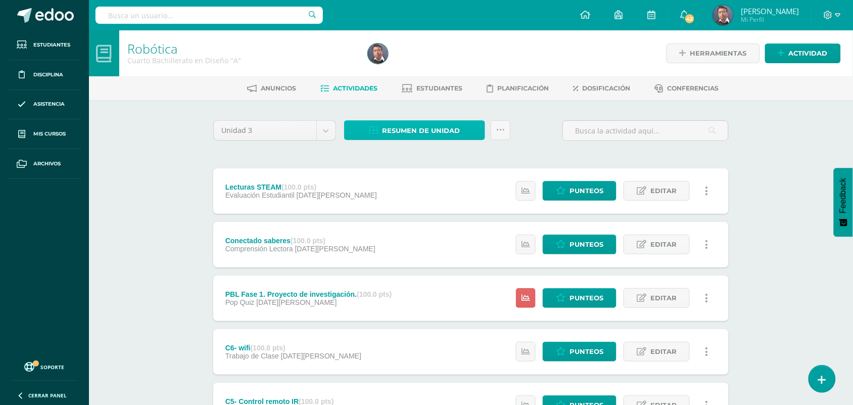
click at [431, 131] on span "Resumen de unidad" at bounding box center [421, 130] width 78 height 19
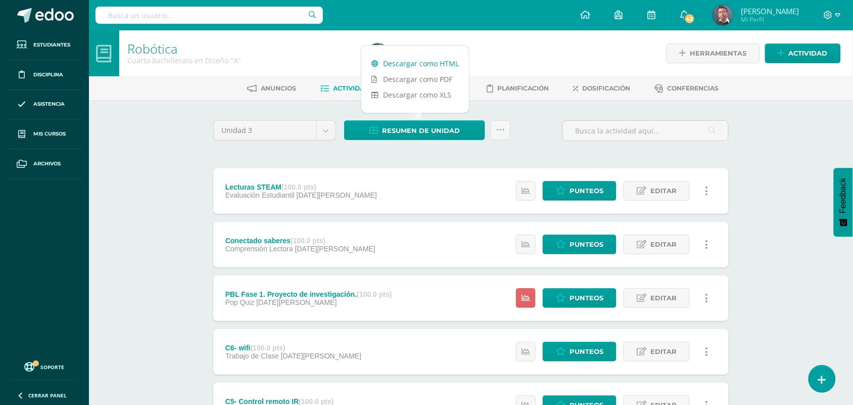
click at [422, 58] on link "Descargar como HTML" at bounding box center [415, 64] width 108 height 16
click at [129, 191] on div "Robótica Cuarto Bachillerato en Diseño "A" Herramientas Detalle de asistencias …" at bounding box center [471, 369] width 764 height 679
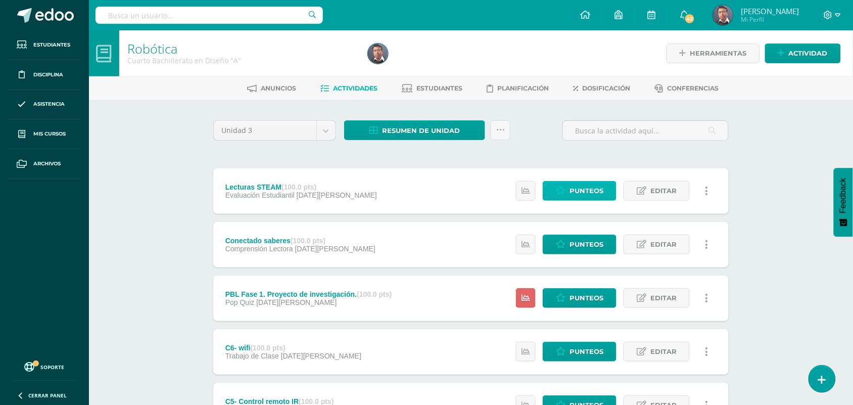
click at [567, 191] on link "Punteos" at bounding box center [579, 191] width 74 height 20
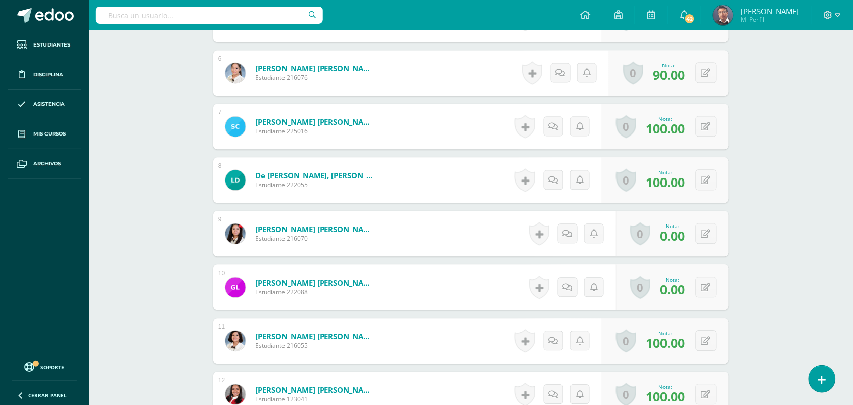
scroll to position [569, 0]
click at [708, 233] on icon at bounding box center [706, 233] width 10 height 9
type input "100"
click at [770, 221] on div "Robótica Cuarto Bachillerato en Diseño "A" Herramientas Detalle de asistencias …" at bounding box center [471, 184] width 764 height 1446
click at [707, 282] on icon at bounding box center [706, 286] width 10 height 9
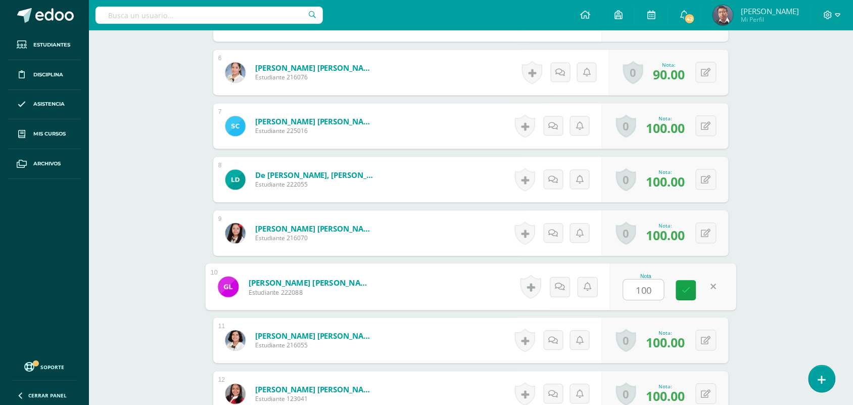
type input "100"
click at [807, 252] on div "Robótica Cuarto Bachillerato en Diseño "A" Herramientas Detalle de asistencias …" at bounding box center [471, 184] width 764 height 1446
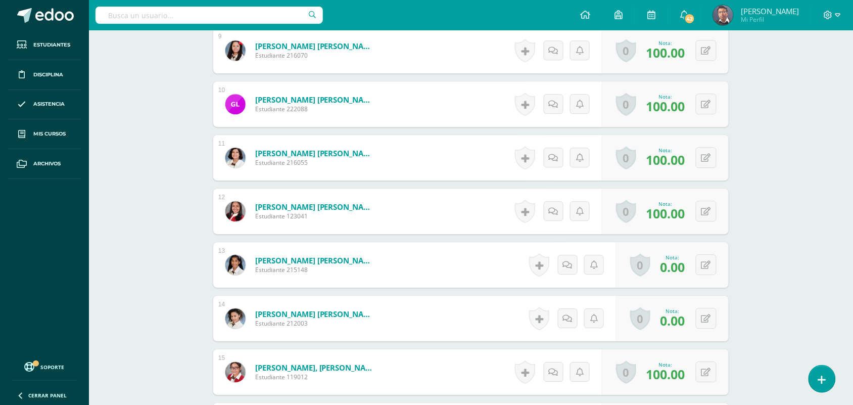
scroll to position [759, 0]
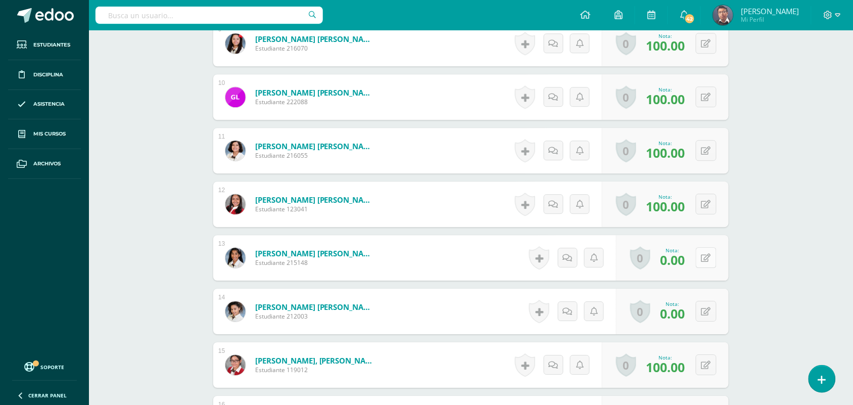
click at [709, 256] on icon at bounding box center [706, 258] width 10 height 9
type input "100"
click at [697, 307] on div "0 Logros Logros obtenidos Aún no hay logros agregados Nota: 0.00" at bounding box center [678, 311] width 116 height 47
click at [710, 309] on icon at bounding box center [713, 311] width 10 height 9
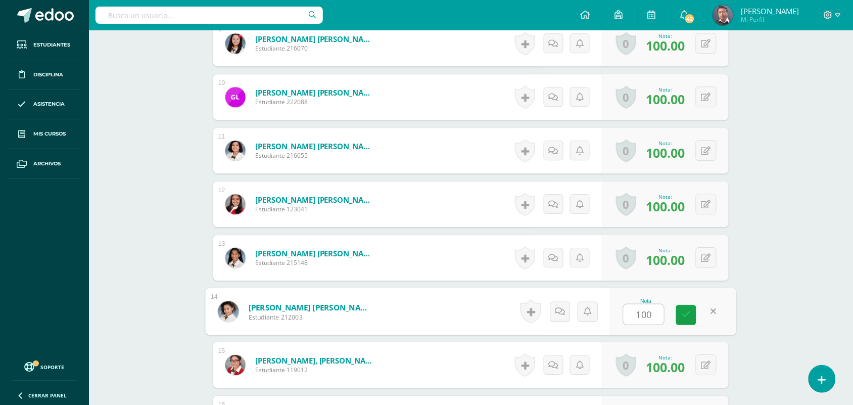
type input "100"
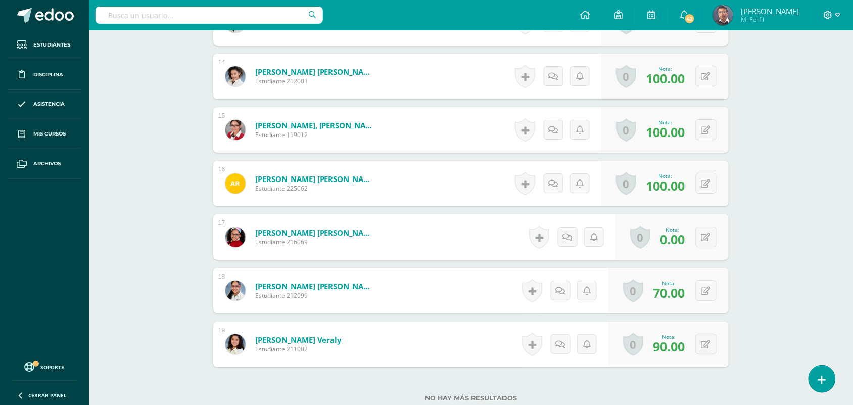
scroll to position [1011, 0]
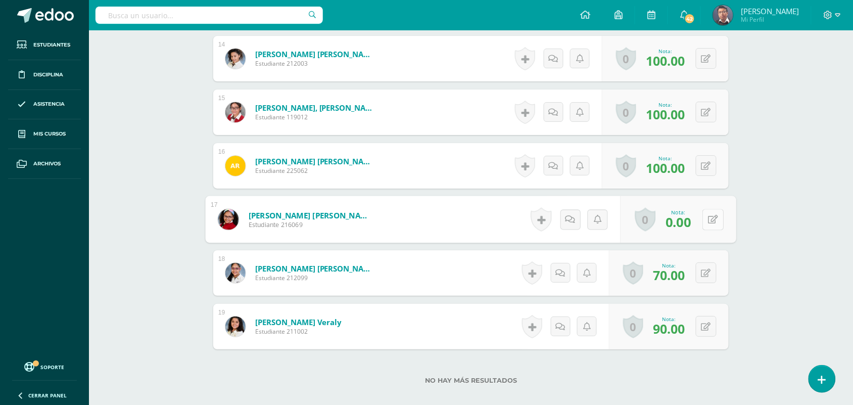
click at [705, 217] on button at bounding box center [712, 219] width 21 height 21
type input "100"
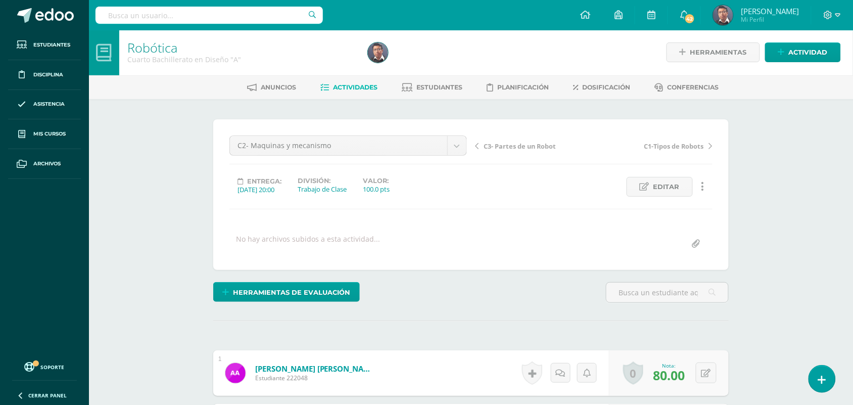
scroll to position [0, 0]
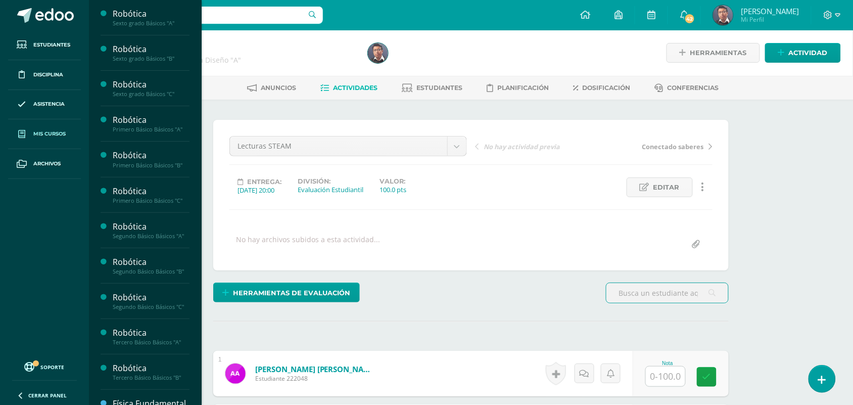
scroll to position [1, 0]
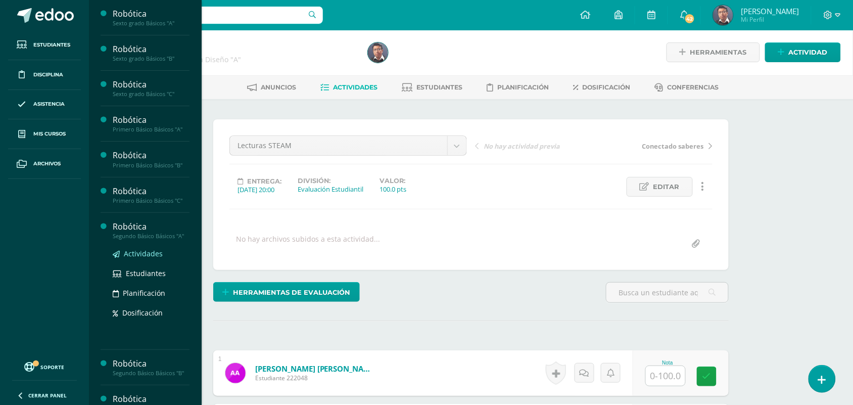
click at [151, 257] on span "Actividades" at bounding box center [143, 254] width 39 height 10
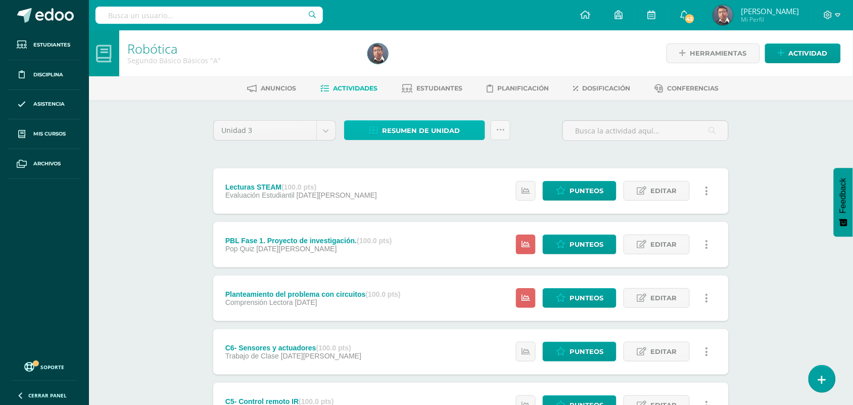
click at [423, 129] on span "Resumen de unidad" at bounding box center [421, 130] width 78 height 19
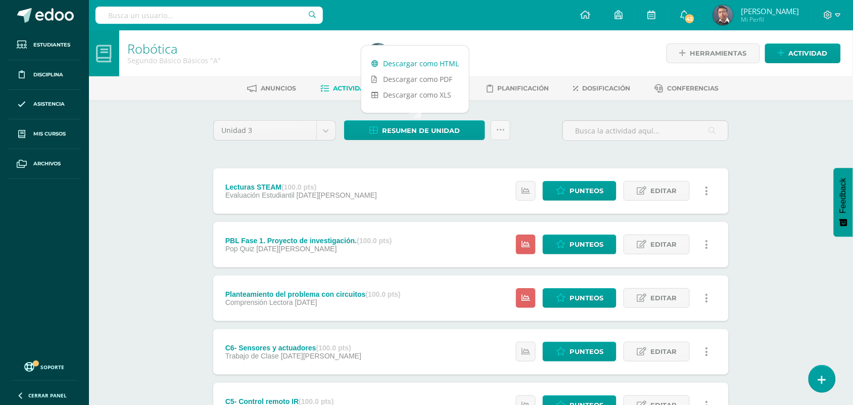
click at [436, 64] on link "Descargar como HTML" at bounding box center [415, 64] width 108 height 16
